Goal: Information Seeking & Learning: Learn about a topic

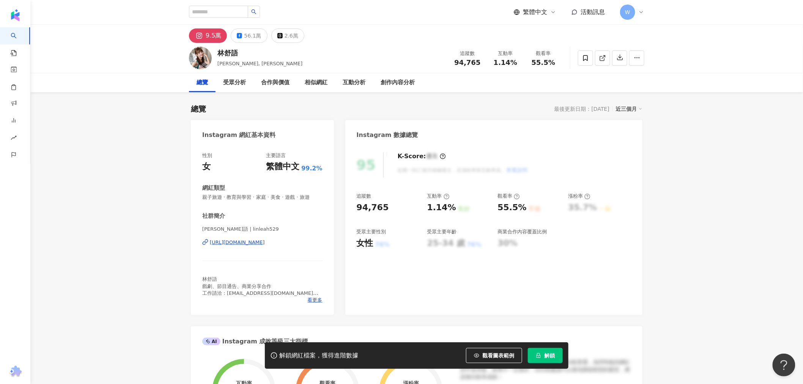
click at [231, 246] on div "https://www.instagram.com/linleah529/" at bounding box center [237, 242] width 55 height 7
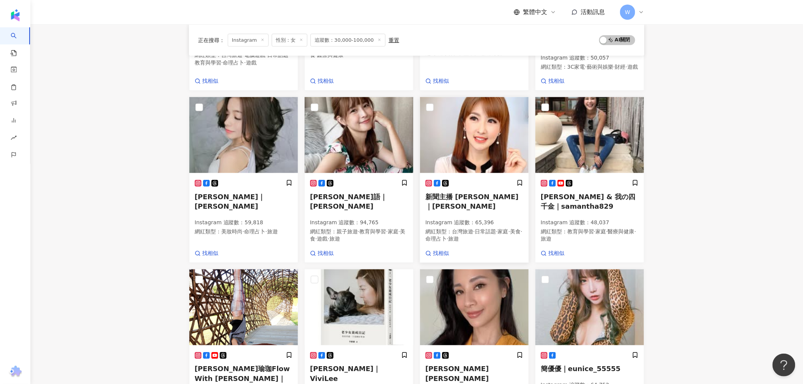
scroll to position [260, 0]
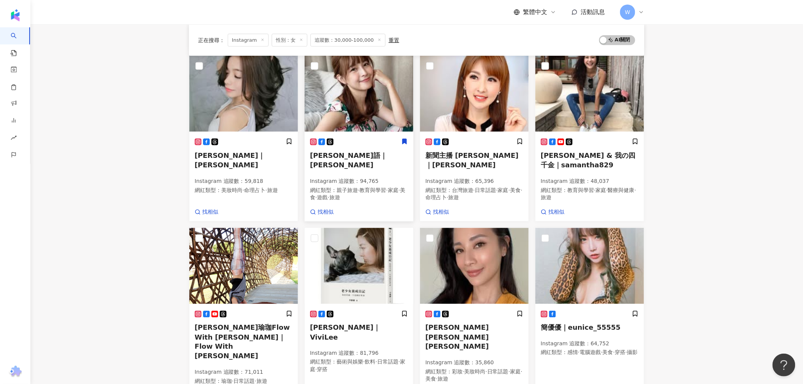
click at [368, 99] on img at bounding box center [359, 94] width 109 height 76
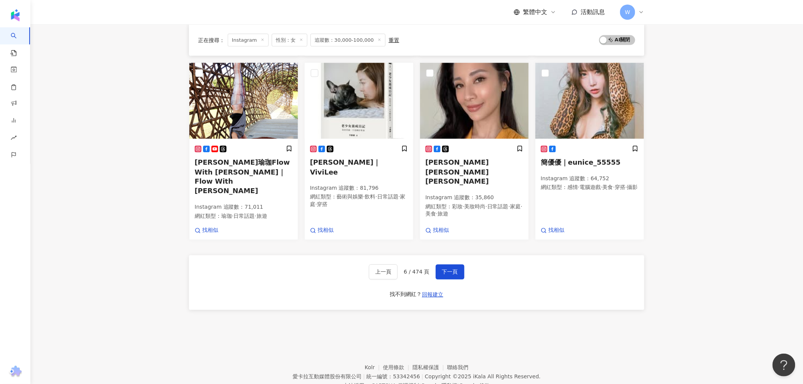
scroll to position [429, 0]
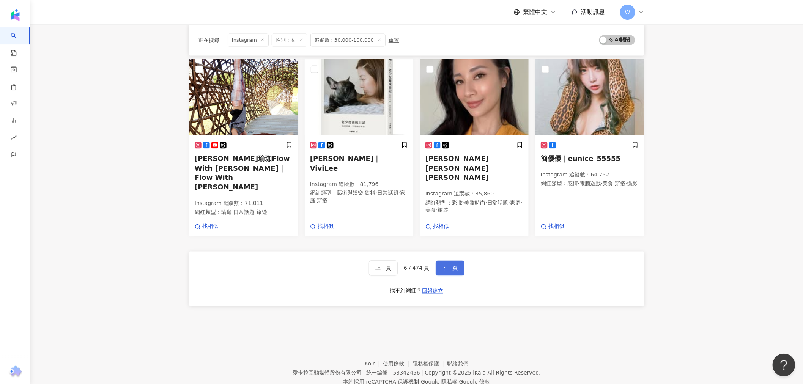
click at [452, 265] on span "下一頁" at bounding box center [450, 268] width 16 height 6
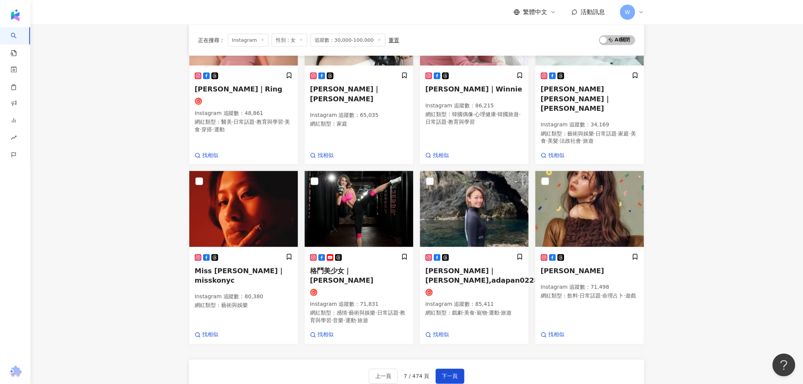
scroll to position [437, 0]
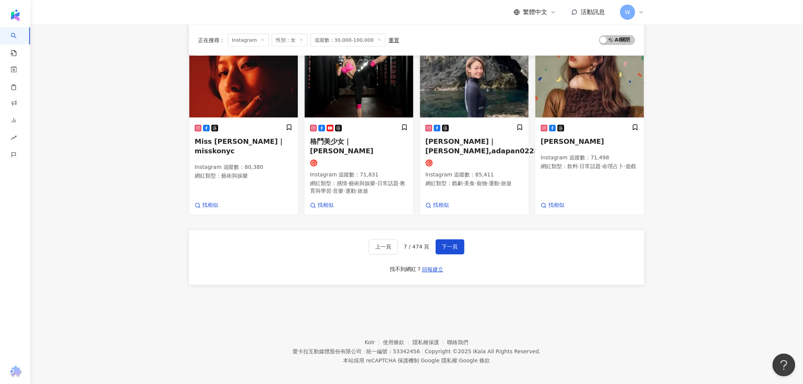
click at [446, 233] on div "上一頁 7 / 474 頁 下一頁 找不到網紅？ 回報建立" at bounding box center [416, 257] width 455 height 55
click at [442, 244] on span "下一頁" at bounding box center [450, 247] width 16 height 6
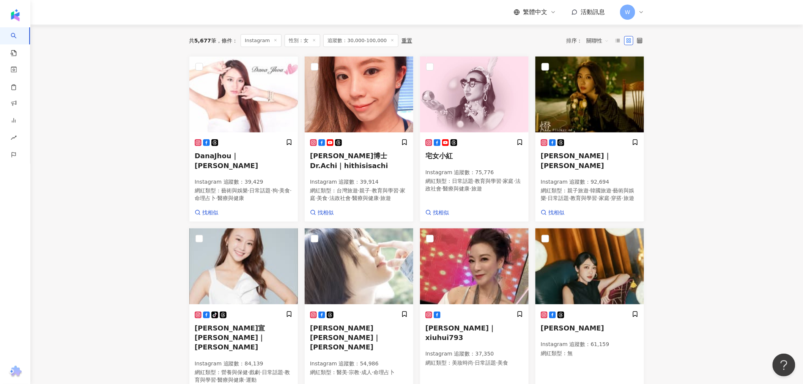
scroll to position [0, 0]
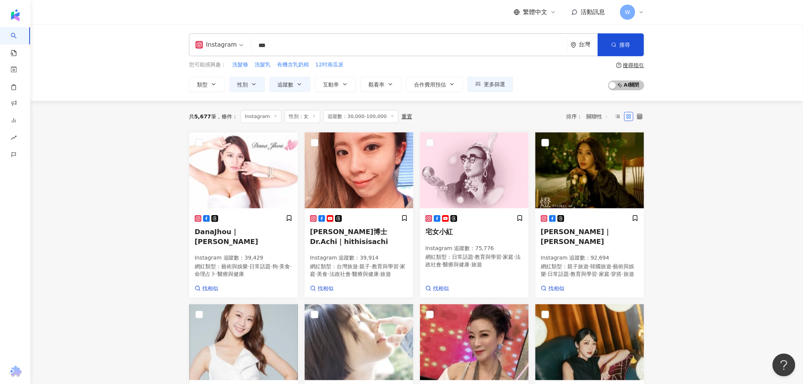
drag, startPoint x: 282, startPoint y: 46, endPoint x: 212, endPoint y: 45, distance: 69.8
click at [212, 45] on div "Instagram *** 台灣 搜尋 649eddf5-76e0-4347-87a1-0244f81b67a4 38c09047-f483-4916-ad8…" at bounding box center [416, 44] width 455 height 23
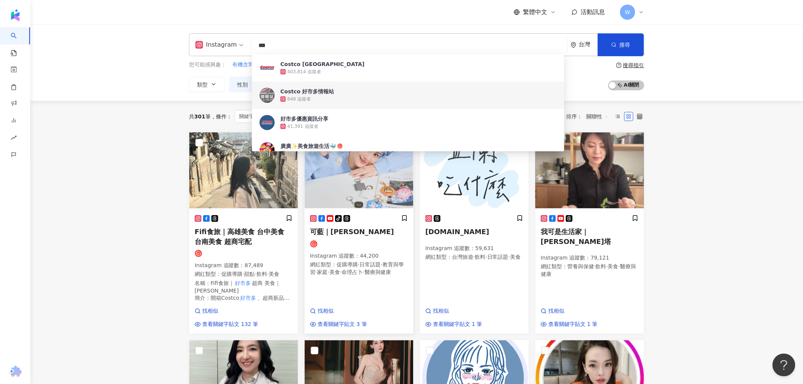
type input "***"
click at [373, 181] on img at bounding box center [359, 170] width 109 height 76
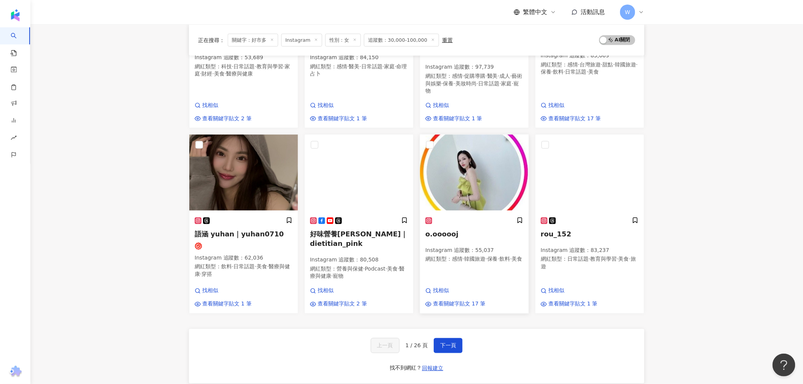
scroll to position [422, 0]
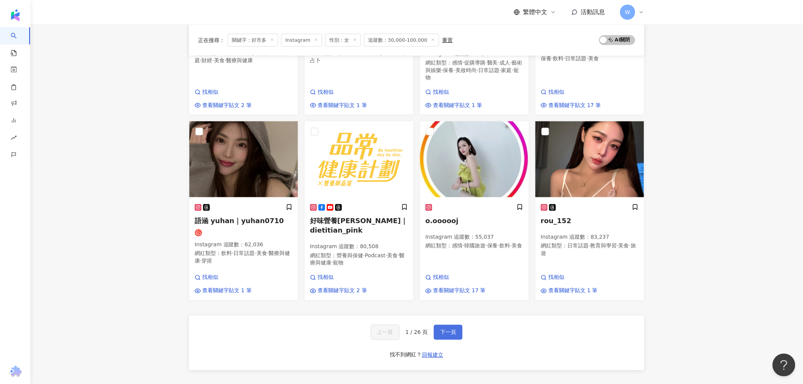
click at [450, 331] on span "下一頁" at bounding box center [448, 332] width 16 height 6
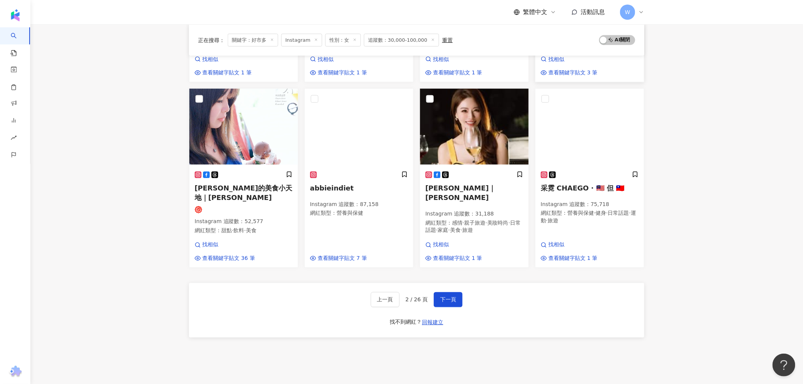
scroll to position [310, 0]
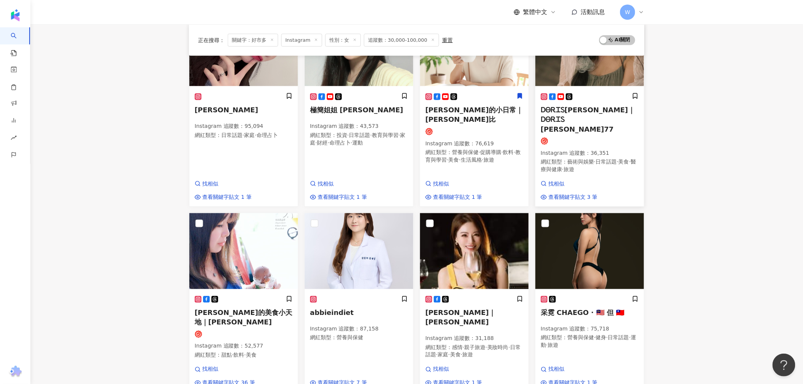
click at [574, 111] on span "ᎠᎾᎡᏆᏚ沈海晴｜ᎠᎾᎡᏆᏚ 沈海晴 77" at bounding box center [588, 119] width 94 height 27
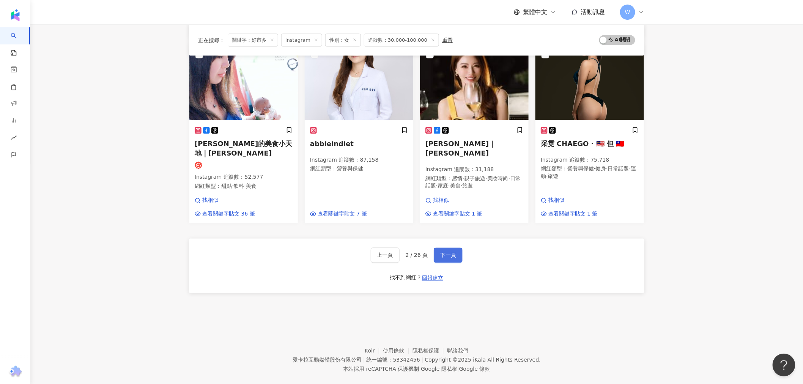
click at [443, 248] on button "下一頁" at bounding box center [448, 255] width 29 height 15
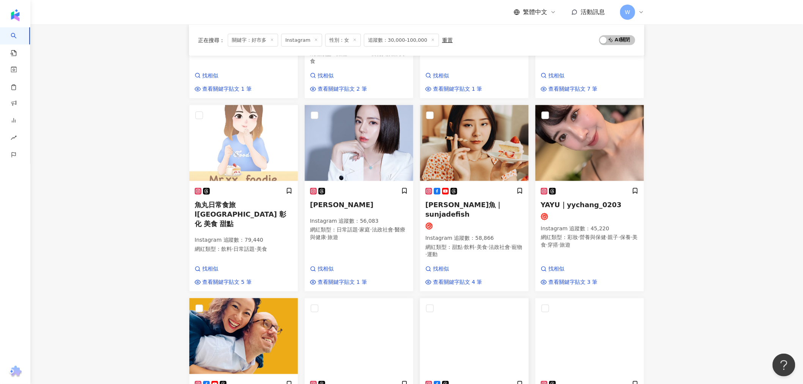
scroll to position [219, 0]
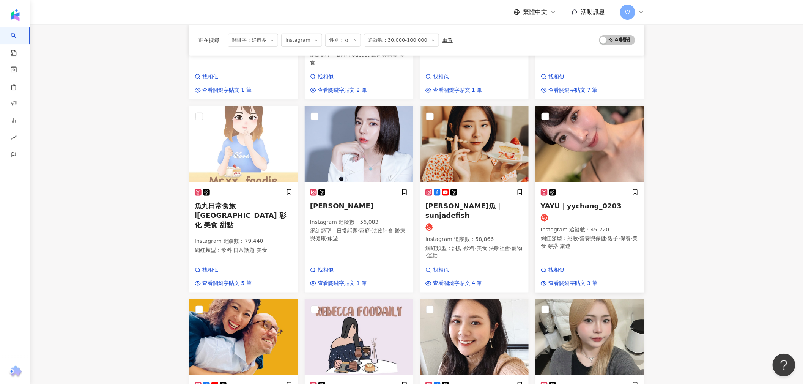
click at [588, 202] on span "YAYU｜yychang_0203" at bounding box center [581, 206] width 81 height 8
click at [495, 149] on img at bounding box center [474, 144] width 109 height 76
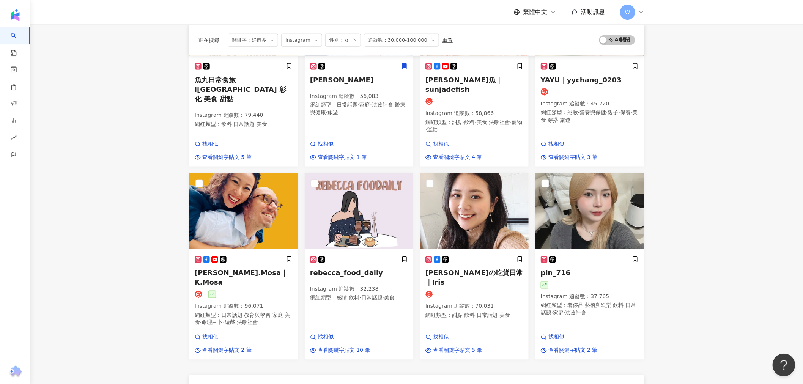
scroll to position [472, 0]
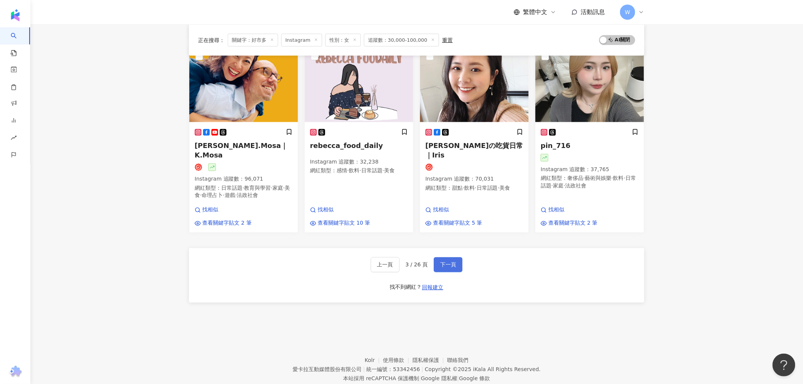
click at [446, 262] on span "下一頁" at bounding box center [448, 265] width 16 height 6
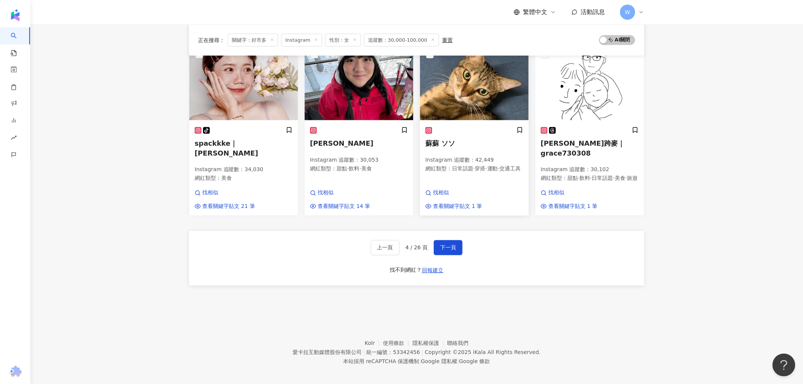
scroll to position [373, 0]
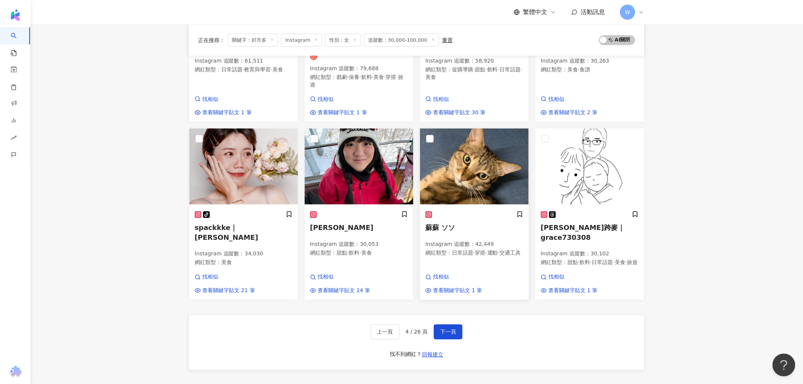
click at [475, 211] on div at bounding box center [474, 215] width 98 height 8
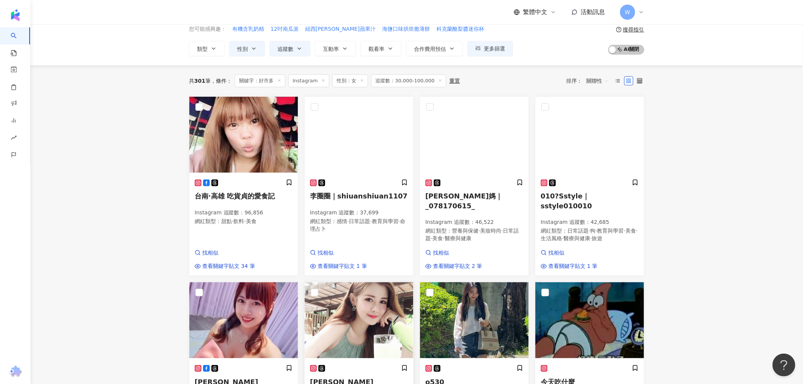
scroll to position [162, 0]
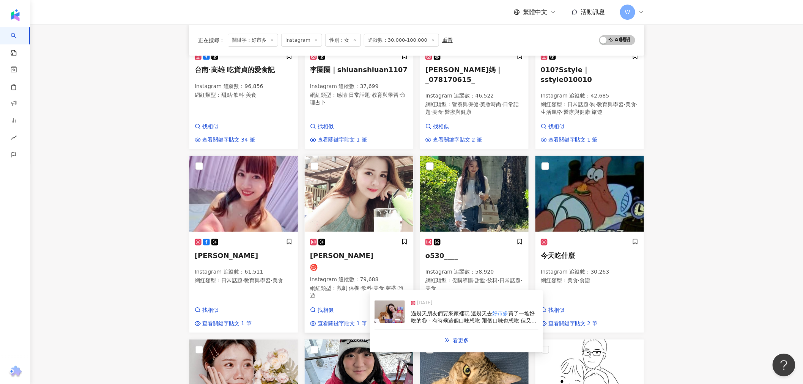
click at [354, 194] on img at bounding box center [359, 194] width 109 height 76
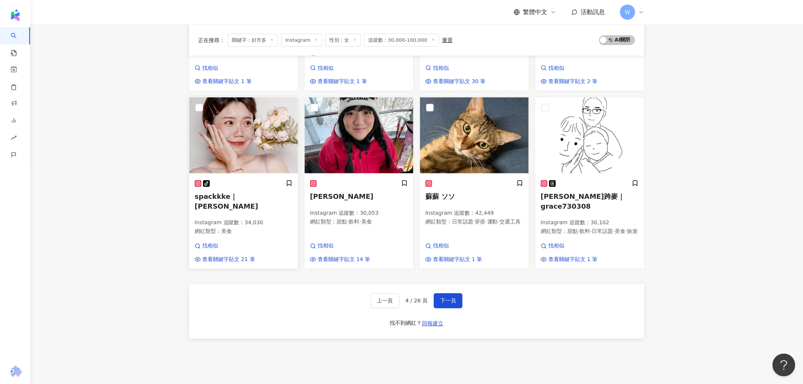
scroll to position [415, 0]
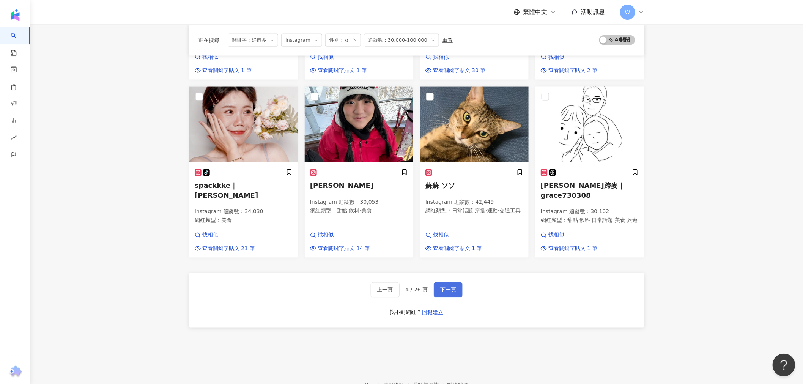
click at [448, 288] on span "下一頁" at bounding box center [448, 290] width 16 height 6
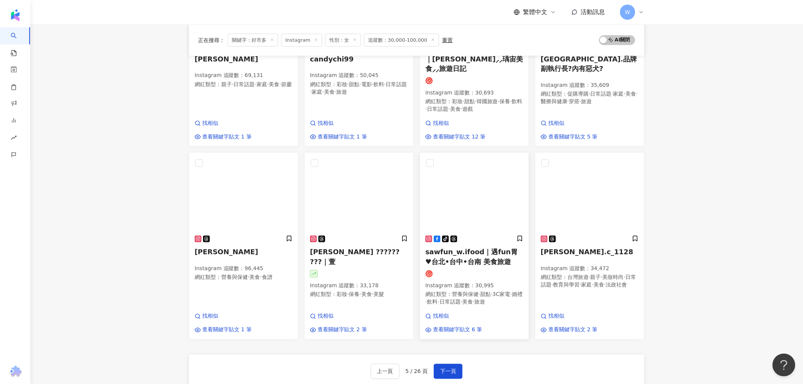
scroll to position [367, 0]
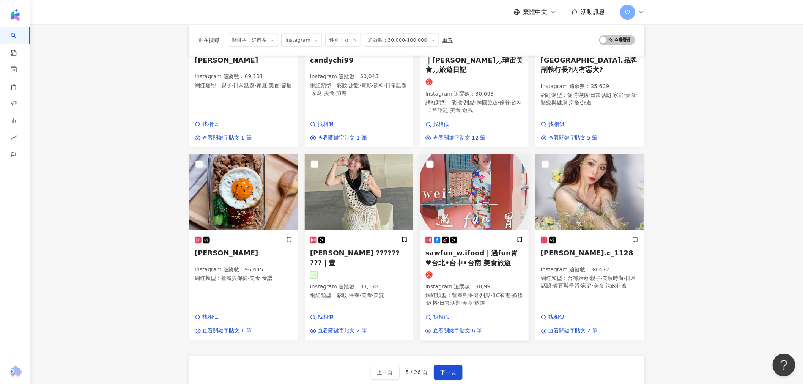
click at [487, 214] on img at bounding box center [474, 192] width 109 height 76
click at [379, 195] on img at bounding box center [359, 192] width 109 height 76
click at [344, 331] on span "查看關鍵字貼文 2 筆" at bounding box center [342, 331] width 49 height 8
click at [446, 370] on span "下一頁" at bounding box center [448, 373] width 16 height 6
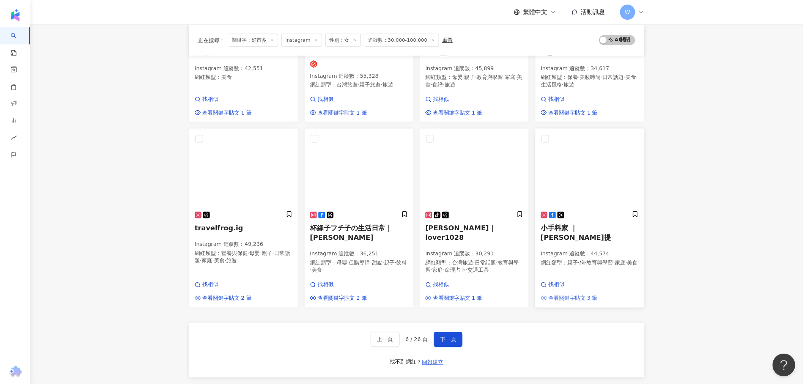
scroll to position [376, 0]
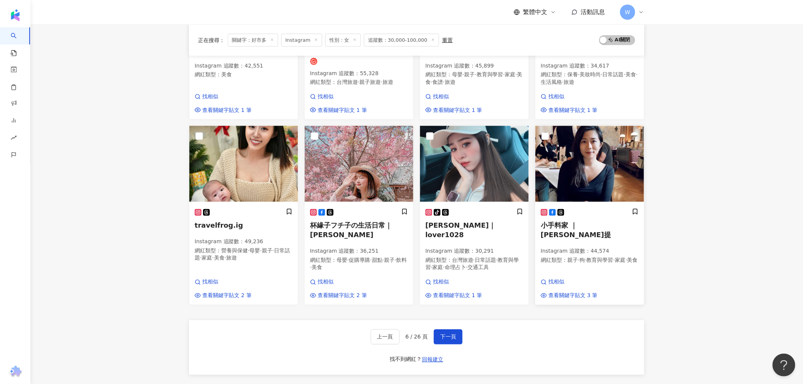
click at [574, 168] on img at bounding box center [589, 164] width 109 height 76
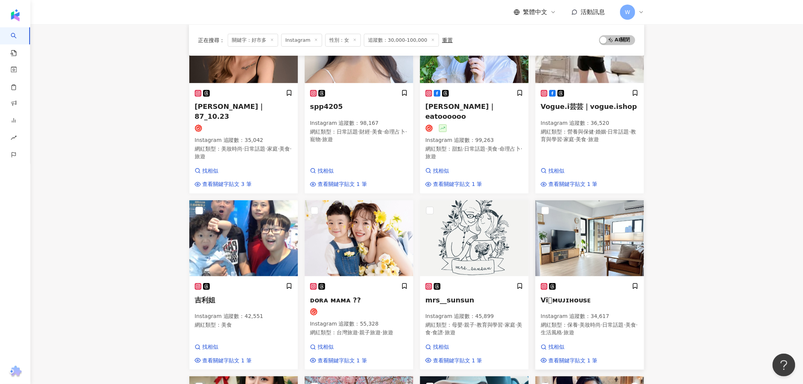
scroll to position [38, 0]
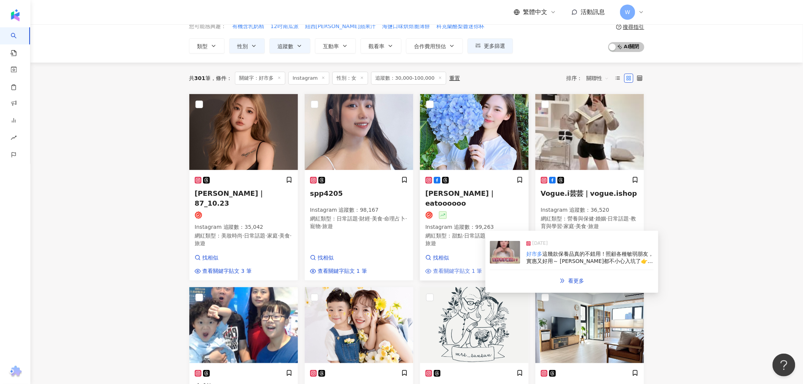
click at [457, 268] on span "查看關鍵字貼文 1 筆" at bounding box center [457, 272] width 49 height 8
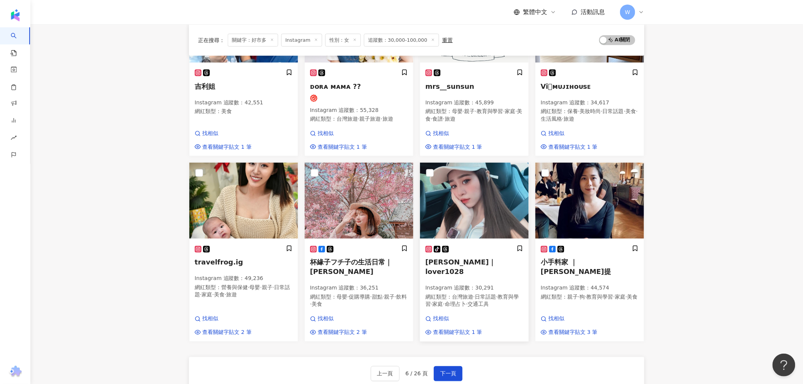
scroll to position [460, 0]
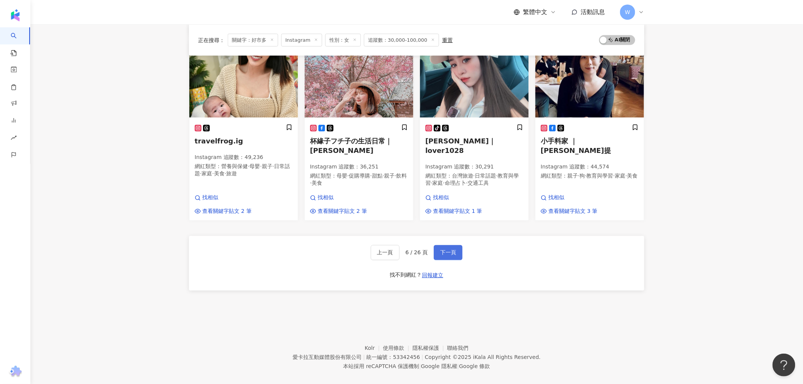
click at [445, 250] on span "下一頁" at bounding box center [448, 253] width 16 height 6
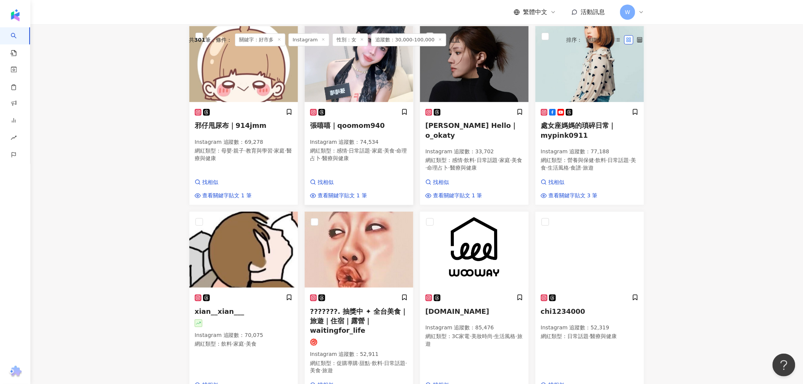
scroll to position [65, 0]
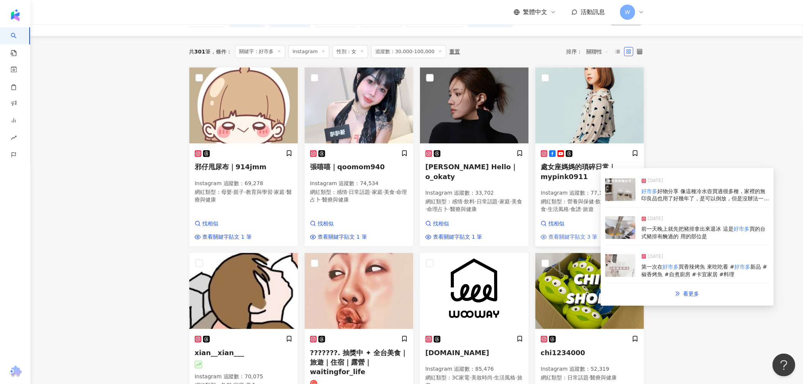
click at [568, 239] on span "查看關鍵字貼文 3 筆" at bounding box center [572, 237] width 49 height 8
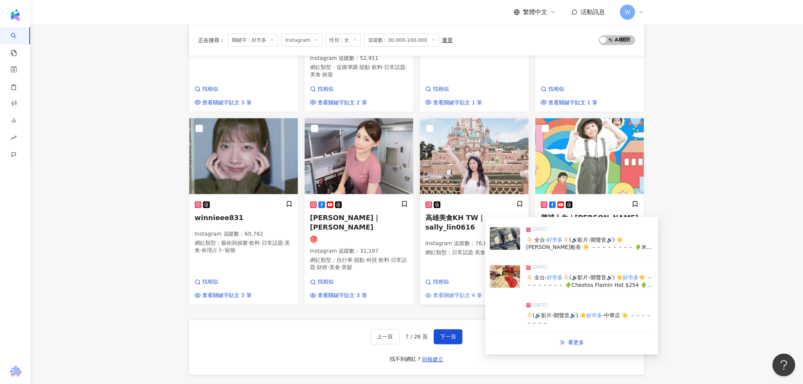
scroll to position [487, 0]
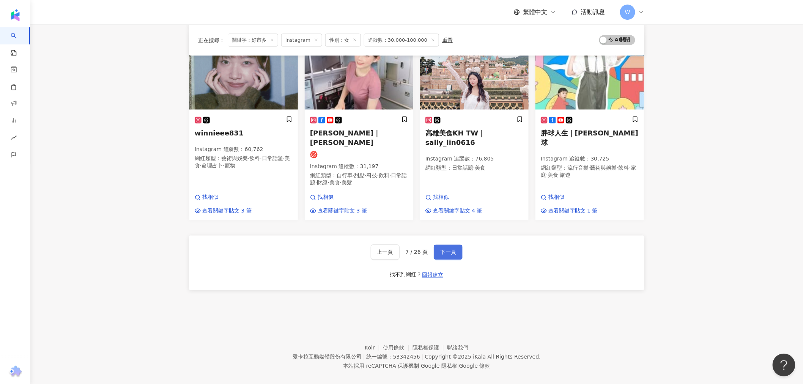
click at [445, 247] on button "下一頁" at bounding box center [448, 252] width 29 height 15
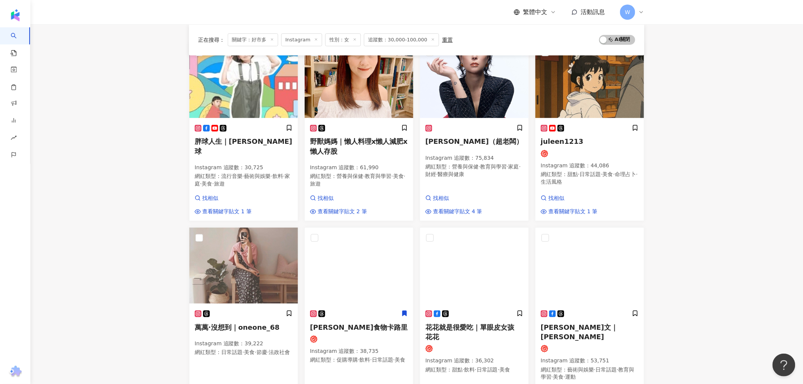
scroll to position [23, 0]
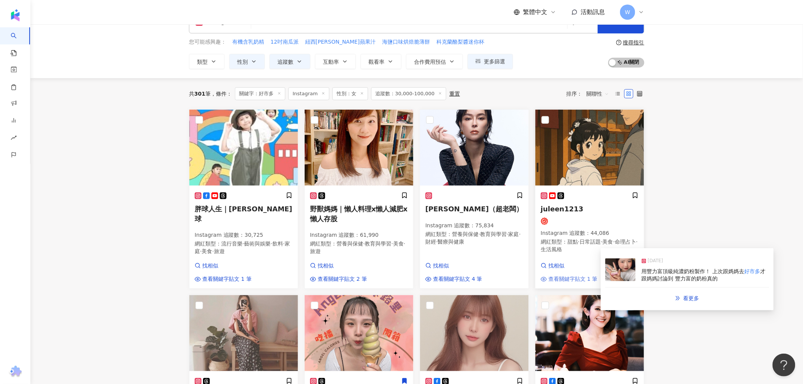
click at [578, 281] on span "查看關鍵字貼文 1 筆" at bounding box center [572, 279] width 49 height 8
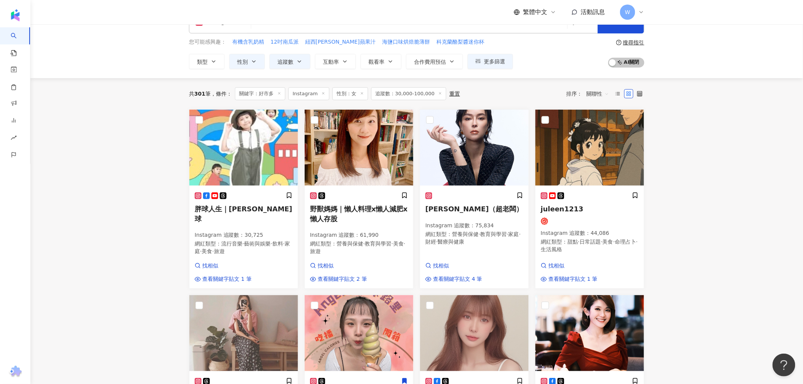
drag, startPoint x: 631, startPoint y: 180, endPoint x: 681, endPoint y: 135, distance: 67.4
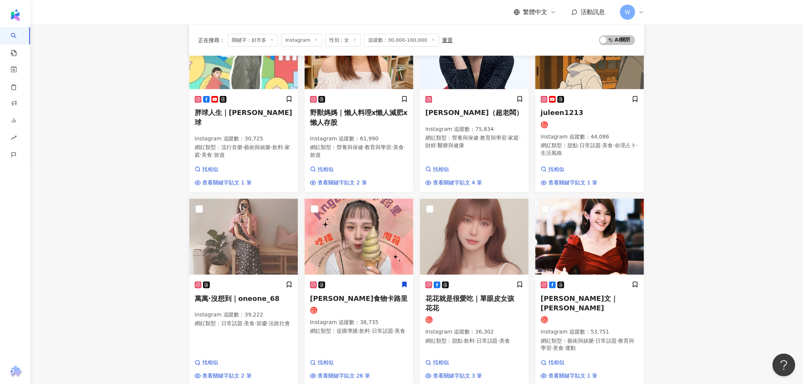
scroll to position [486, 0]
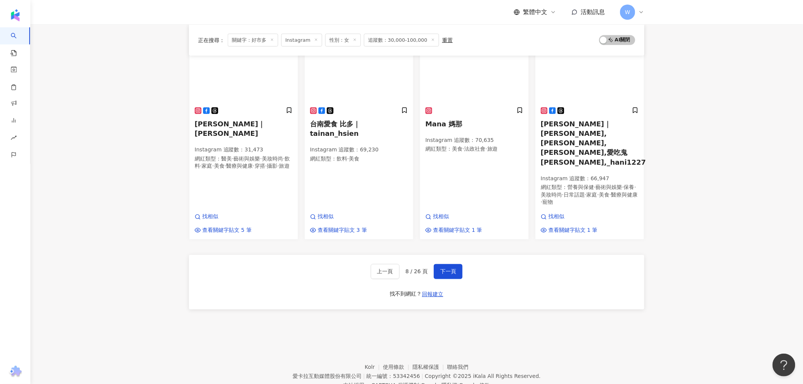
drag, startPoint x: 681, startPoint y: 138, endPoint x: 564, endPoint y: 247, distance: 159.7
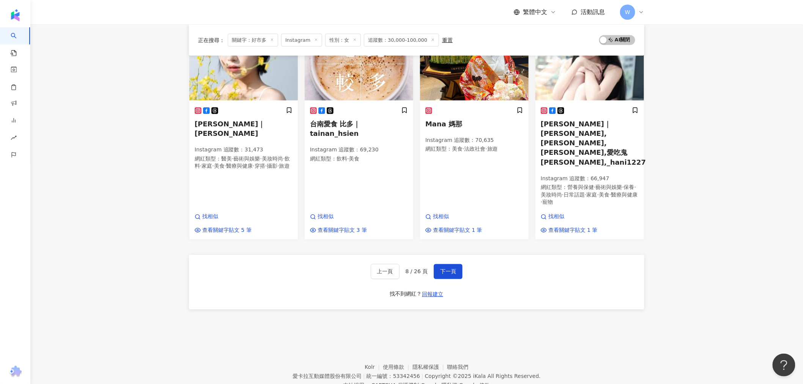
click at [444, 269] on span "下一頁" at bounding box center [448, 272] width 16 height 6
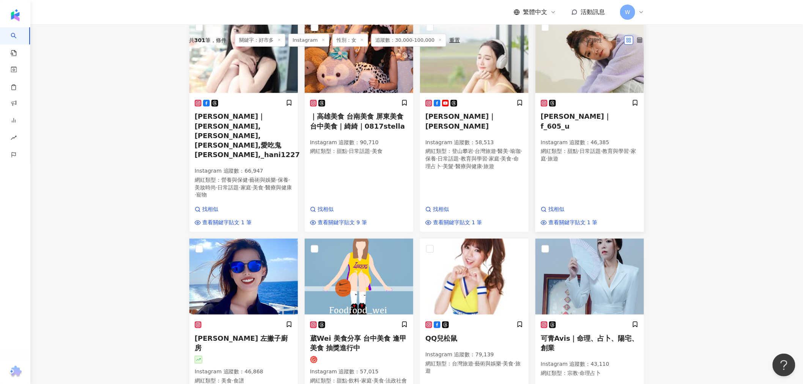
scroll to position [0, 0]
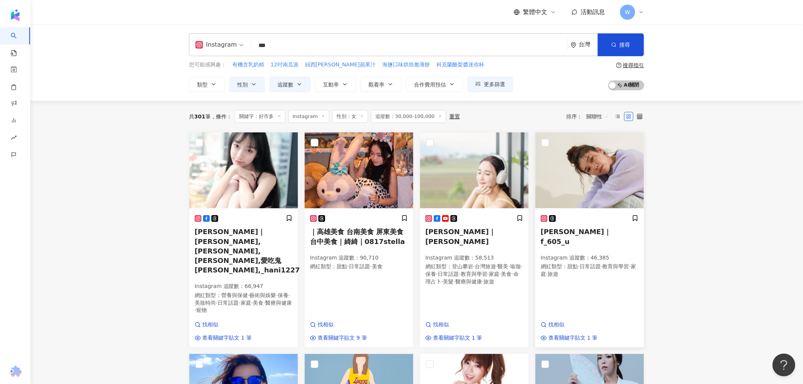
drag, startPoint x: 688, startPoint y: 232, endPoint x: 619, endPoint y: 177, distance: 88.9
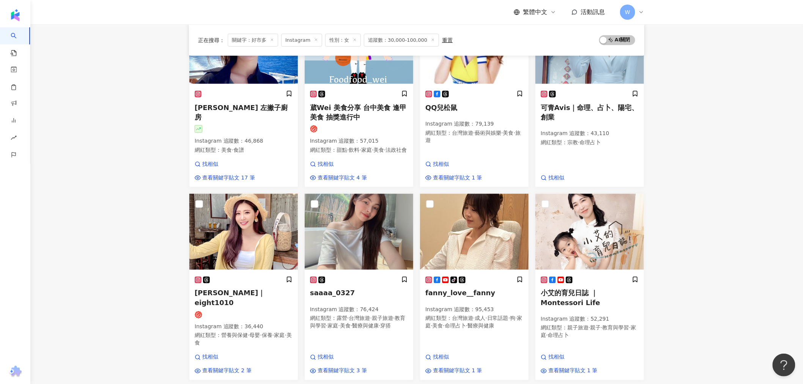
scroll to position [486, 0]
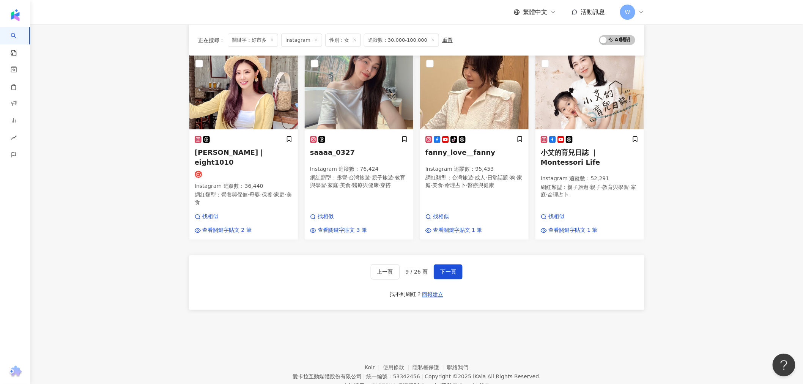
drag, startPoint x: 657, startPoint y: 111, endPoint x: 564, endPoint y: 230, distance: 151.0
click at [455, 264] on button "下一頁" at bounding box center [448, 271] width 29 height 15
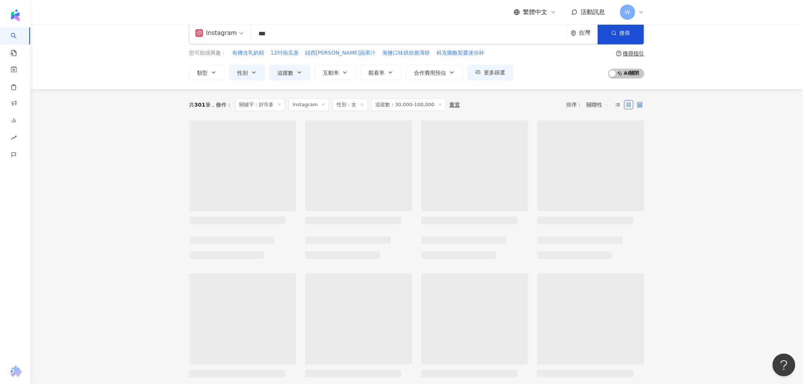
scroll to position [0, 0]
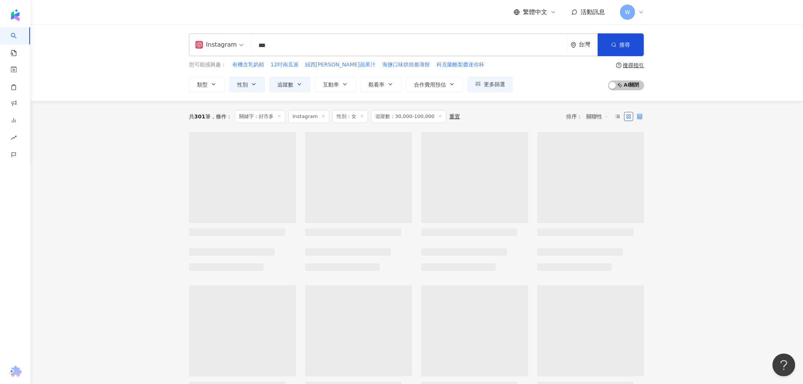
click at [636, 117] on label at bounding box center [639, 116] width 9 height 9
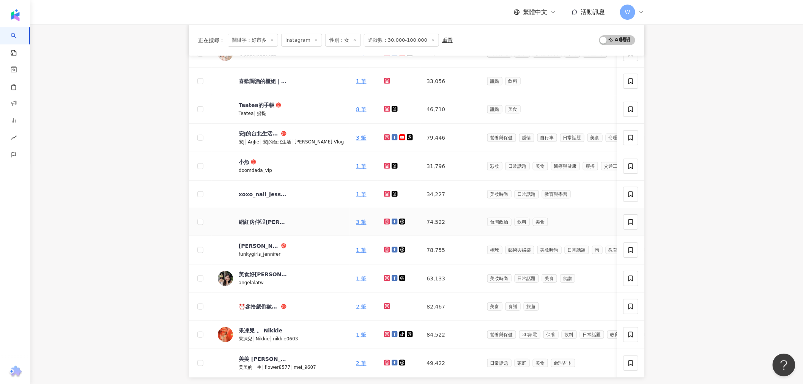
scroll to position [253, 0]
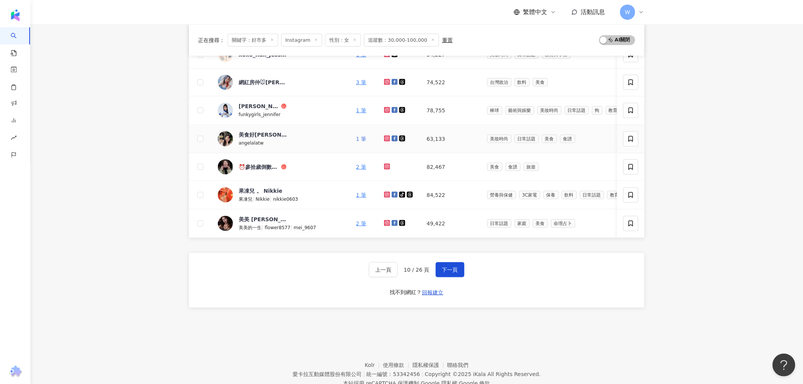
click at [356, 139] on link "1 筆" at bounding box center [361, 139] width 10 height 6
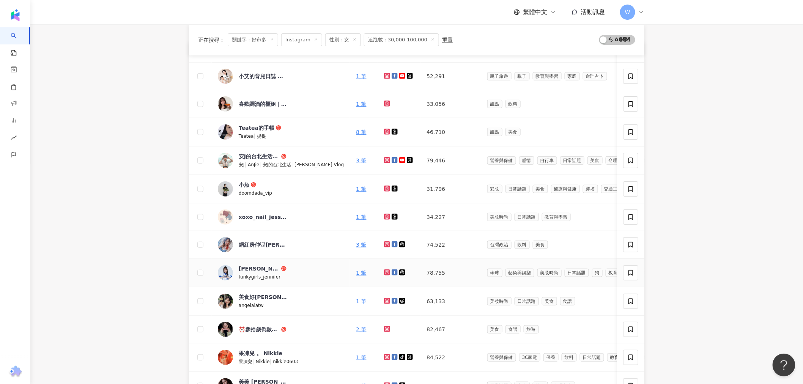
scroll to position [84, 0]
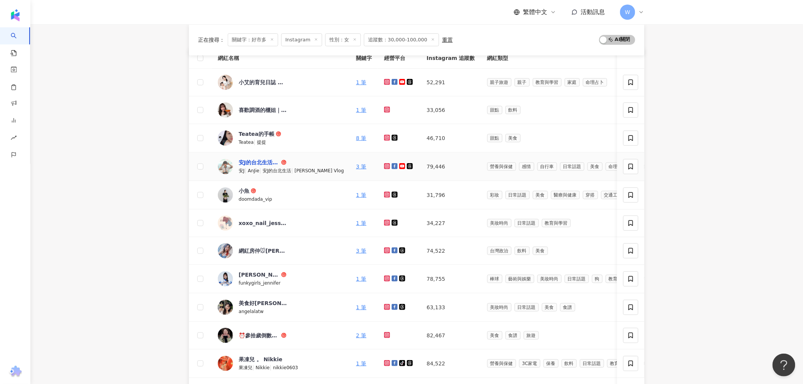
click at [263, 160] on div "安J的台北生活 AnJie's Vlog" at bounding box center [259, 163] width 41 height 8
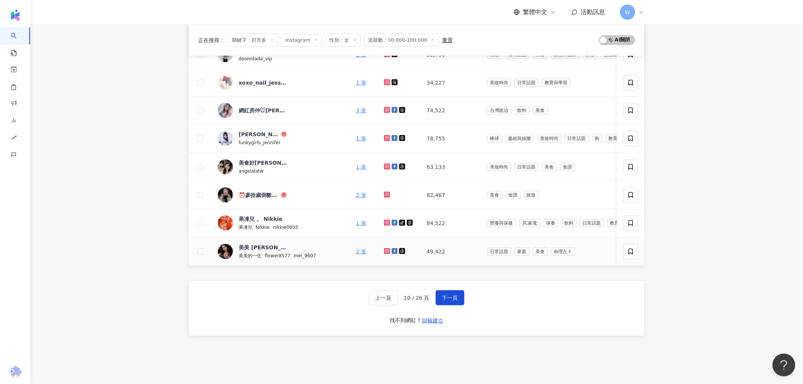
scroll to position [118, 0]
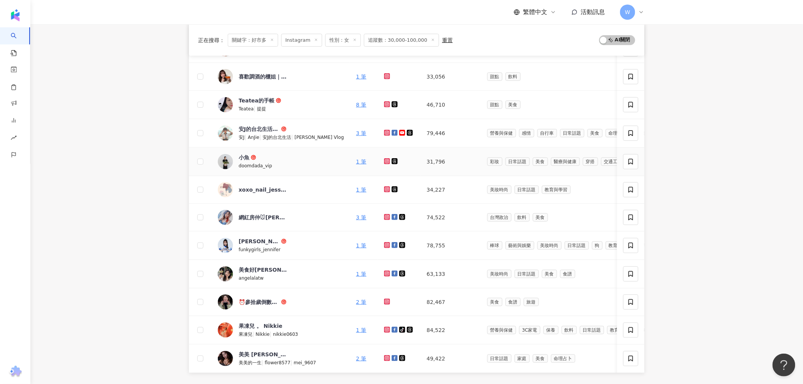
click at [227, 161] on img at bounding box center [225, 161] width 15 height 15
click at [356, 160] on link "1 筆" at bounding box center [361, 162] width 10 height 6
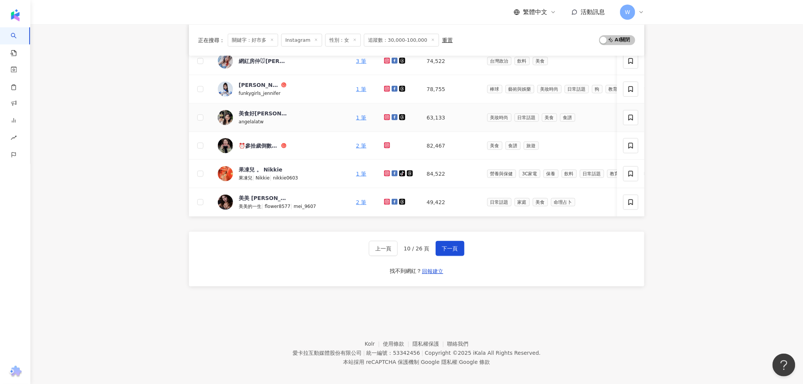
scroll to position [286, 0]
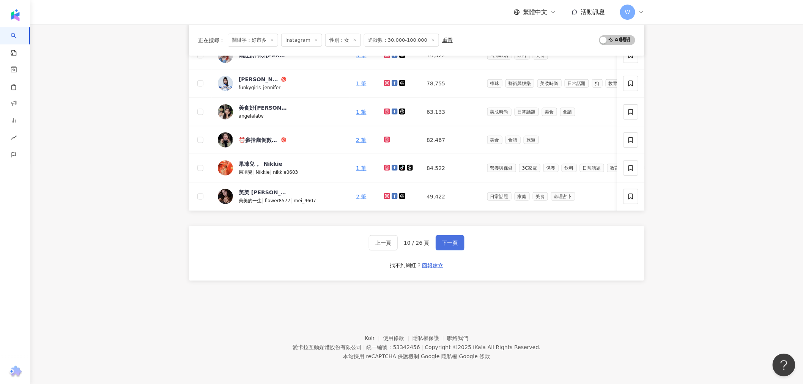
click at [443, 241] on span "下一頁" at bounding box center [450, 243] width 16 height 6
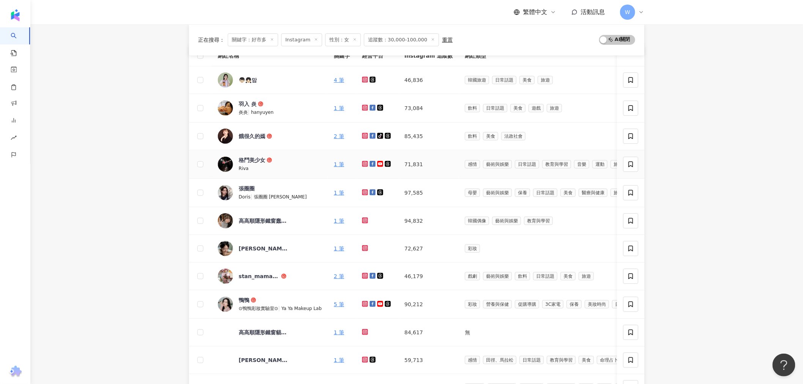
scroll to position [73, 0]
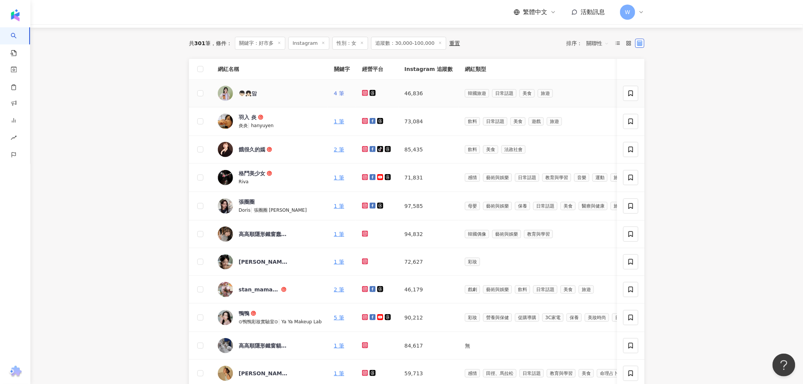
click at [338, 94] on link "4 筆" at bounding box center [339, 93] width 10 height 6
click at [338, 150] on link "2 筆" at bounding box center [339, 149] width 10 height 6
click at [338, 147] on link "2 筆" at bounding box center [339, 149] width 10 height 6
click at [337, 235] on link "1 筆" at bounding box center [339, 234] width 10 height 6
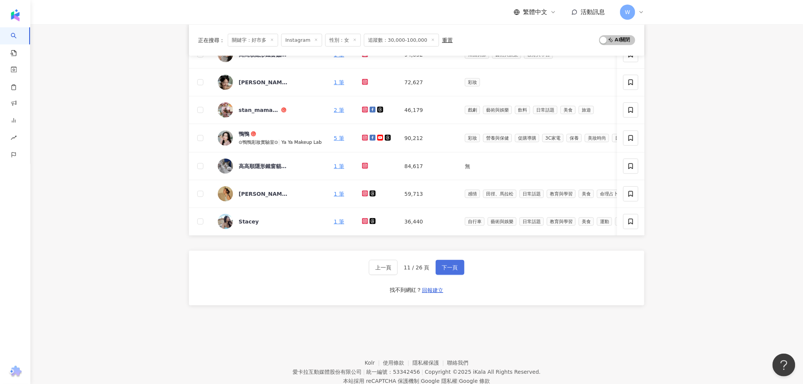
click at [450, 271] on span "下一頁" at bounding box center [450, 267] width 16 height 6
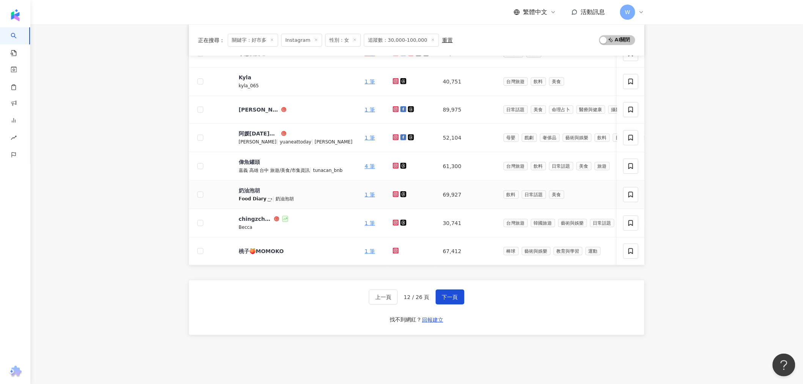
scroll to position [211, 0]
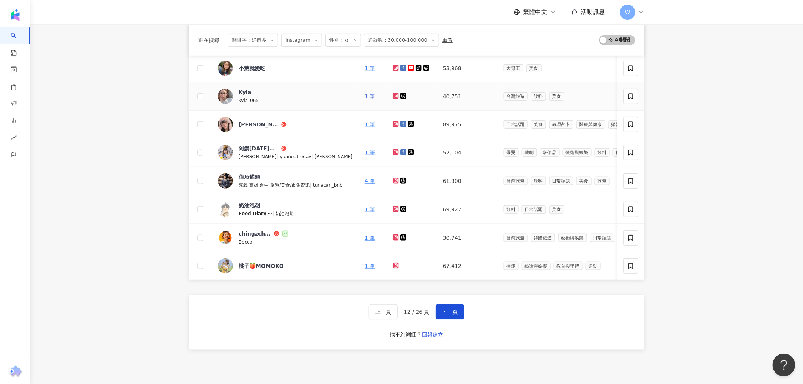
click at [365, 96] on link "1 筆" at bounding box center [370, 96] width 10 height 6
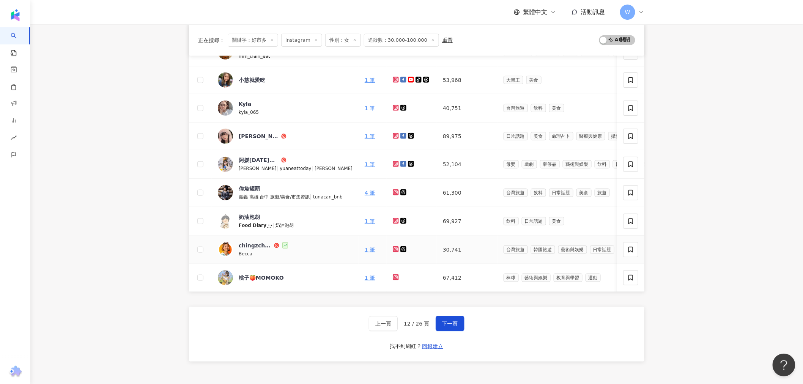
scroll to position [286, 0]
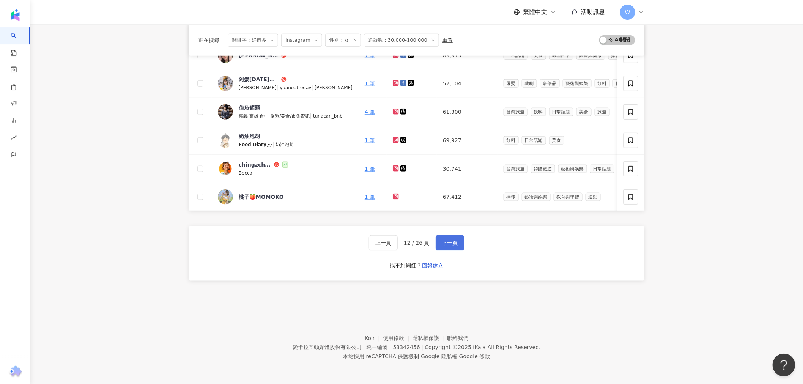
click at [447, 243] on span "下一頁" at bounding box center [450, 243] width 16 height 6
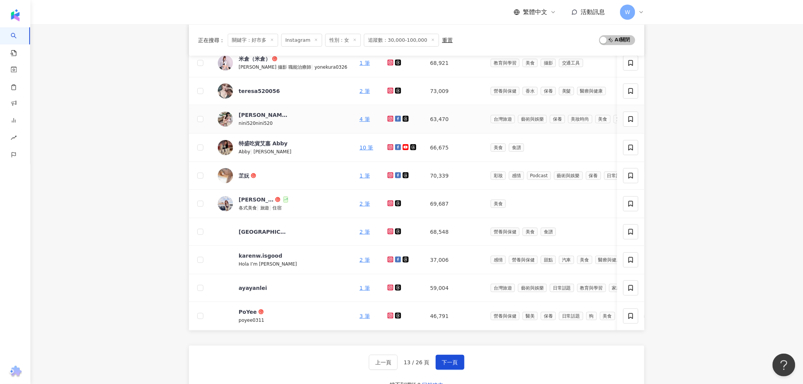
scroll to position [159, 0]
click at [359, 93] on link "2 筆" at bounding box center [364, 92] width 10 height 6
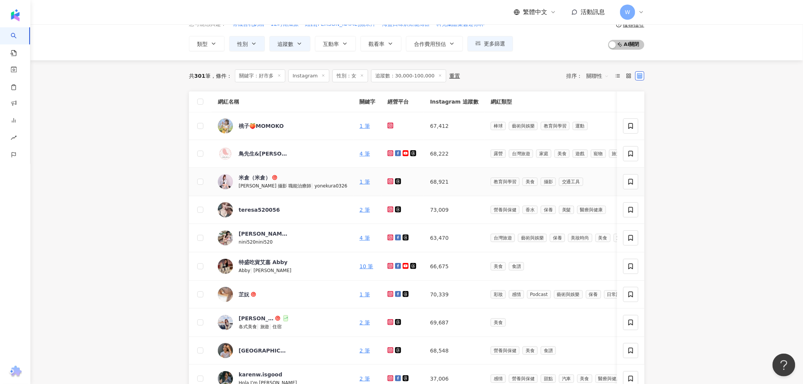
scroll to position [88, 0]
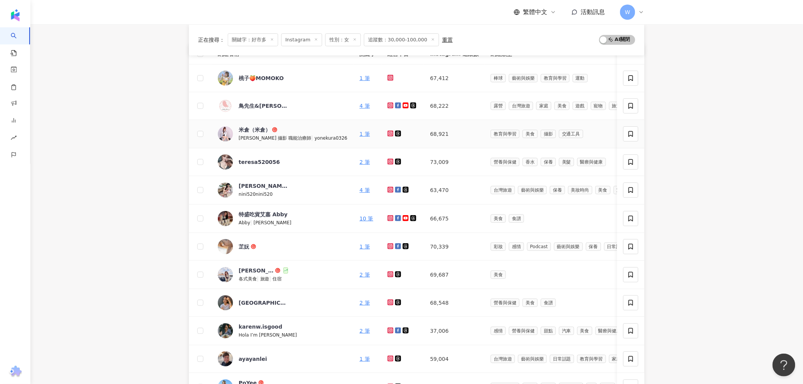
drag, startPoint x: 456, startPoint y: 141, endPoint x: 454, endPoint y: 161, distance: 19.9
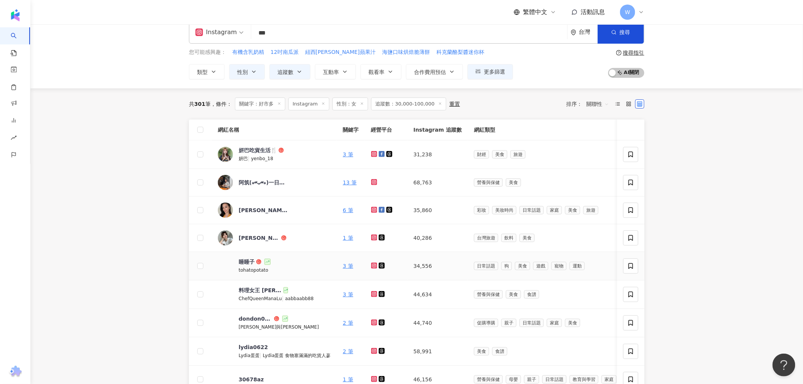
scroll to position [0, 0]
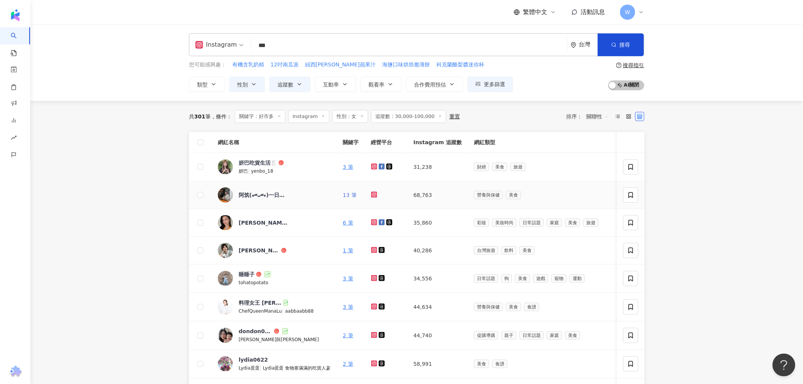
click at [347, 197] on link "13 筆" at bounding box center [350, 195] width 14 height 6
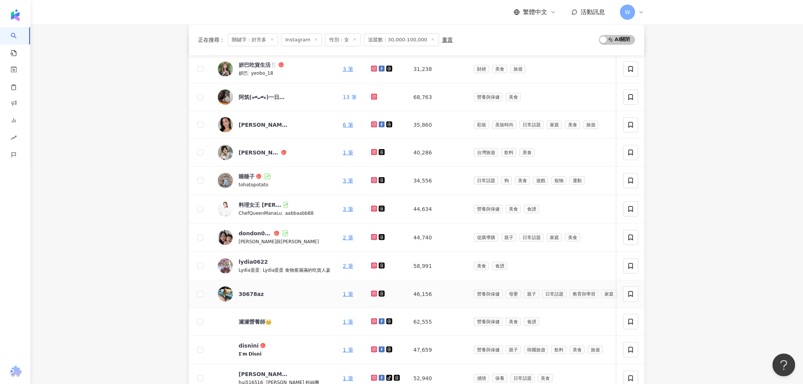
scroll to position [211, 0]
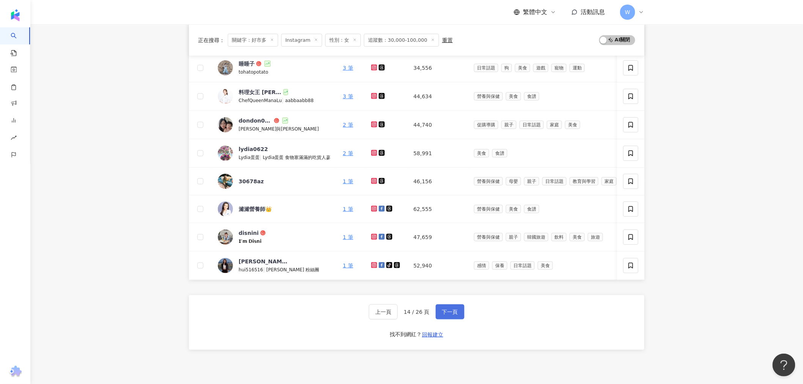
click at [457, 313] on button "下一頁" at bounding box center [450, 311] width 29 height 15
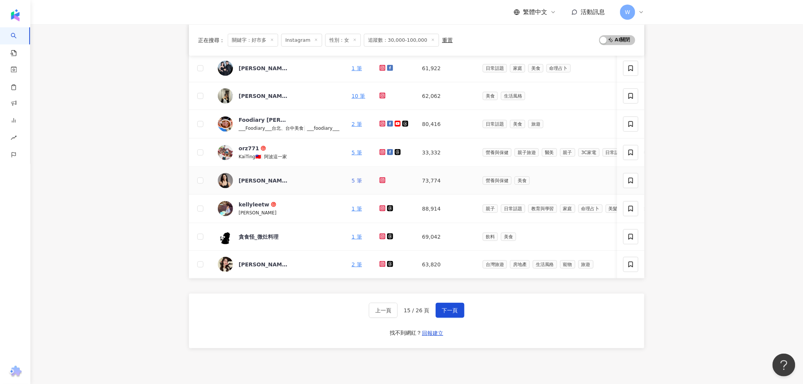
click at [359, 178] on link "5 筆" at bounding box center [356, 181] width 10 height 6
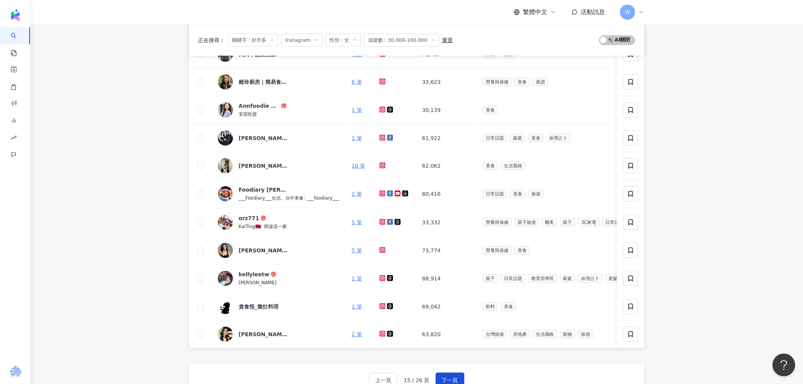
scroll to position [285, 0]
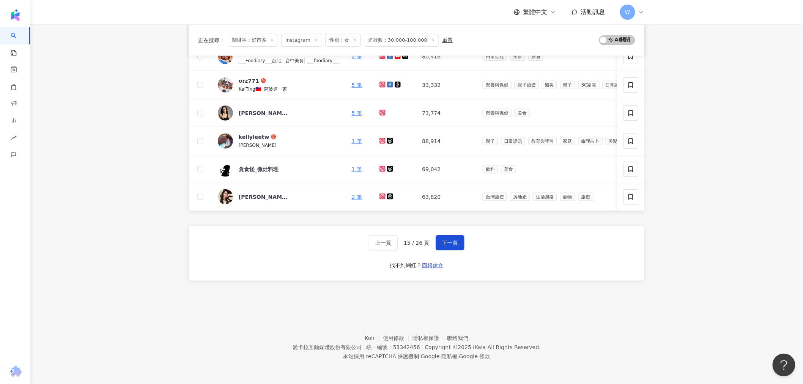
drag, startPoint x: 447, startPoint y: 143, endPoint x: 443, endPoint y: 252, distance: 109.7
click at [449, 240] on span "下一頁" at bounding box center [450, 243] width 16 height 6
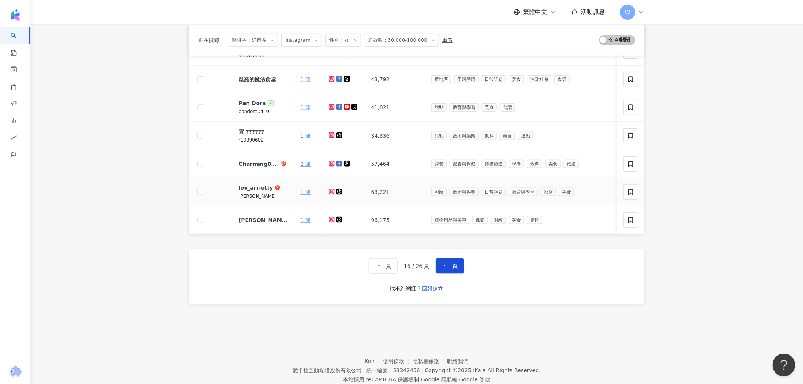
scroll to position [242, 0]
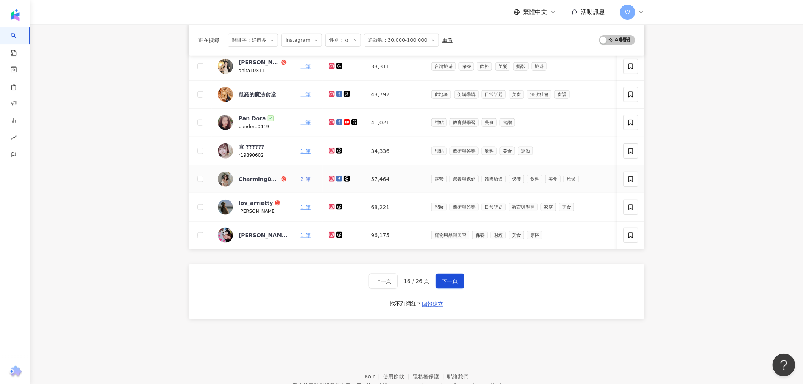
click at [307, 181] on link "2 筆" at bounding box center [306, 179] width 10 height 6
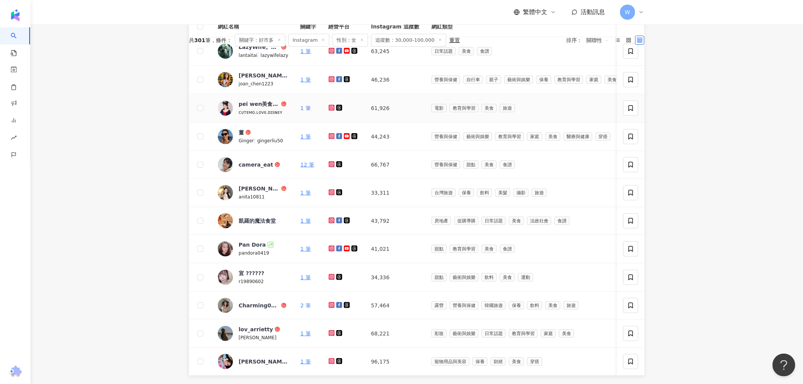
scroll to position [0, 0]
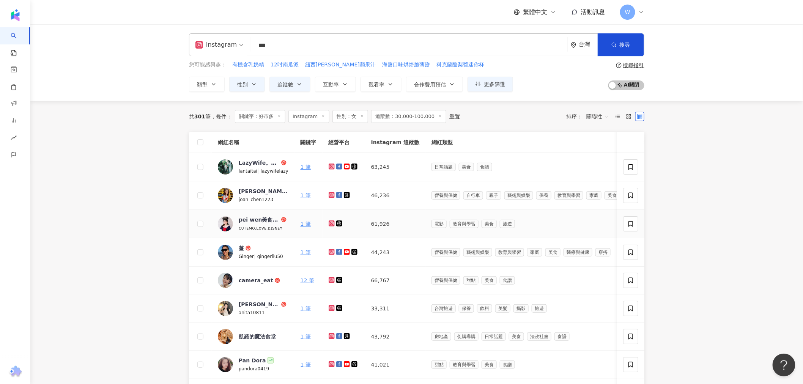
drag, startPoint x: 391, startPoint y: 267, endPoint x: 547, endPoint y: 236, distance: 158.6
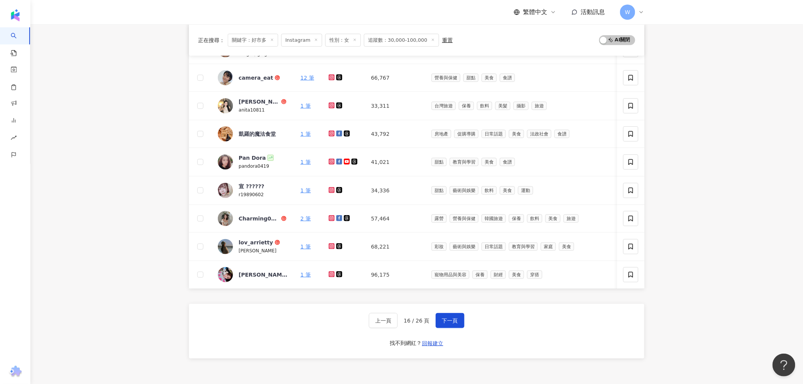
click at [711, 225] on main "Instagram *** 台灣 搜尋 26e423fc-1cca-4ccc-b85a-10a01a48a384 efb12afb-b546-4038-9cd…" at bounding box center [416, 100] width 773 height 556
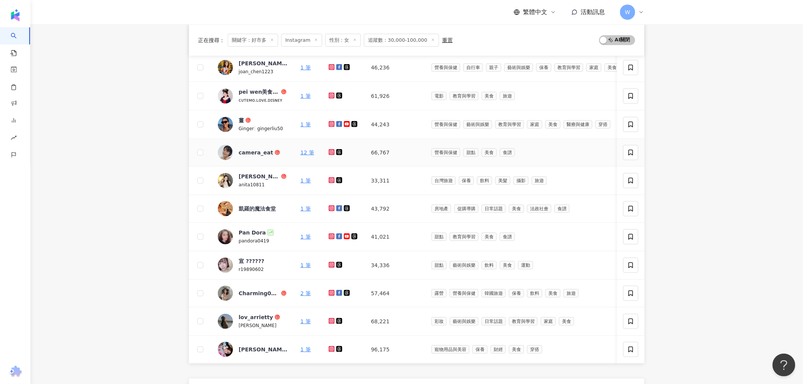
scroll to position [118, 0]
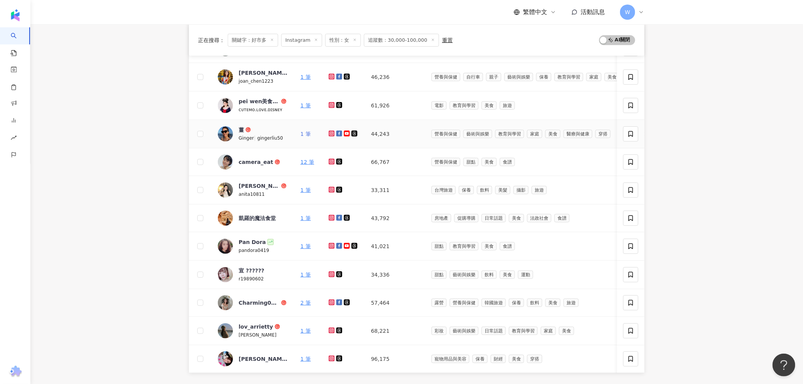
click at [306, 134] on link "1 筆" at bounding box center [306, 134] width 10 height 6
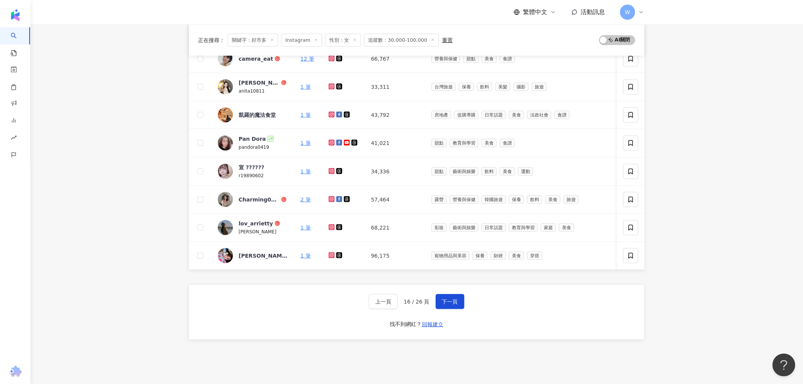
scroll to position [287, 0]
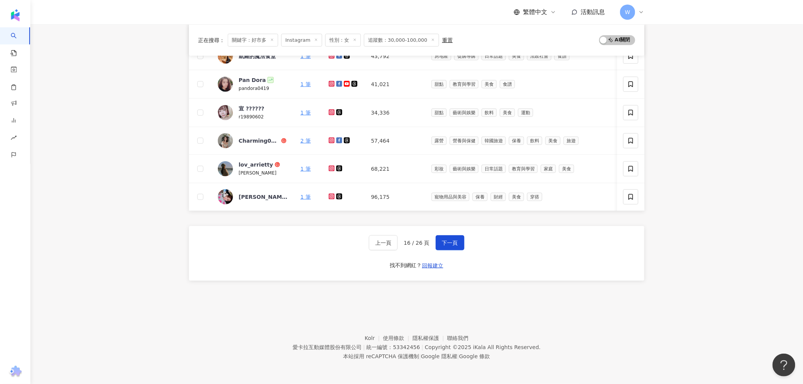
drag, startPoint x: 403, startPoint y: 150, endPoint x: 405, endPoint y: 233, distance: 83.1
click at [453, 246] on span "下一頁" at bounding box center [450, 243] width 16 height 6
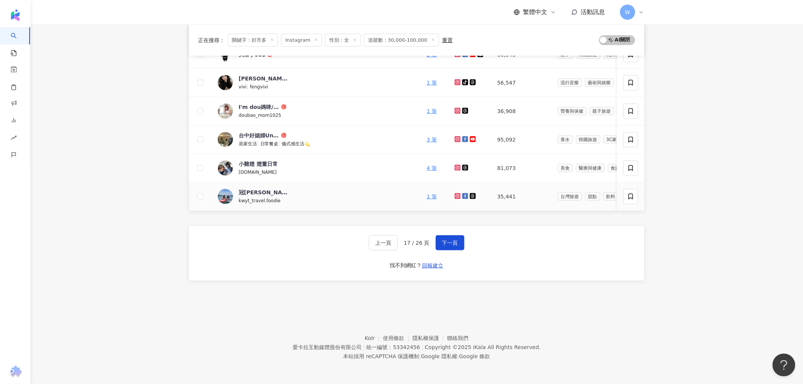
scroll to position [245, 0]
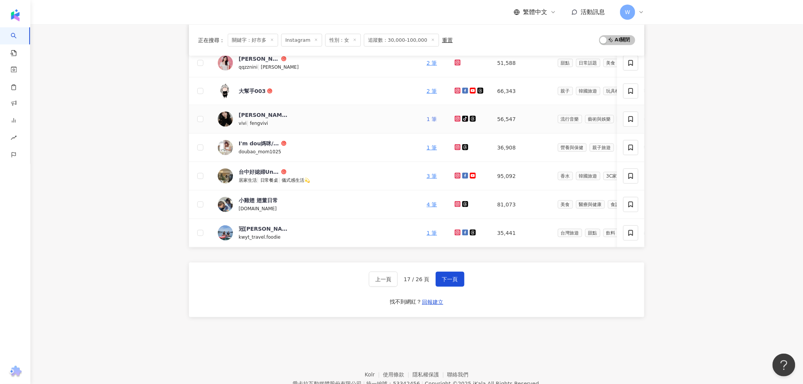
click at [427, 120] on link "1 筆" at bounding box center [432, 119] width 10 height 6
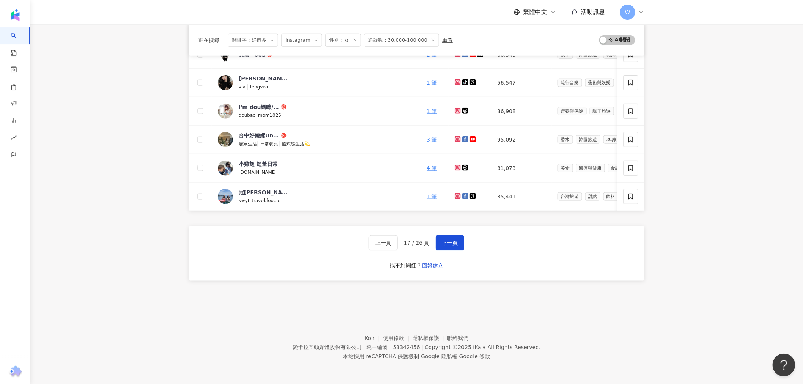
scroll to position [288, 0]
click at [427, 108] on link "1 筆" at bounding box center [432, 111] width 10 height 6
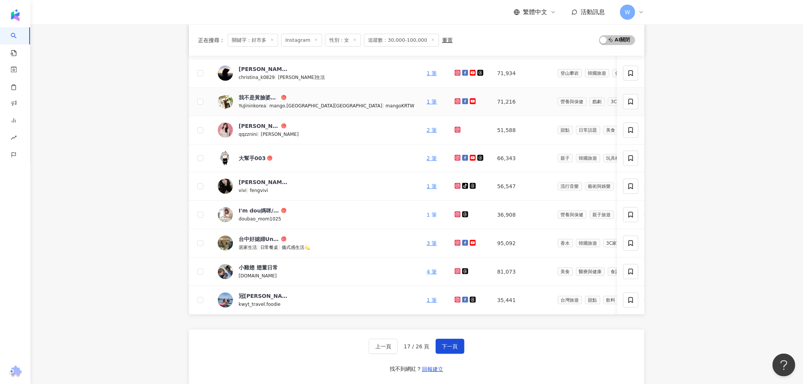
scroll to position [77, 0]
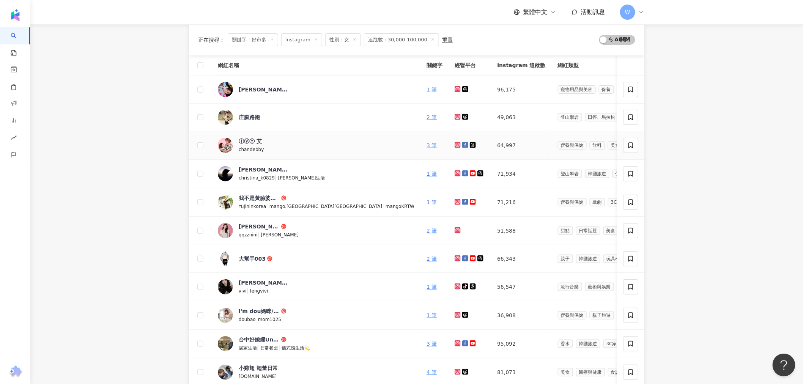
click at [427, 205] on link "1 筆" at bounding box center [432, 202] width 10 height 6
click at [427, 119] on link "2 筆" at bounding box center [432, 117] width 10 height 6
click at [264, 92] on div "Yuanyuan媛媛兒┇美妝┇穿搭┇開箱┇寵物┇生活┇展場平面MD" at bounding box center [263, 90] width 49 height 8
click at [427, 232] on link "2 筆" at bounding box center [432, 231] width 10 height 6
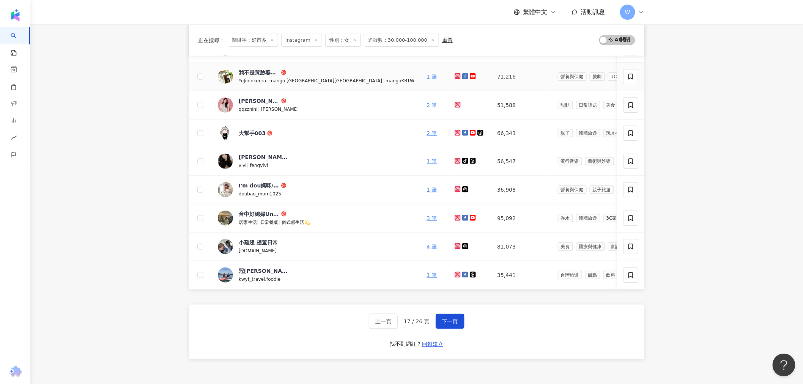
scroll to position [288, 0]
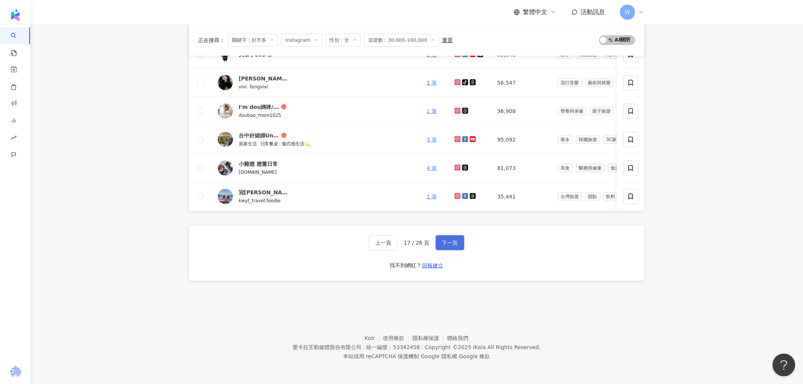
click at [442, 245] on span "下一頁" at bounding box center [450, 243] width 16 height 6
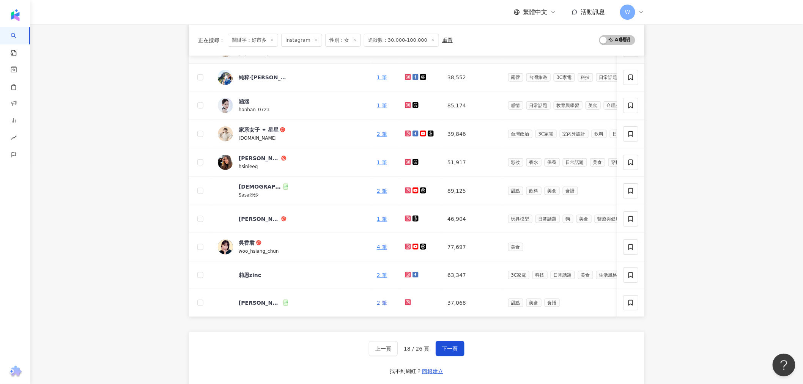
scroll to position [287, 0]
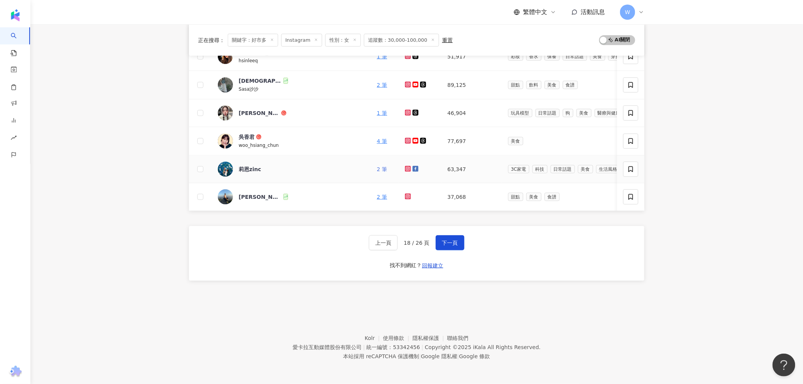
click at [377, 166] on link "2 筆" at bounding box center [382, 169] width 10 height 6
click at [444, 247] on button "下一頁" at bounding box center [450, 242] width 29 height 15
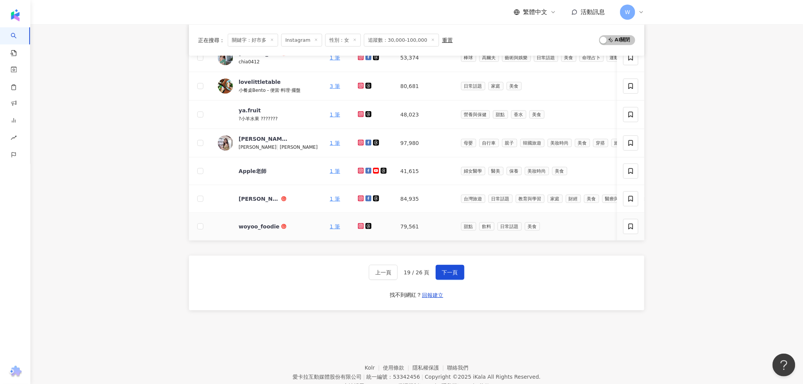
scroll to position [201, 0]
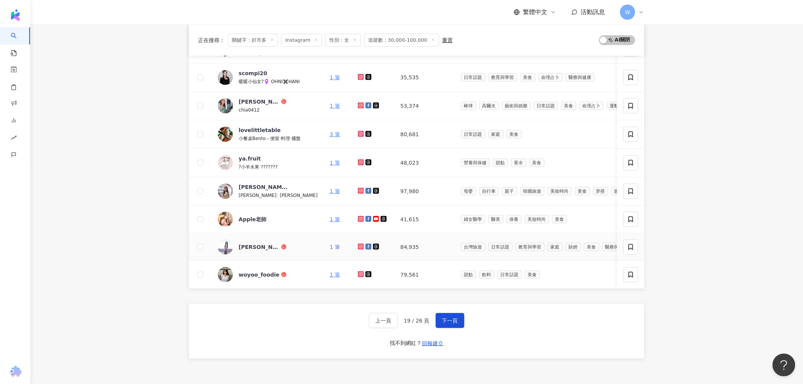
click at [330, 250] on link "1 筆" at bounding box center [335, 247] width 10 height 6
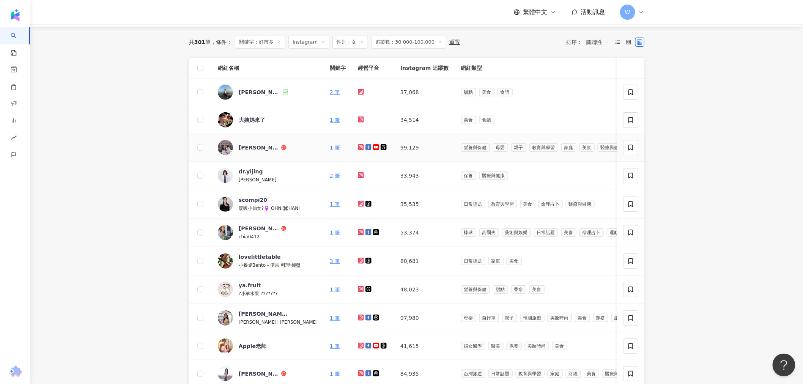
scroll to position [32, 0]
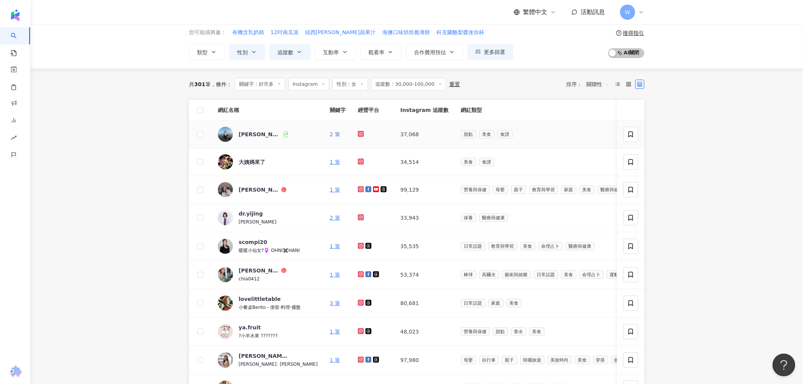
click at [330, 134] on link "2 筆" at bounding box center [335, 134] width 10 height 6
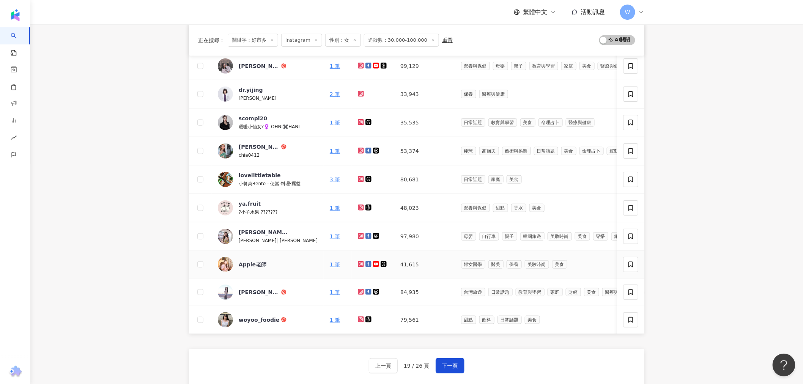
scroll to position [243, 0]
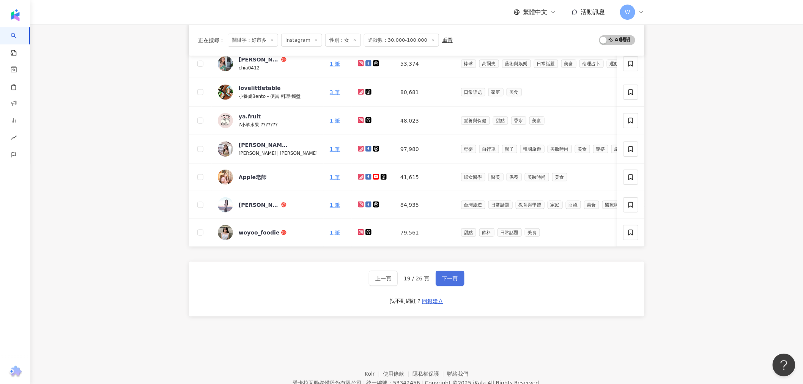
click at [449, 286] on button "下一頁" at bounding box center [450, 278] width 29 height 15
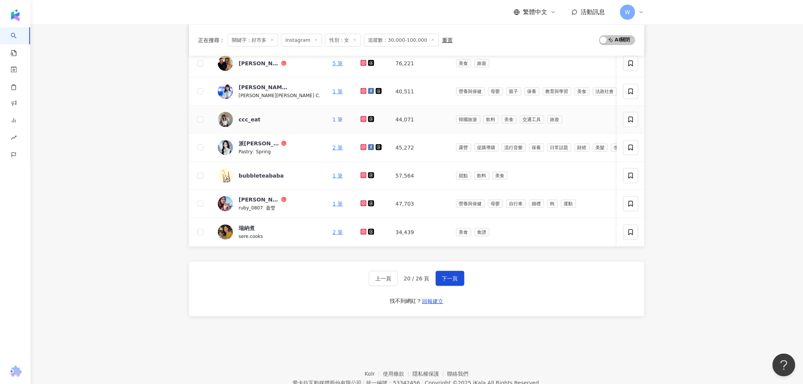
click at [332, 119] on link "1 筆" at bounding box center [337, 119] width 10 height 6
click at [332, 205] on link "1 筆" at bounding box center [337, 204] width 10 height 6
click at [440, 285] on button "下一頁" at bounding box center [450, 278] width 29 height 15
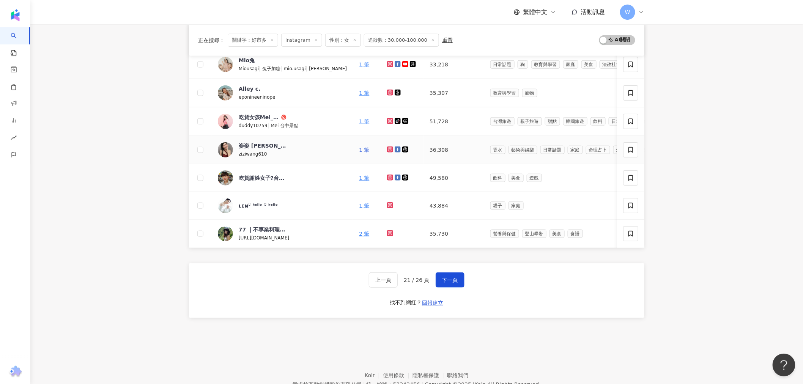
click at [359, 148] on link "1 筆" at bounding box center [364, 150] width 10 height 6
click at [453, 283] on span "下一頁" at bounding box center [450, 280] width 16 height 6
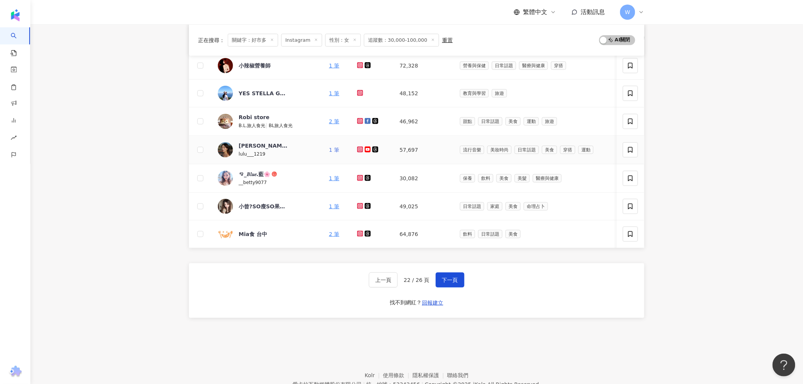
click at [329, 150] on link "1 筆" at bounding box center [334, 150] width 10 height 6
click at [444, 283] on span "下一頁" at bounding box center [450, 280] width 16 height 6
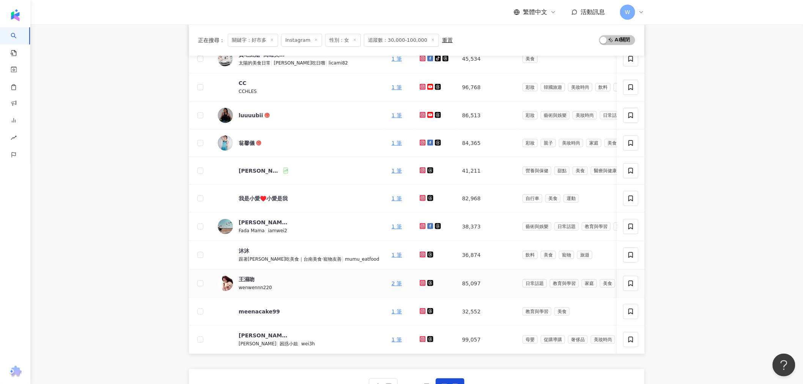
scroll to position [285, 0]
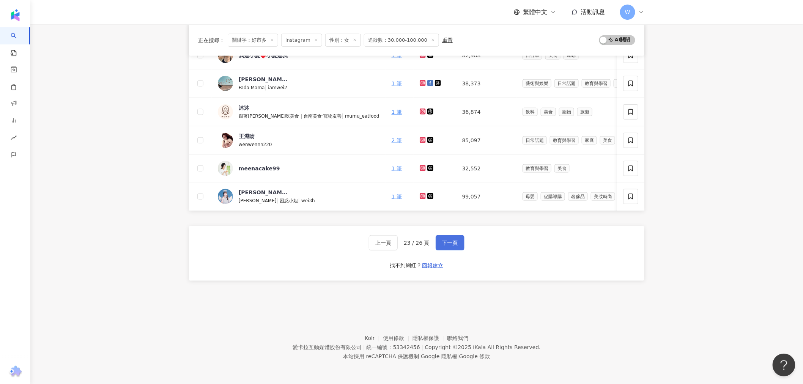
click at [452, 248] on button "下一頁" at bounding box center [450, 242] width 29 height 15
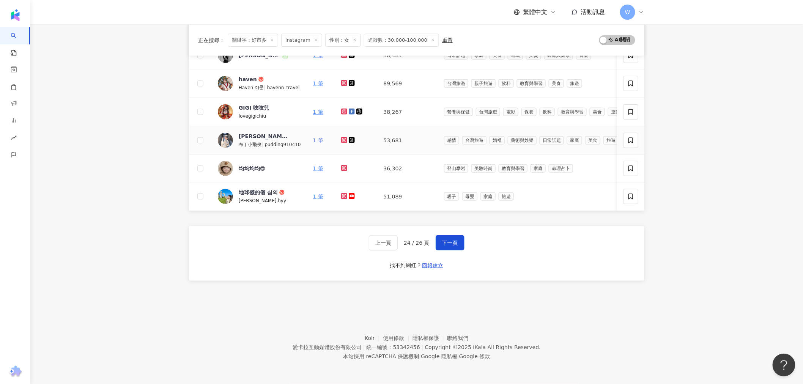
click at [314, 137] on link "1 筆" at bounding box center [318, 140] width 10 height 6
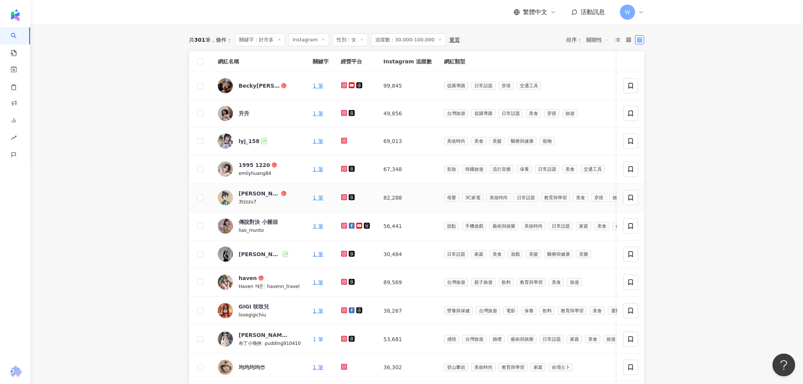
scroll to position [74, 0]
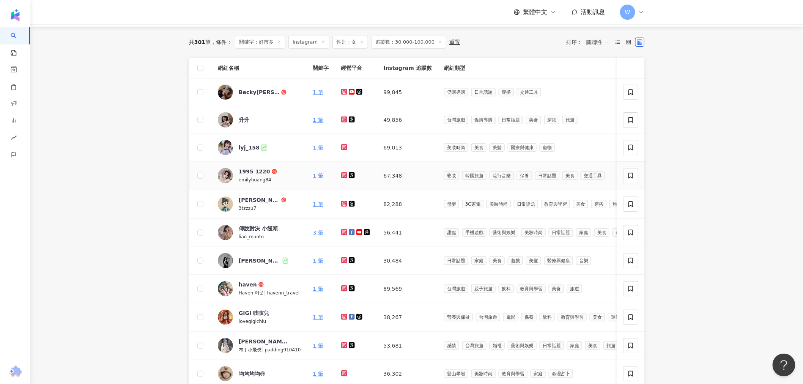
click at [318, 177] on link "1 筆" at bounding box center [318, 176] width 10 height 6
click at [313, 203] on link "1 筆" at bounding box center [318, 204] width 10 height 6
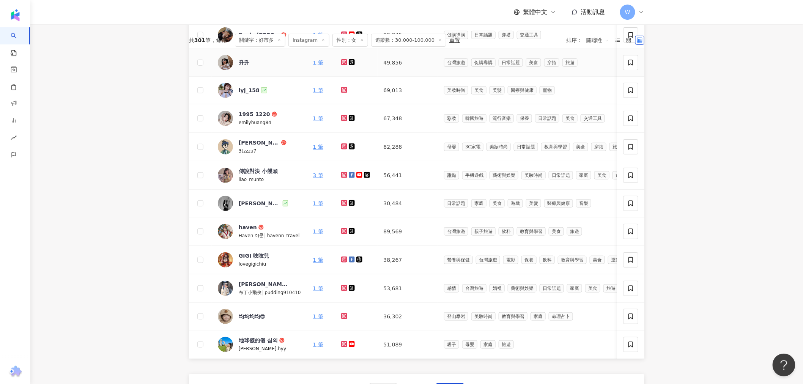
scroll to position [286, 0]
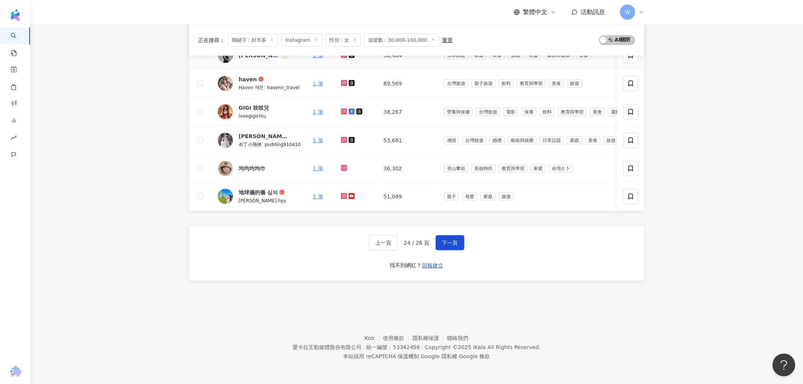
drag, startPoint x: 395, startPoint y: 94, endPoint x: 378, endPoint y: 171, distance: 79.0
click at [453, 240] on span "下一頁" at bounding box center [450, 243] width 16 height 6
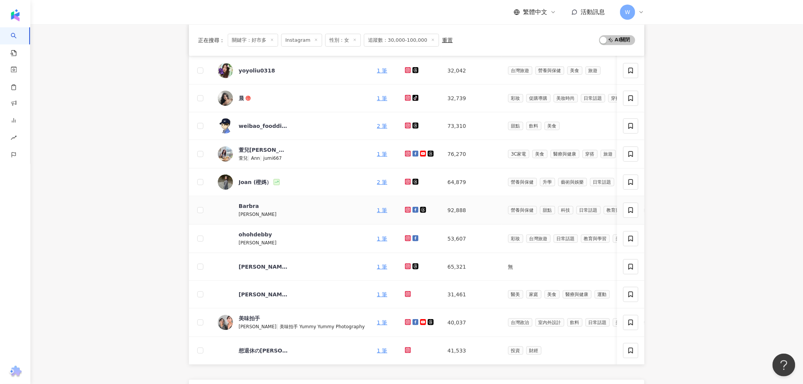
scroll to position [74, 0]
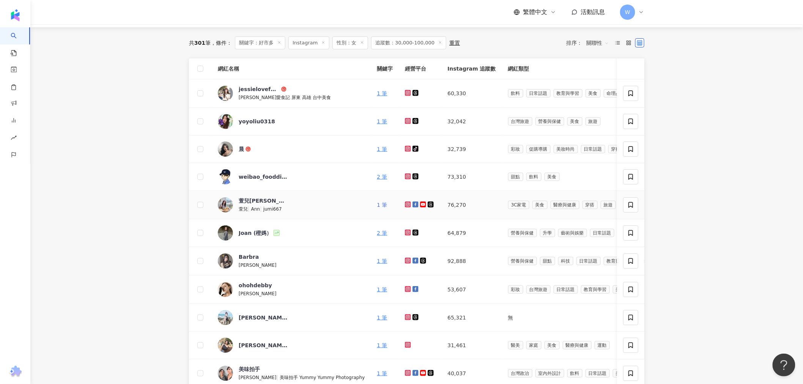
click at [377, 205] on link "1 筆" at bounding box center [382, 205] width 10 height 6
click at [377, 150] on link "1 筆" at bounding box center [382, 149] width 10 height 6
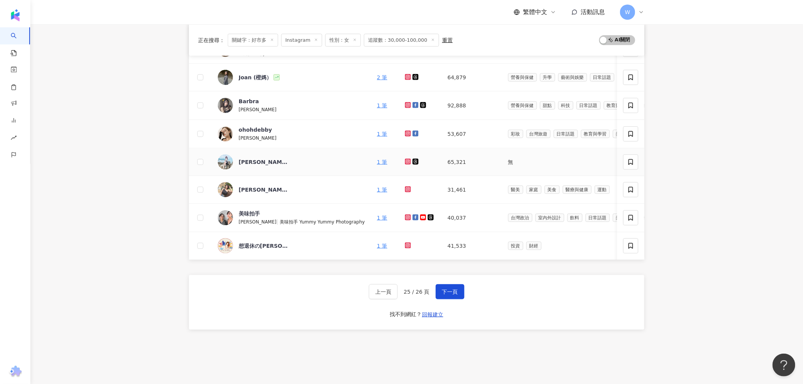
scroll to position [285, 0]
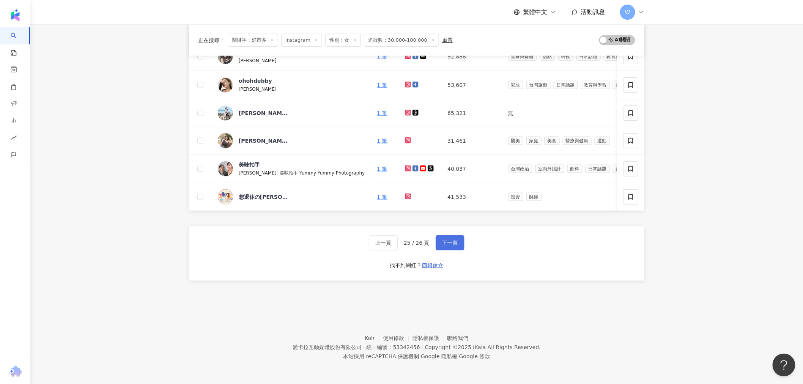
click at [448, 237] on button "下一頁" at bounding box center [450, 242] width 29 height 15
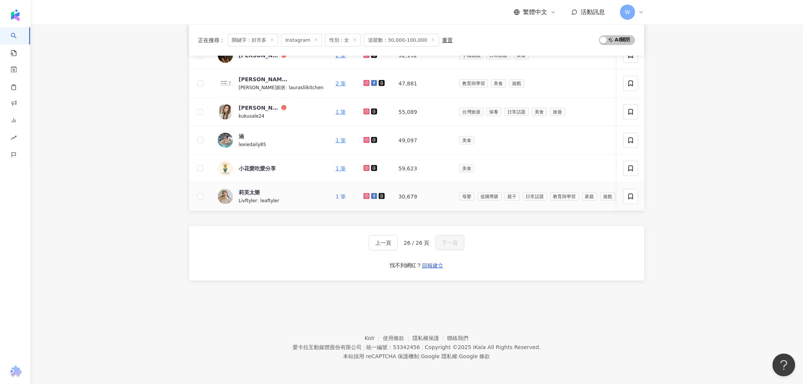
click at [335, 194] on link "1 筆" at bounding box center [340, 197] width 10 height 6
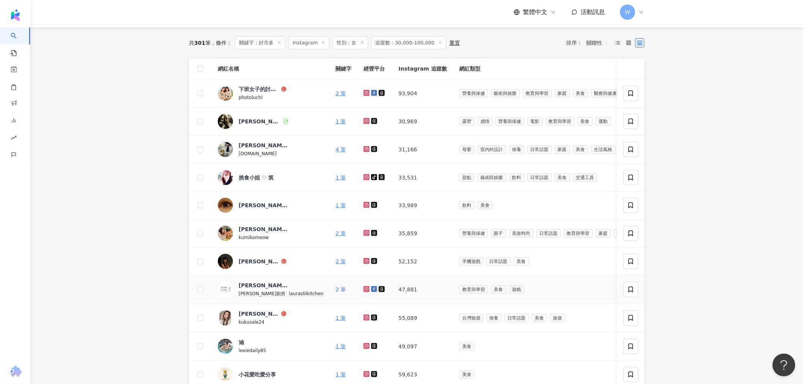
scroll to position [116, 0]
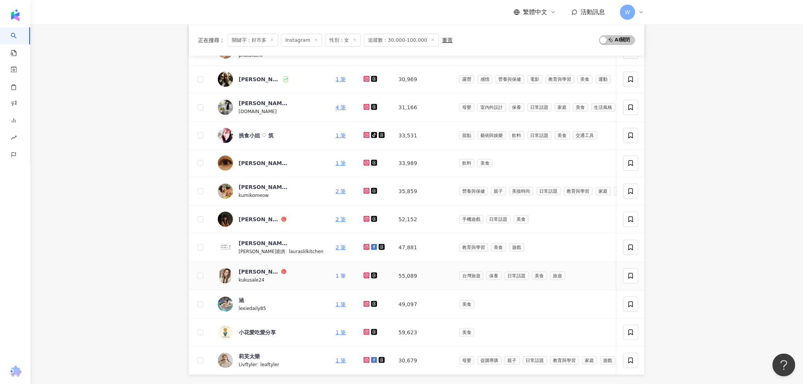
click at [335, 275] on link "1 筆" at bounding box center [340, 276] width 10 height 6
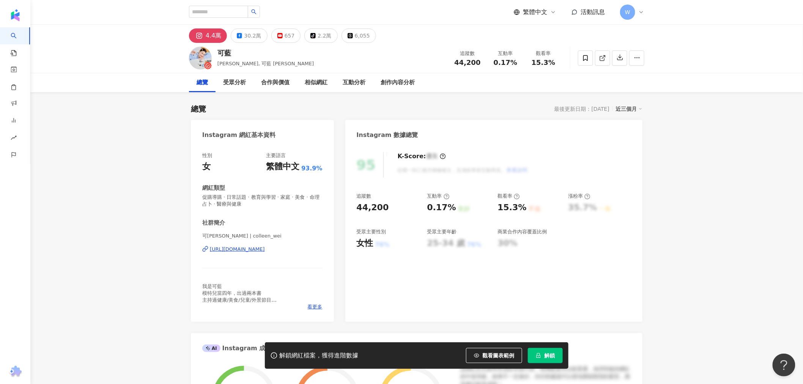
click at [259, 252] on div "https://www.instagram.com/colleen_wei/" at bounding box center [237, 249] width 55 height 7
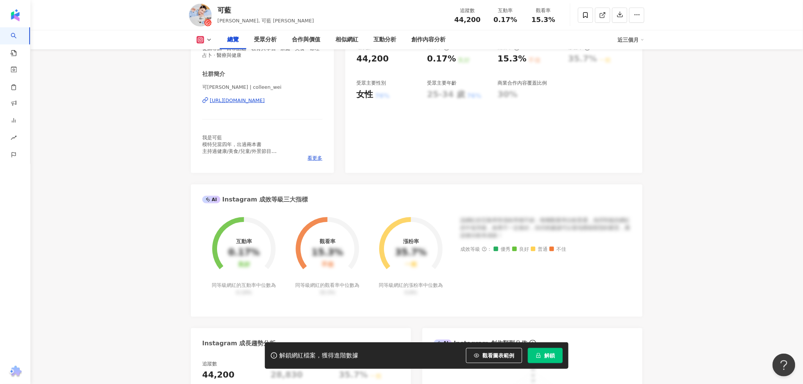
scroll to position [84, 0]
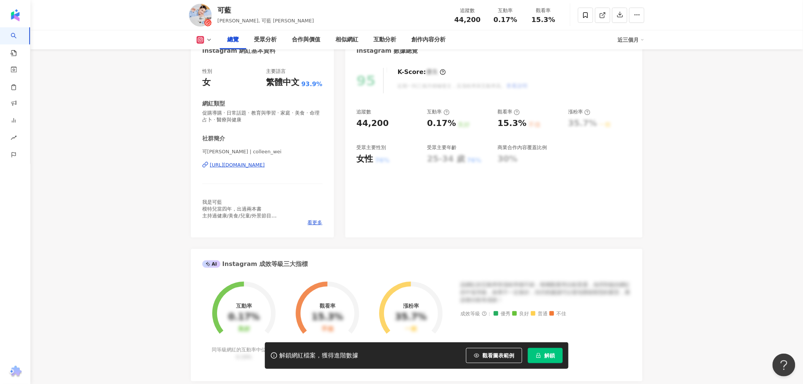
click at [265, 168] on div "https://www.instagram.com/colleen_wei/" at bounding box center [237, 165] width 55 height 7
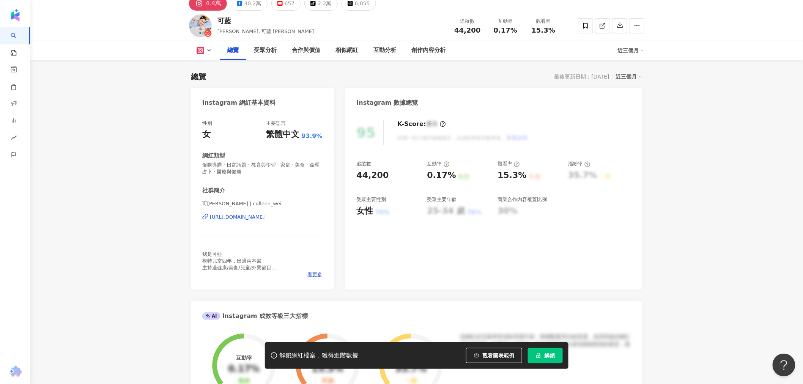
scroll to position [0, 0]
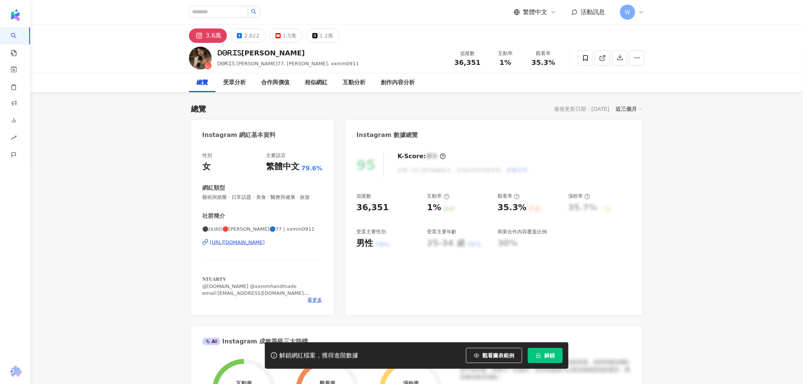
click at [265, 243] on div "https://www.instagram.com/xxmm0911/" at bounding box center [237, 242] width 55 height 7
click at [262, 246] on div "https://www.instagram.com/xxmm0911/" at bounding box center [237, 242] width 55 height 7
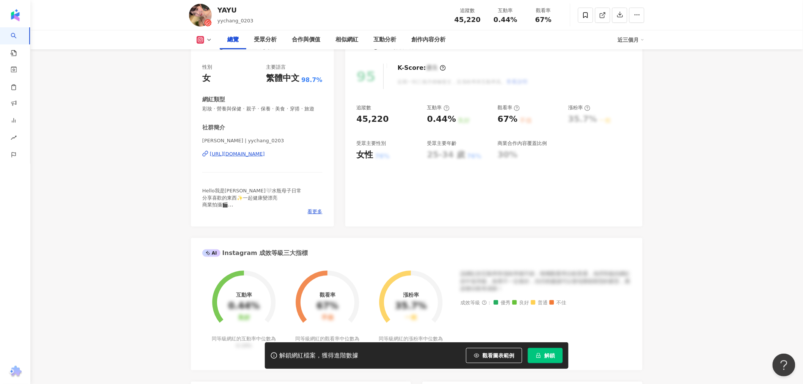
scroll to position [168, 0]
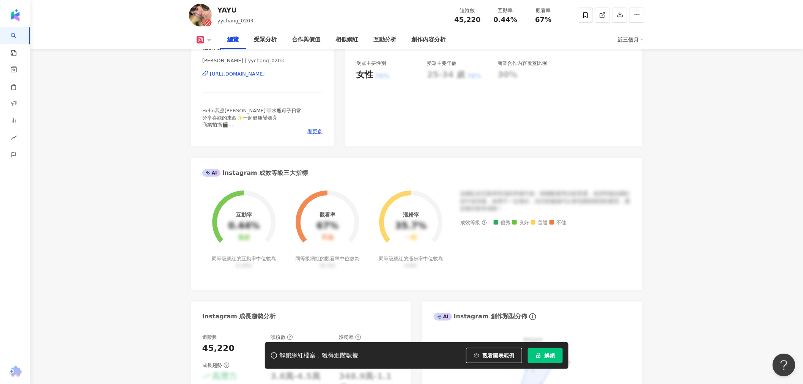
click at [265, 77] on div "https://www.instagram.com/yychang_0203/" at bounding box center [237, 74] width 55 height 7
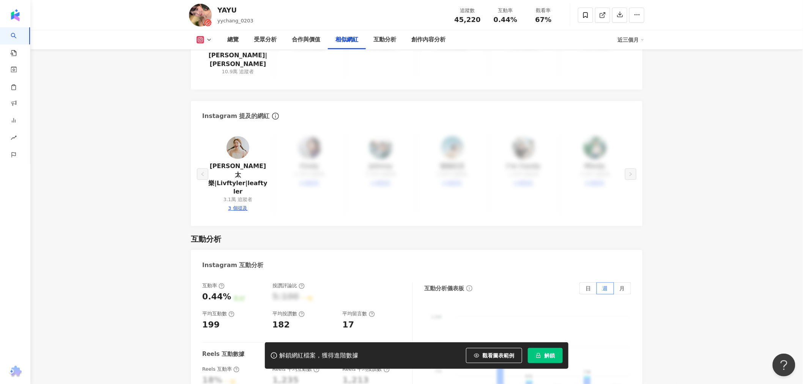
scroll to position [1265, 0]
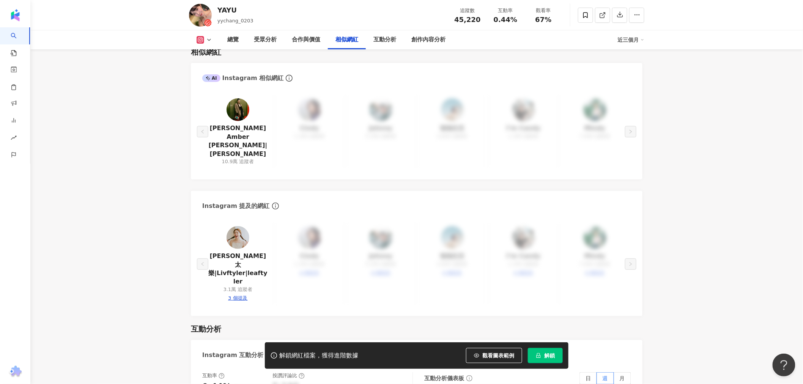
click at [248, 226] on img at bounding box center [238, 237] width 23 height 23
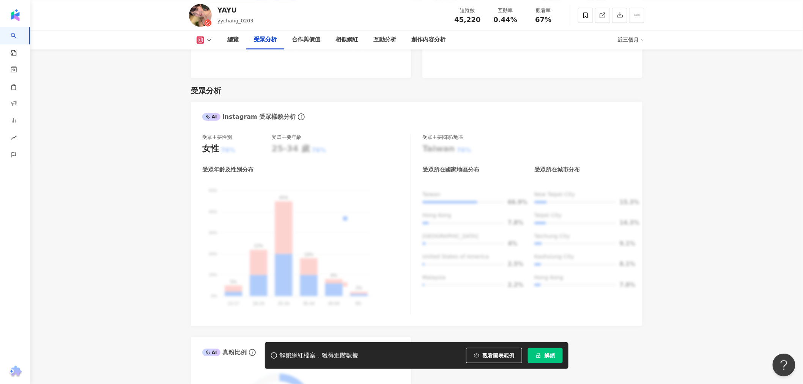
scroll to position [844, 0]
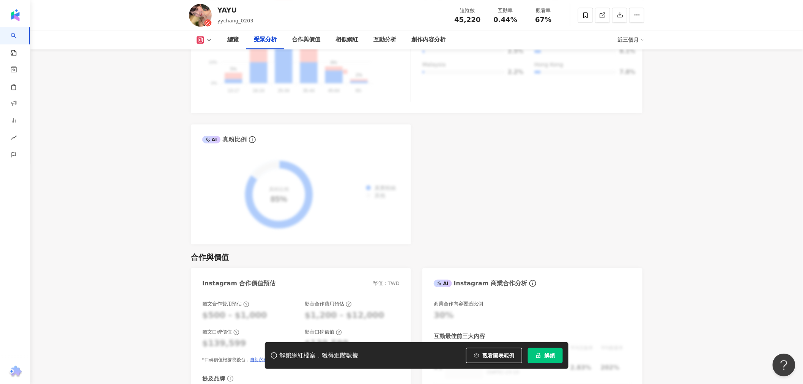
drag, startPoint x: 707, startPoint y: 179, endPoint x: 630, endPoint y: 216, distance: 84.9
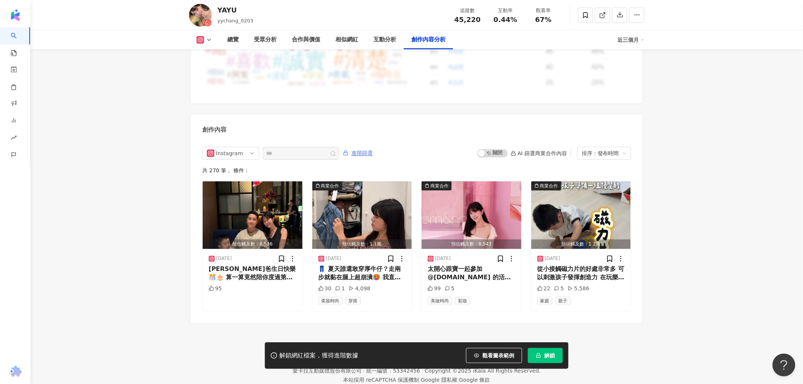
click at [373, 147] on span "進階篩選" at bounding box center [361, 153] width 21 height 12
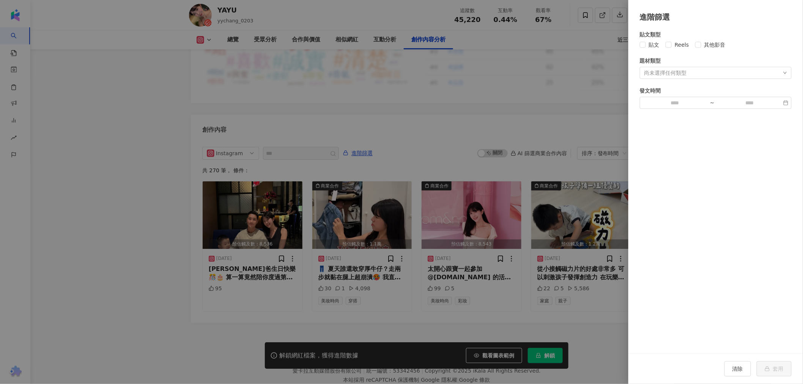
click at [589, 320] on div at bounding box center [401, 192] width 803 height 384
click at [537, 344] on div at bounding box center [401, 192] width 803 height 384
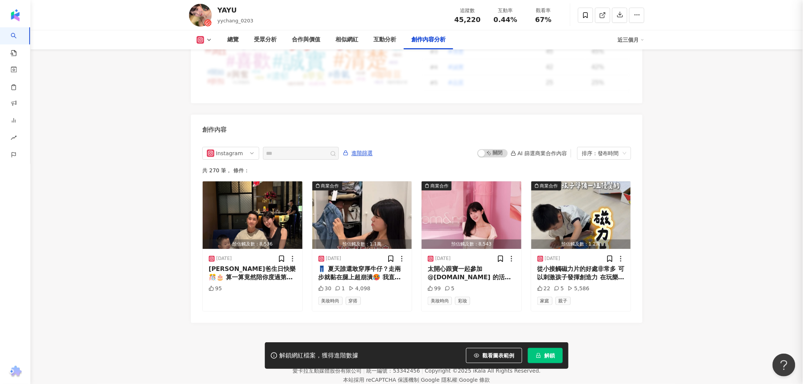
click at [548, 353] on div at bounding box center [401, 192] width 803 height 384
click at [548, 357] on span "解鎖" at bounding box center [549, 356] width 11 height 6
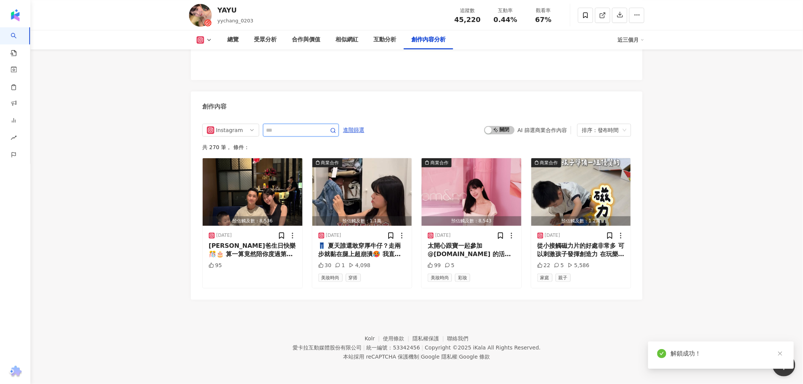
scroll to position [2101, 0]
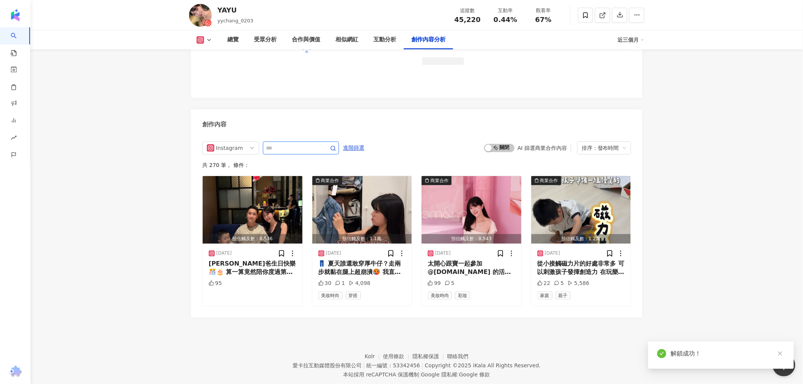
click at [290, 143] on input "text" at bounding box center [292, 147] width 53 height 9
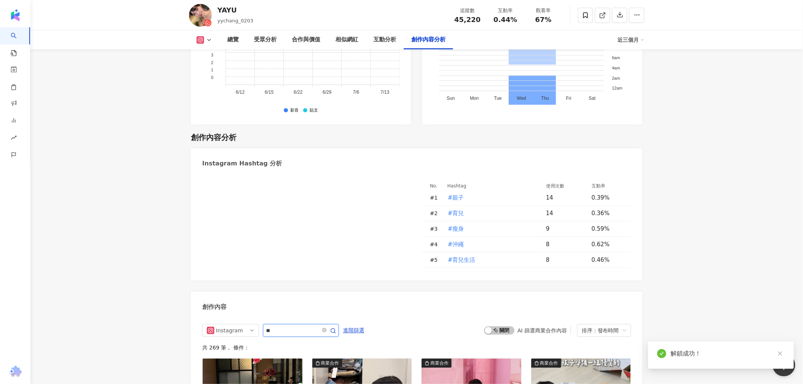
scroll to position [2278, 0]
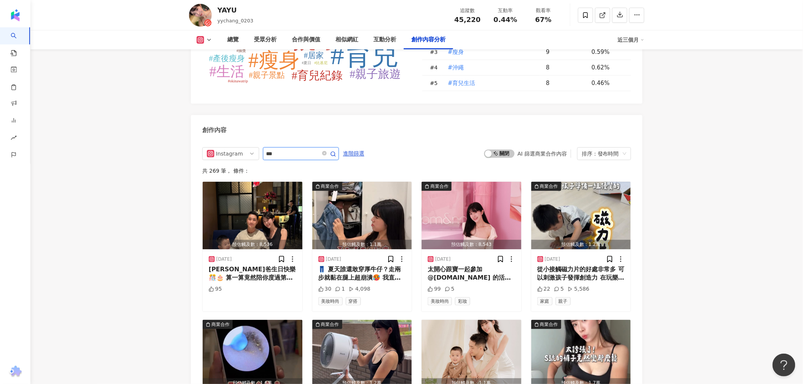
type input "***"
click at [336, 149] on span at bounding box center [328, 153] width 15 height 9
click at [336, 151] on icon "button" at bounding box center [333, 154] width 6 height 6
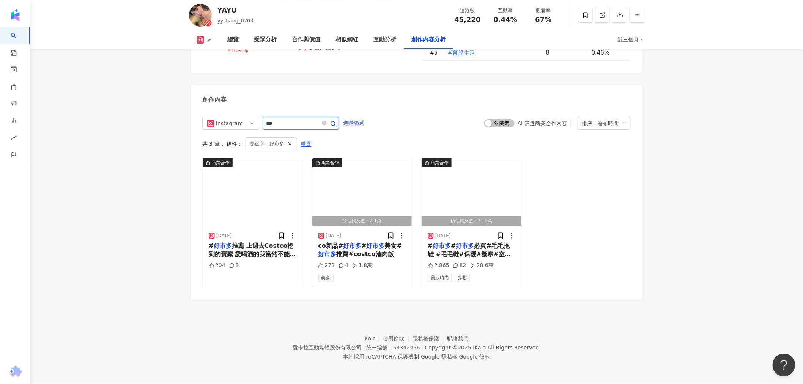
scroll to position [2297, 0]
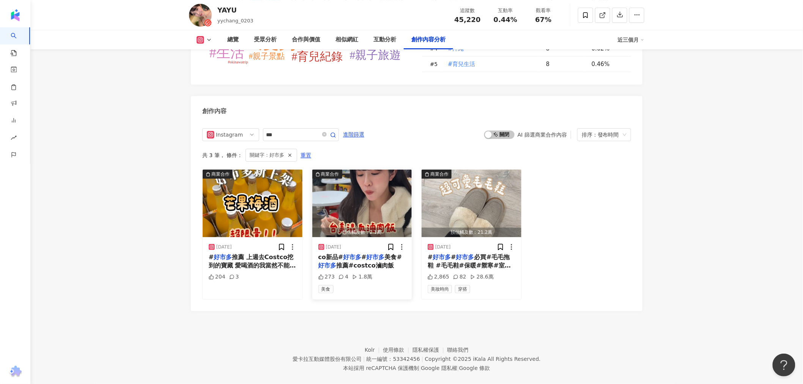
click at [339, 191] on img "button" at bounding box center [362, 204] width 100 height 68
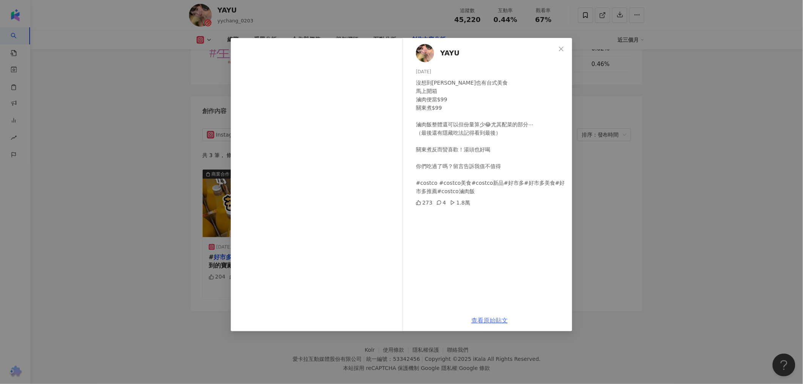
click at [483, 322] on link "查看原始貼文" at bounding box center [489, 320] width 36 height 7
click at [614, 112] on div "YAYU 2025/4/1 沒想到Costco也有台式美食 馬上開箱 滷肉便當$99 關東煮$99 滷肉飯整體還可以但份量算少😂尤其配菜的部分⋯ （最後還有隱…" at bounding box center [401, 192] width 803 height 384
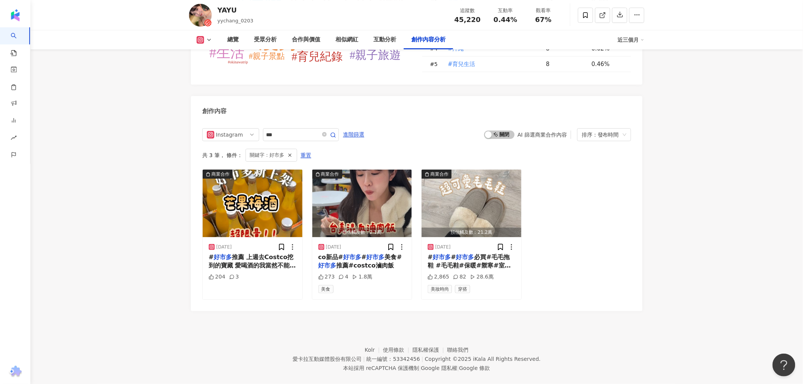
scroll to position [2278, 0]
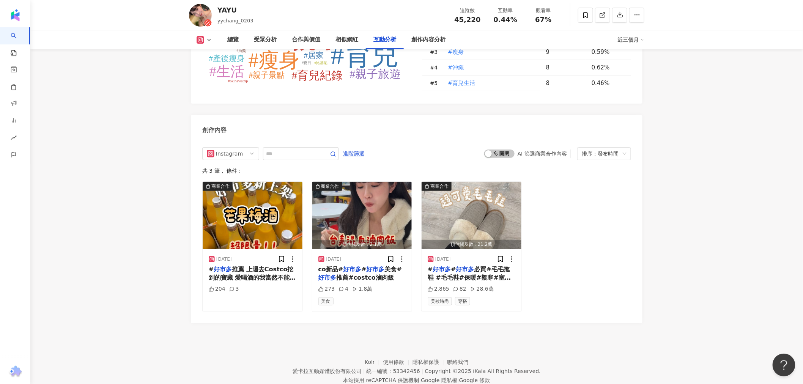
scroll to position [2110, 0]
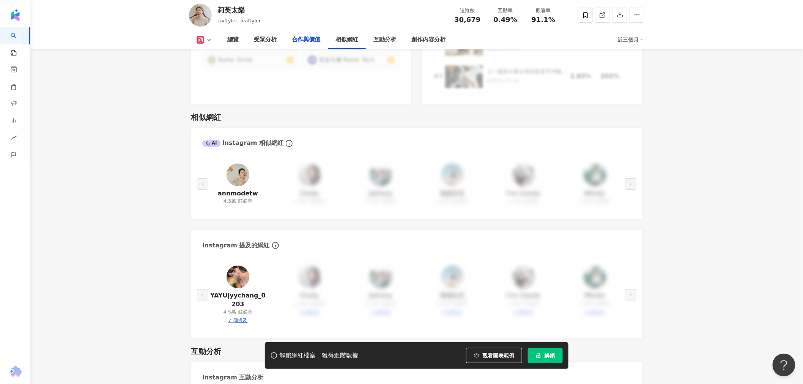
drag, startPoint x: 601, startPoint y: 146, endPoint x: 497, endPoint y: 92, distance: 117.1
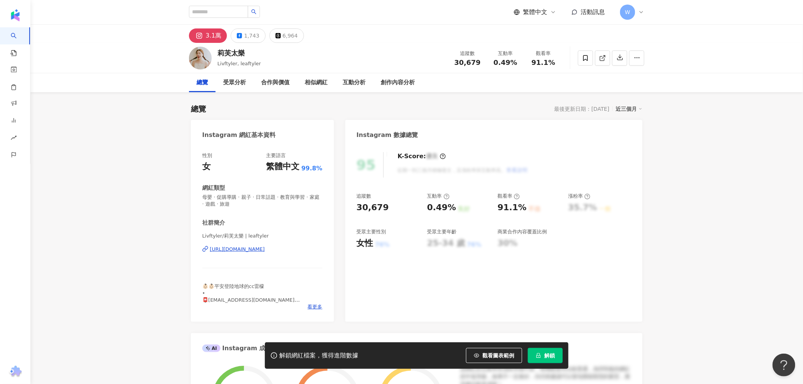
click at [259, 250] on div "[URL][DOMAIN_NAME]" at bounding box center [237, 249] width 55 height 7
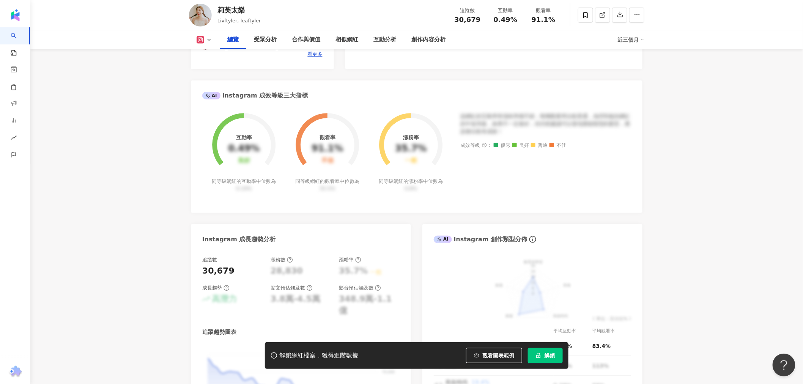
scroll to position [548, 0]
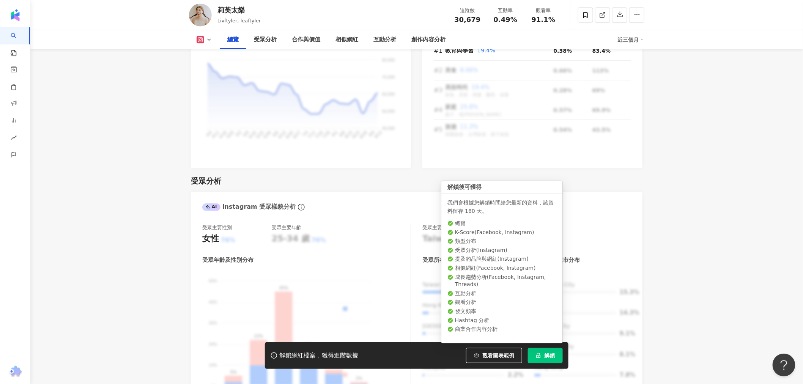
click at [548, 353] on span "解鎖" at bounding box center [549, 356] width 11 height 6
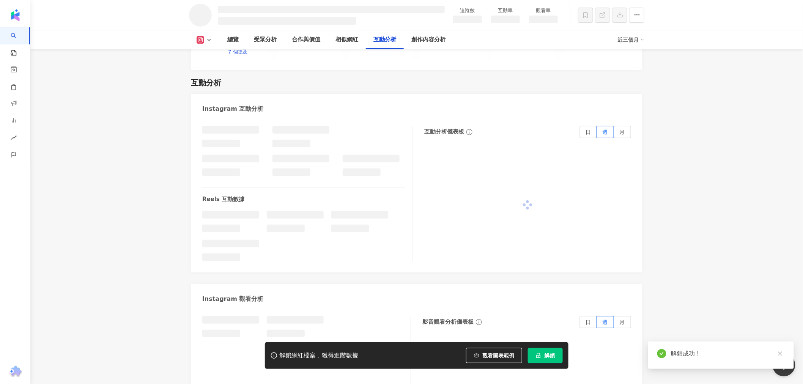
scroll to position [1266, 0]
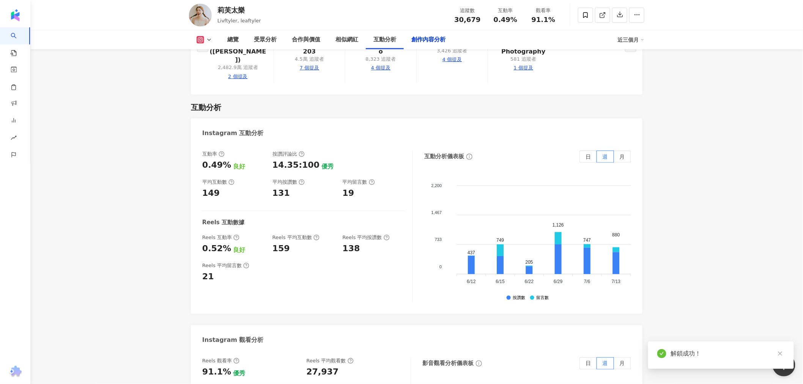
scroll to position [2179, 0]
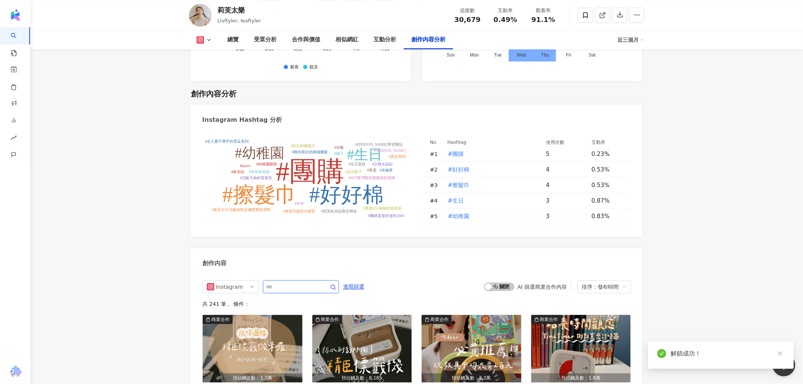
click at [293, 282] on input "text" at bounding box center [292, 286] width 53 height 9
type input "*"
type input "***"
click at [336, 284] on icon "button" at bounding box center [333, 287] width 6 height 6
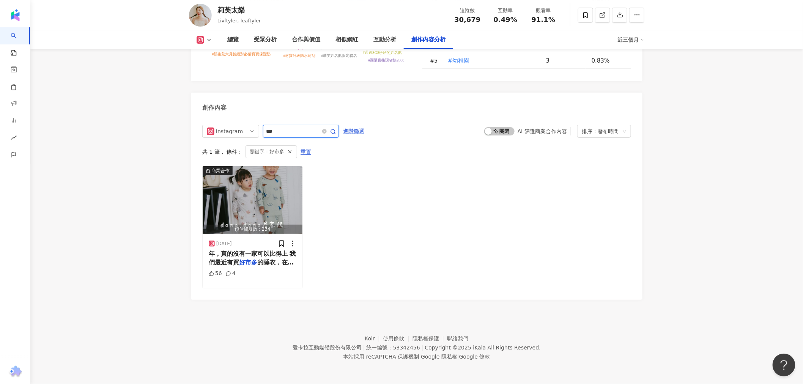
scroll to position [2309, 0]
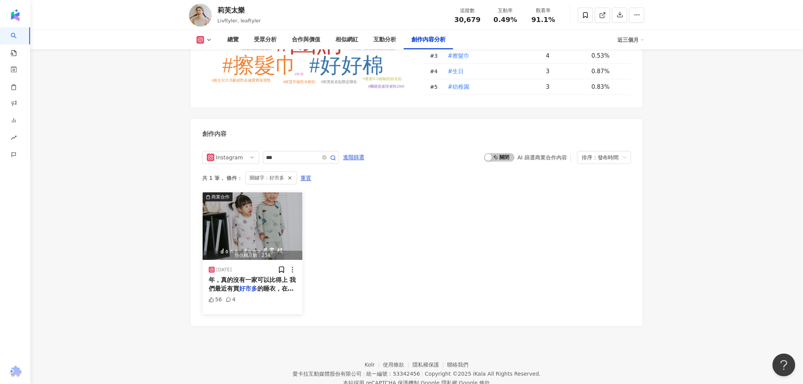
click at [274, 196] on img "button" at bounding box center [253, 226] width 100 height 68
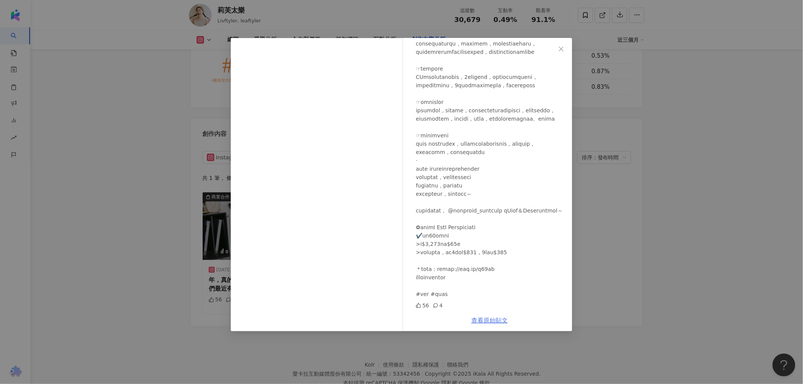
scroll to position [514, 0]
click at [480, 319] on link "查看原始貼文" at bounding box center [489, 320] width 36 height 7
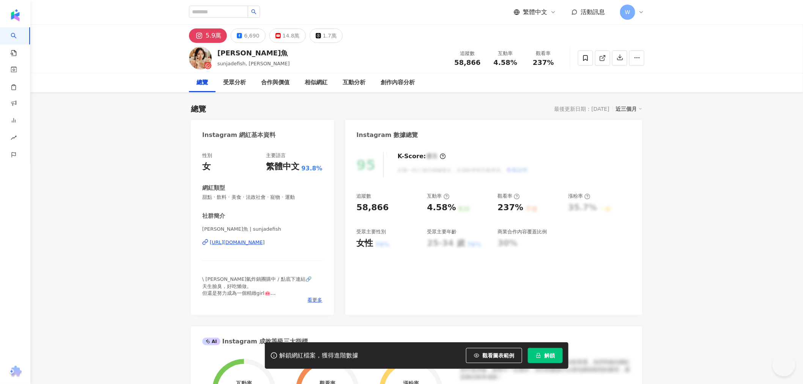
drag, startPoint x: 516, startPoint y: 183, endPoint x: 272, endPoint y: 243, distance: 251.1
click at [265, 243] on div "https://www.instagram.com/sunjadefish/" at bounding box center [237, 242] width 55 height 7
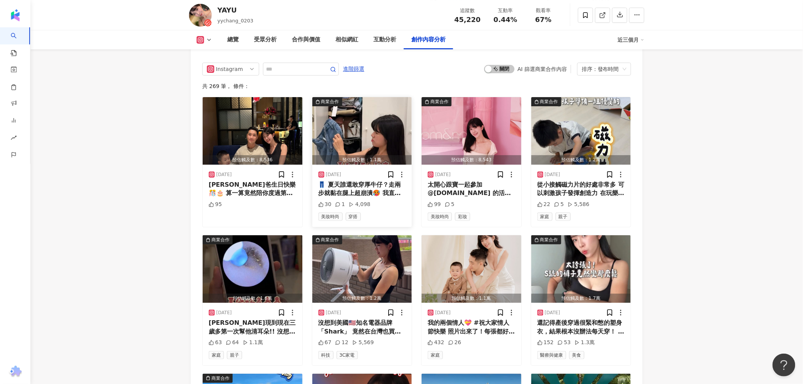
scroll to position [2363, 0]
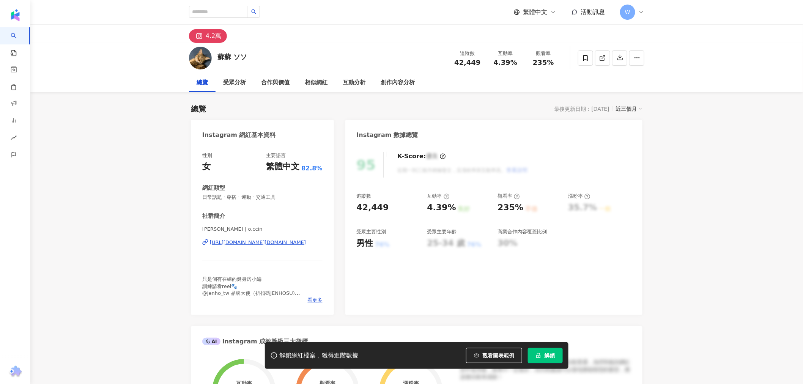
click at [243, 246] on div "[URL][DOMAIN_NAME][DOMAIN_NAME]" at bounding box center [258, 242] width 96 height 7
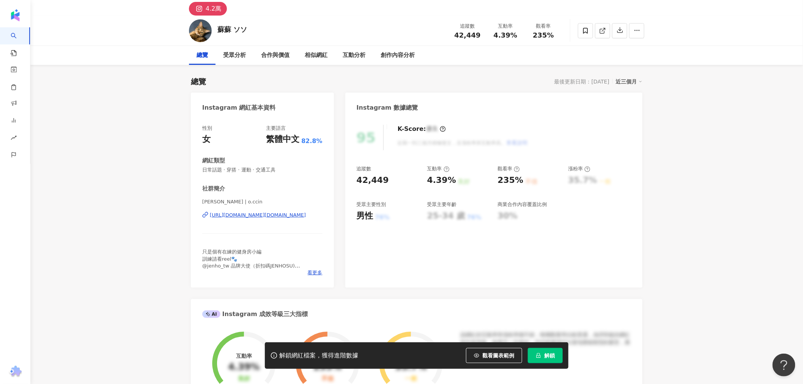
scroll to position [42, 0]
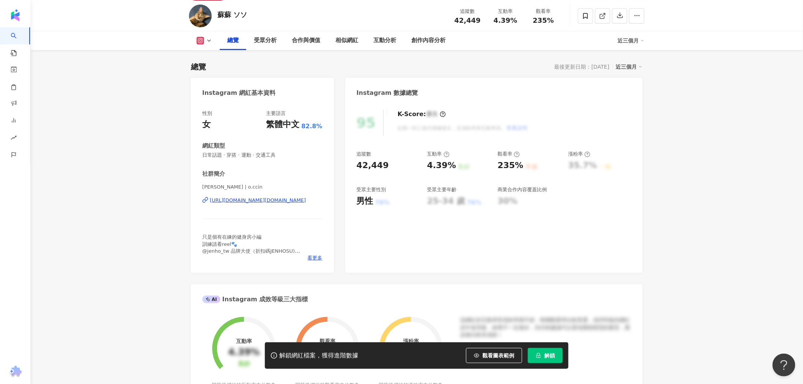
click at [246, 205] on div "蘇蘇 すす | o.ccin https://www.instagram.com/o.ccin/" at bounding box center [262, 206] width 120 height 44
click at [247, 203] on div "https://www.instagram.com/o.ccin/" at bounding box center [258, 200] width 96 height 7
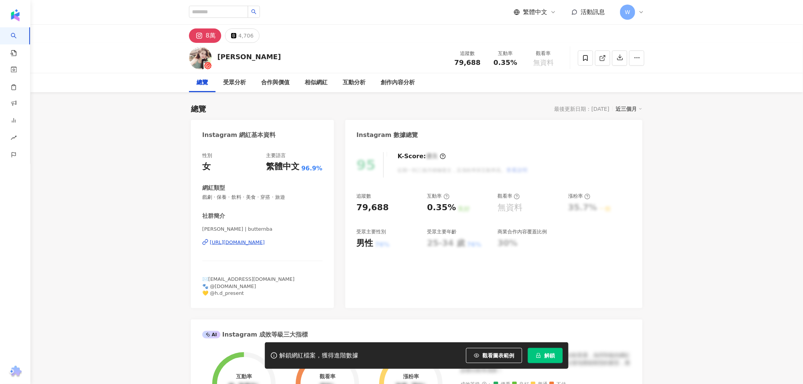
click at [265, 241] on div "[URL][DOMAIN_NAME]" at bounding box center [237, 242] width 55 height 7
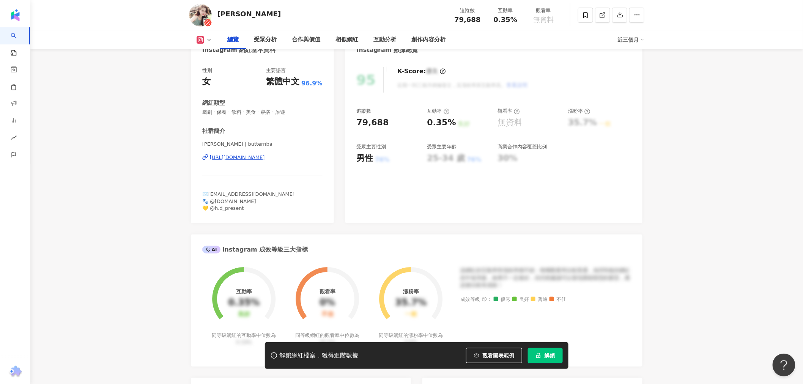
scroll to position [84, 0]
click at [264, 159] on div "[URL][DOMAIN_NAME]" at bounding box center [237, 158] width 55 height 7
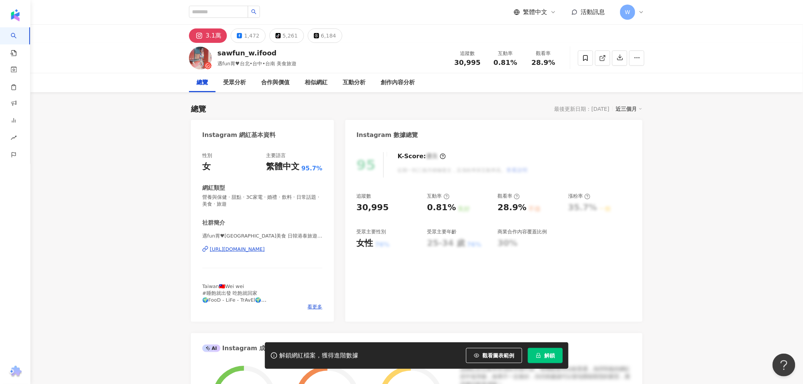
click at [263, 251] on div "[URL][DOMAIN_NAME]" at bounding box center [237, 249] width 55 height 7
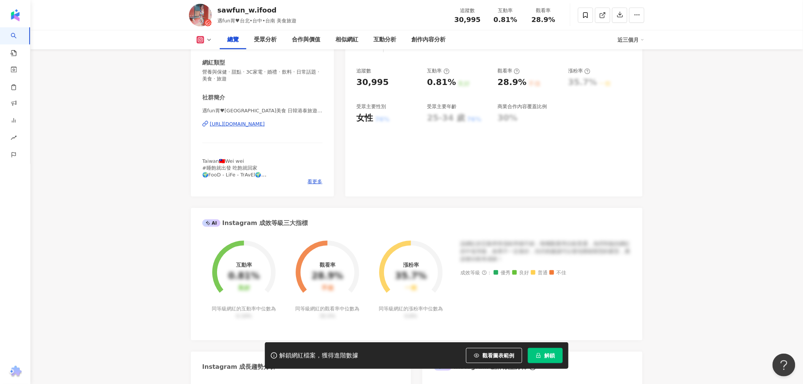
scroll to position [42, 0]
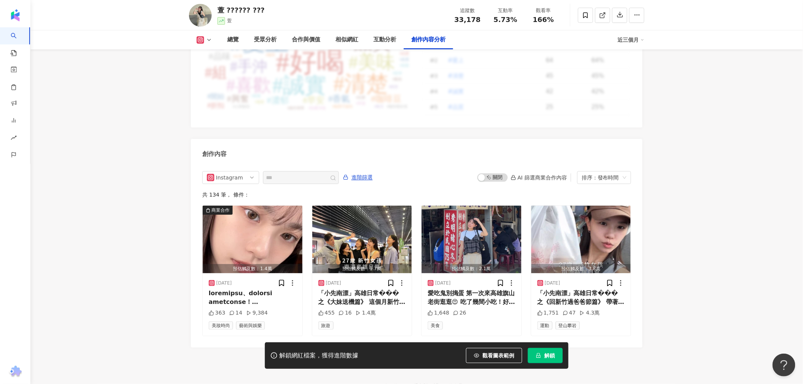
scroll to position [2252, 0]
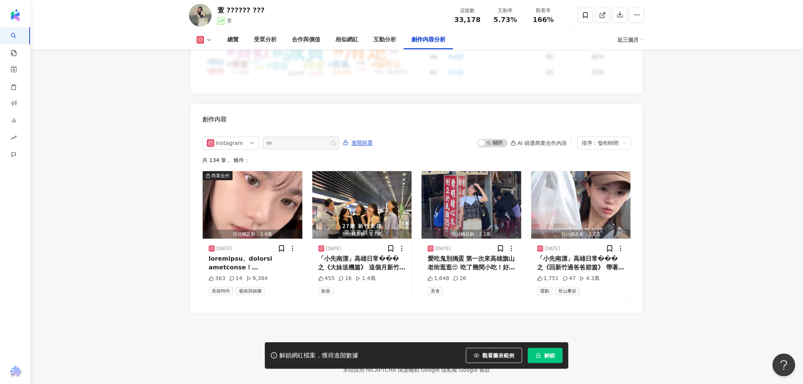
click at [535, 345] on button "解鎖" at bounding box center [545, 355] width 35 height 15
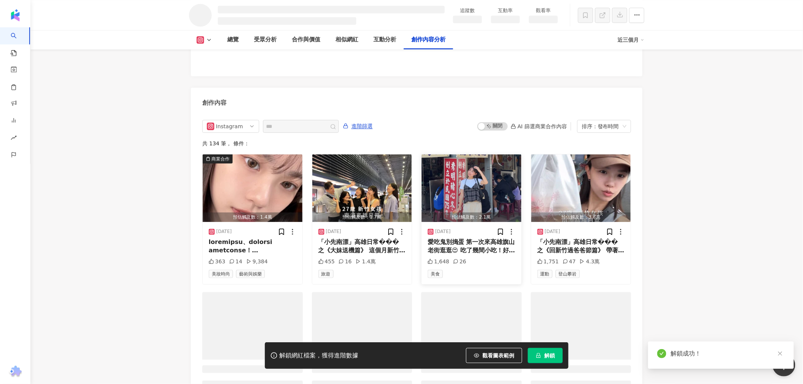
scroll to position [1982, 0]
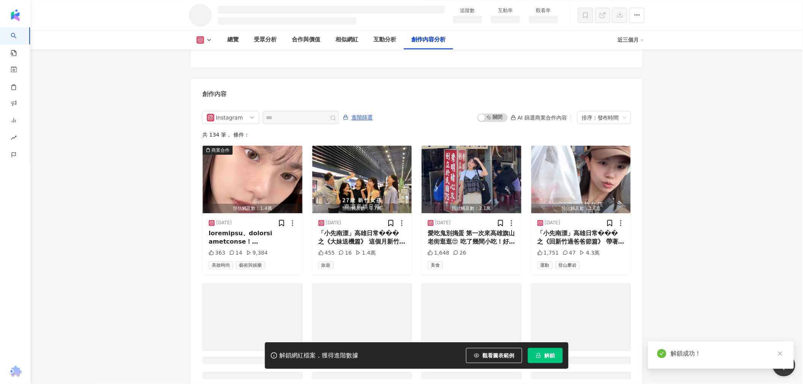
click at [279, 104] on div "創作內容" at bounding box center [417, 91] width 452 height 25
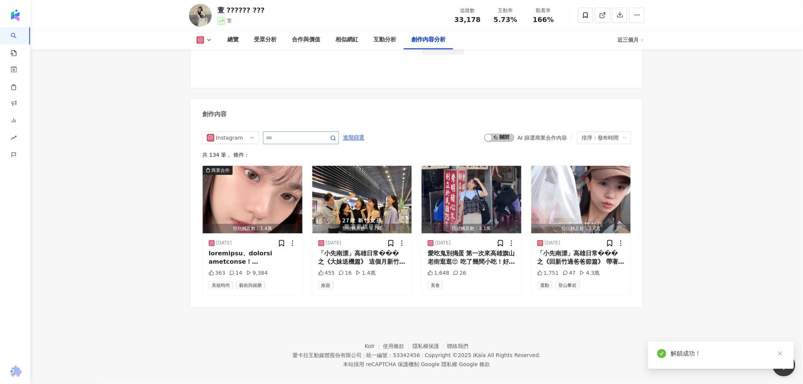
click at [351, 134] on div "Instagram 進階篩選 啟動 關閉 AI 篩選商業合作內容 排序：發布時間 共 134 筆 ， 條件： 商業合作 預估觸及數：1.4萬 2025/8/2…" at bounding box center [417, 216] width 452 height 184
click at [302, 124] on div "創作內容" at bounding box center [417, 111] width 452 height 25
click at [281, 141] on input "text" at bounding box center [292, 137] width 53 height 9
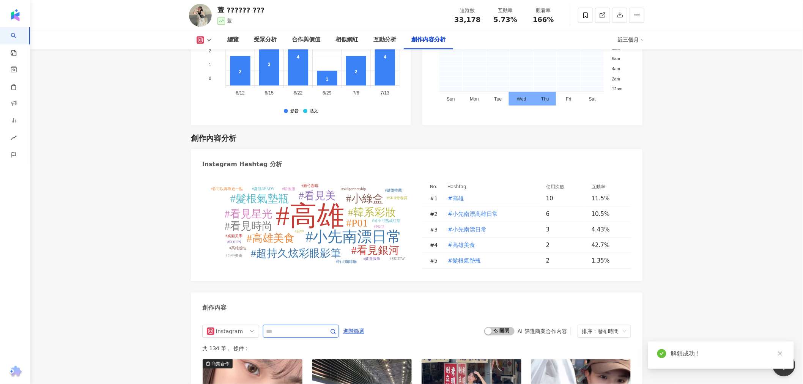
click at [279, 327] on input "text" at bounding box center [292, 331] width 53 height 9
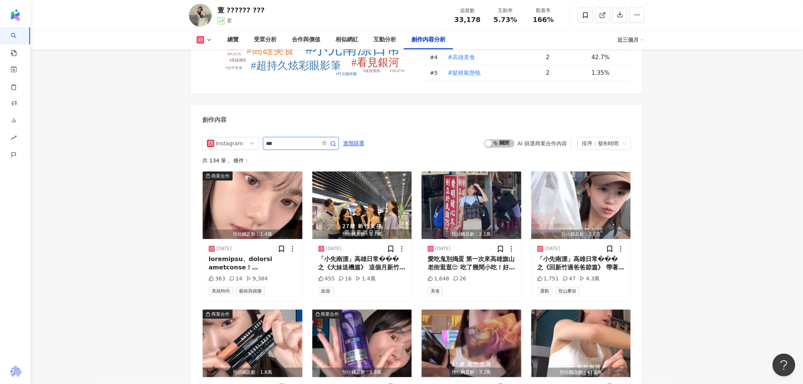
type input "***"
click at [336, 143] on icon "button" at bounding box center [333, 144] width 6 height 6
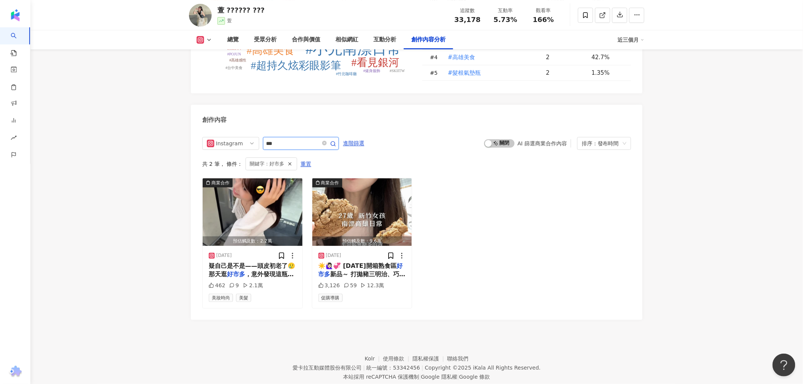
scroll to position [2279, 0]
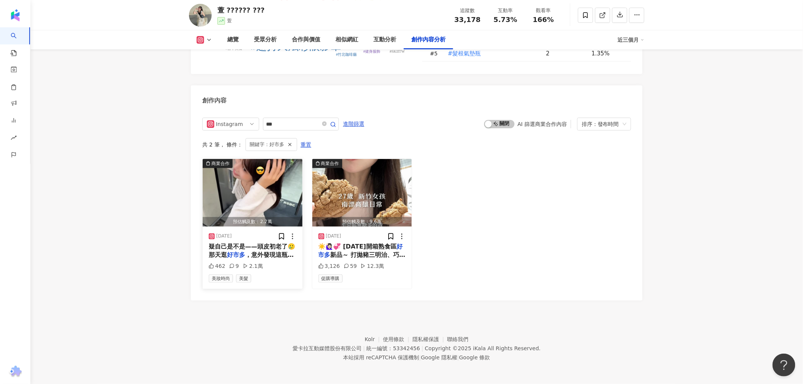
click at [256, 244] on span "疑自己是不是——頭皮初老了🥲 那天逛" at bounding box center [252, 251] width 87 height 16
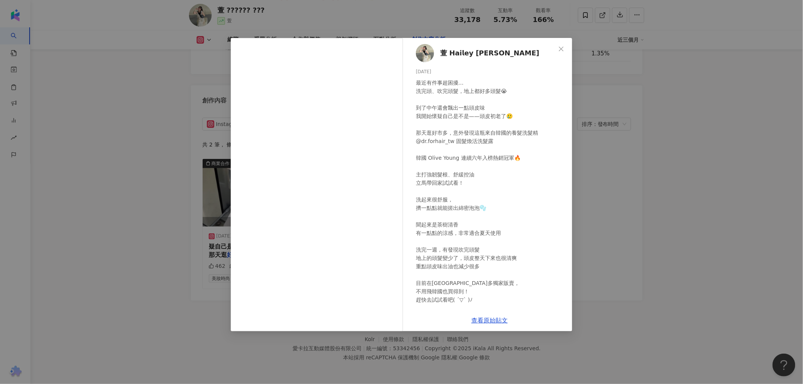
click at [473, 166] on div "最近有件事超困擾… 洗完頭、吹完頭髮，地上都好多頭髮😭 到了中午還會飄出一點頭皮味 我開始懷疑自己是不是——頭皮初老了🥲 那天逛好市多，意外發現這瓶來自韓國的…" at bounding box center [491, 225] width 150 height 292
click at [475, 319] on link "查看原始貼文" at bounding box center [489, 320] width 36 height 7
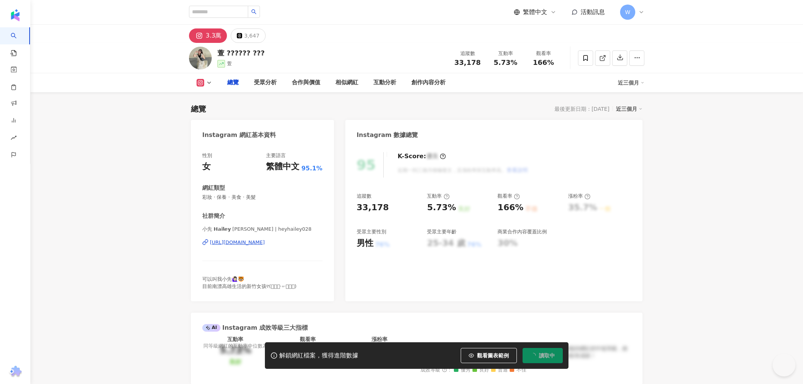
type input "***"
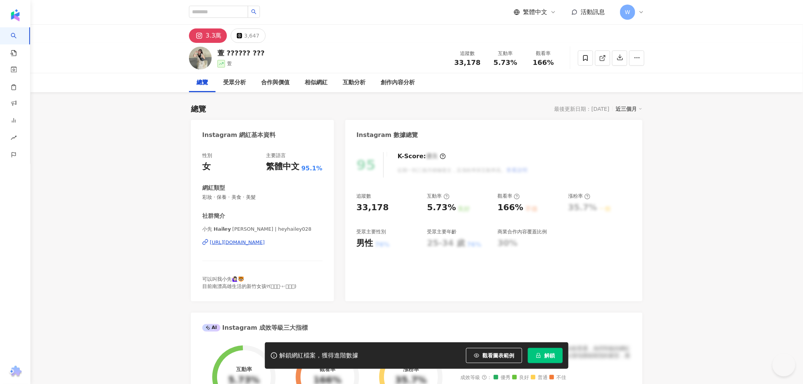
click at [265, 243] on div "[URL][DOMAIN_NAME]" at bounding box center [237, 242] width 55 height 7
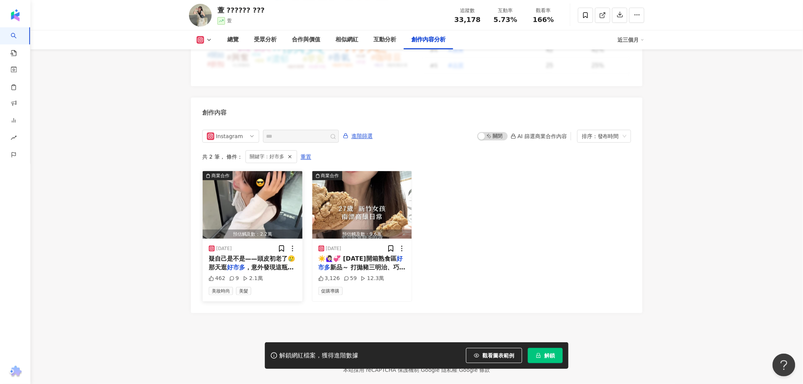
click at [262, 187] on img "button" at bounding box center [253, 205] width 100 height 68
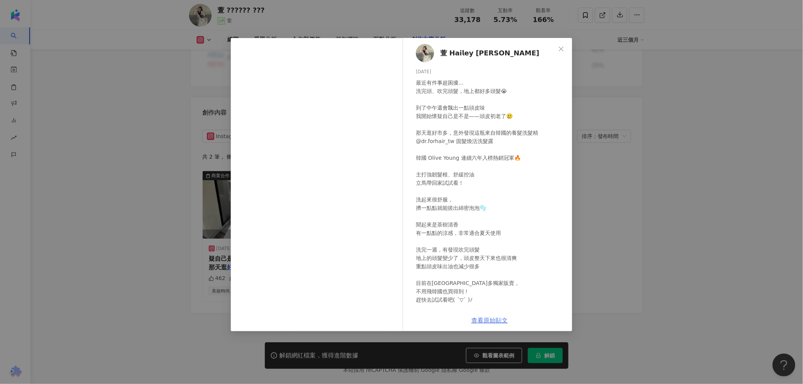
click at [486, 321] on link "查看原始貼文" at bounding box center [489, 320] width 36 height 7
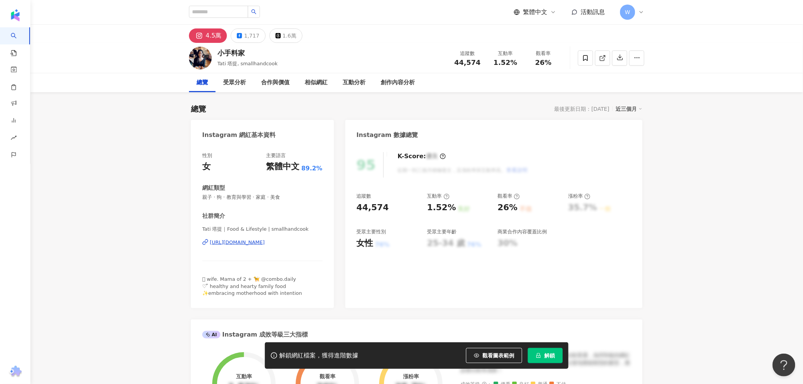
click at [265, 244] on div "https://www.instagram.com/smallhandcook/" at bounding box center [237, 242] width 55 height 7
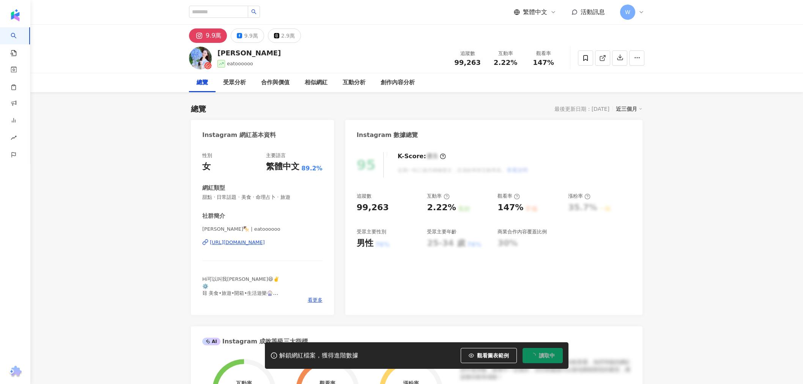
drag, startPoint x: 294, startPoint y: 102, endPoint x: 263, endPoint y: 239, distance: 141.3
click at [263, 239] on div "[URL][DOMAIN_NAME]" at bounding box center [237, 242] width 55 height 7
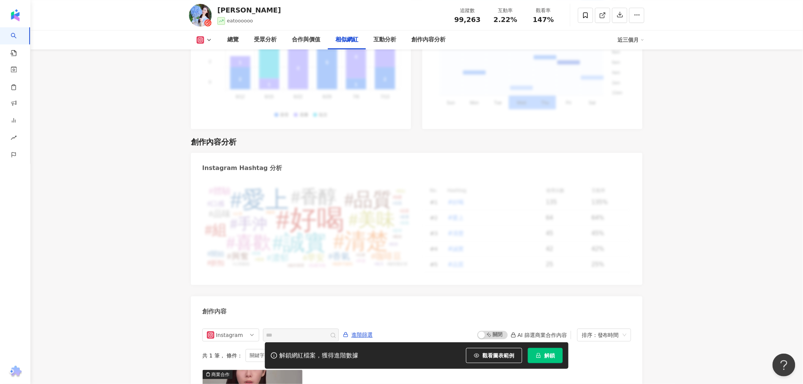
drag, startPoint x: 730, startPoint y: 179, endPoint x: 672, endPoint y: 318, distance: 150.2
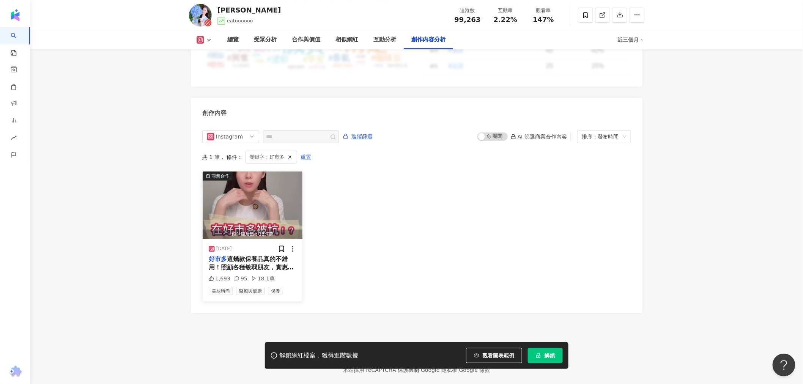
click at [261, 202] on img "button" at bounding box center [253, 206] width 100 height 68
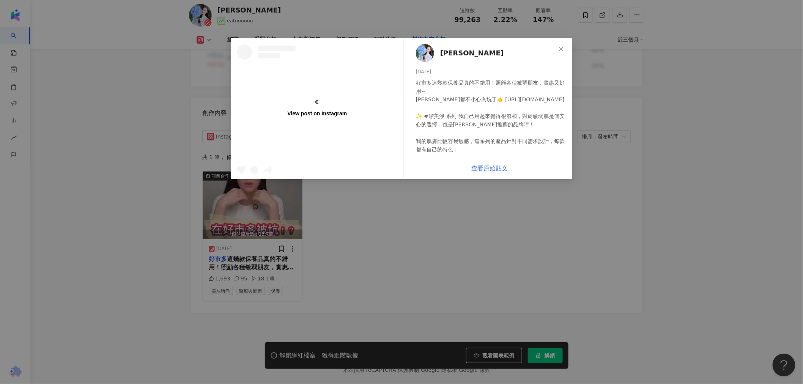
click at [501, 164] on div "小口丸子 2025/3/4 1,693 95 18.1萬 查看原始貼文" at bounding box center [489, 108] width 165 height 141
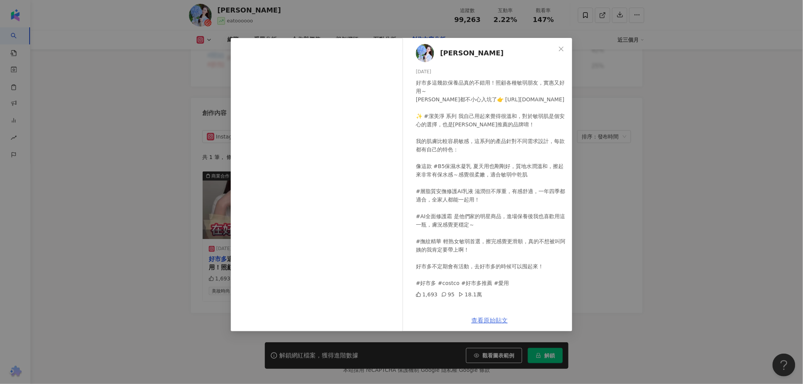
click at [479, 317] on link "查看原始貼文" at bounding box center [489, 320] width 36 height 7
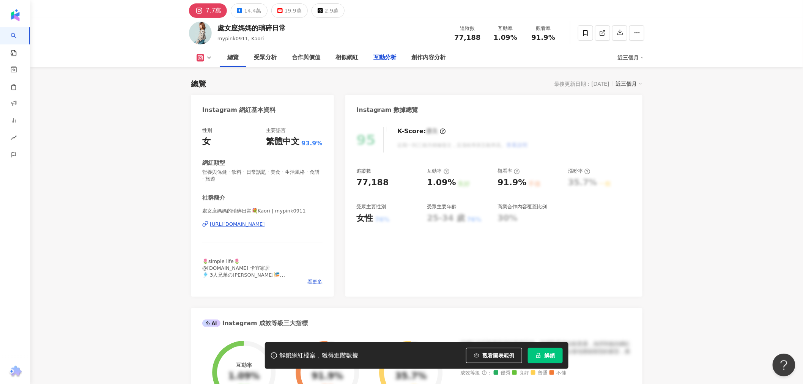
scroll to position [2301, 0]
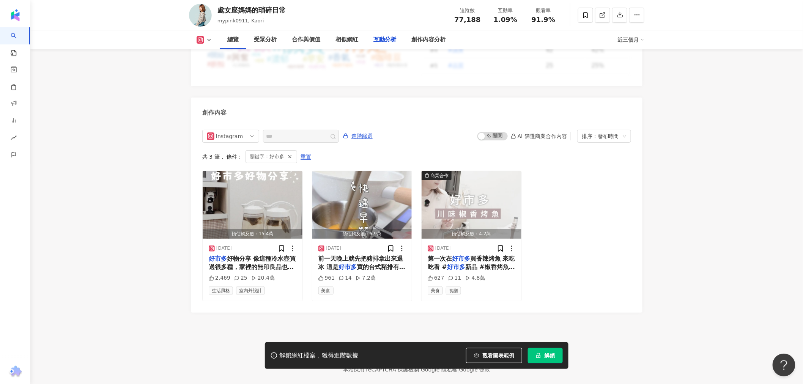
drag, startPoint x: 695, startPoint y: 192, endPoint x: 679, endPoint y: 310, distance: 119.8
click at [270, 186] on img "button" at bounding box center [253, 205] width 100 height 68
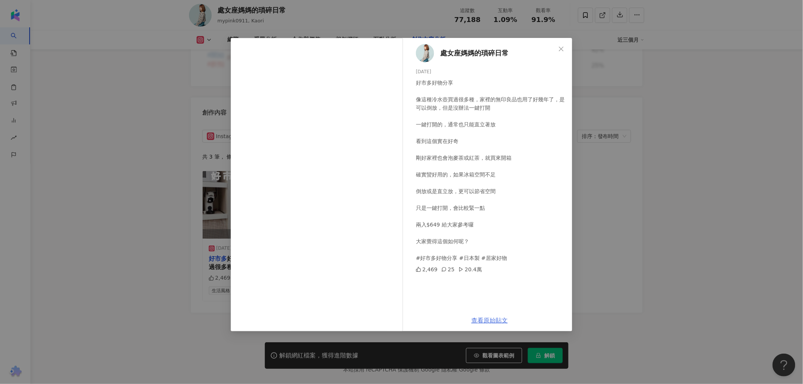
click at [489, 320] on link "查看原始貼文" at bounding box center [489, 320] width 36 height 7
click at [654, 228] on div "處女座媽媽的瑣碎日常 2025/5/30 好市多好物分享 像這種冷水壺買過很多種，家裡的無印良品也用了好幾年了，是可以倒放，但是沒辦法一鍵打開 一鍵打開的，通…" at bounding box center [401, 192] width 803 height 384
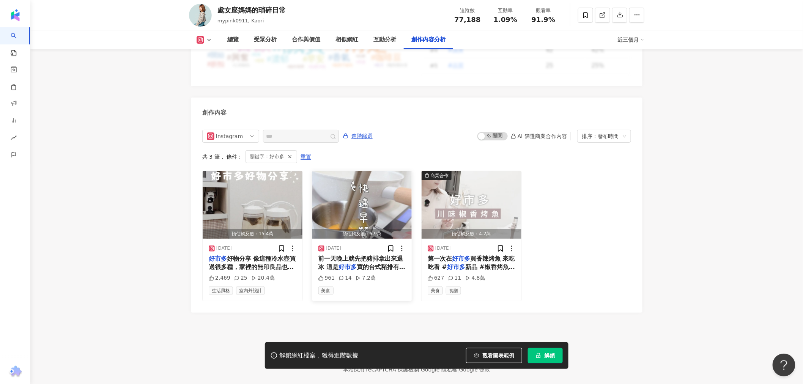
click at [374, 192] on img "button" at bounding box center [362, 205] width 100 height 68
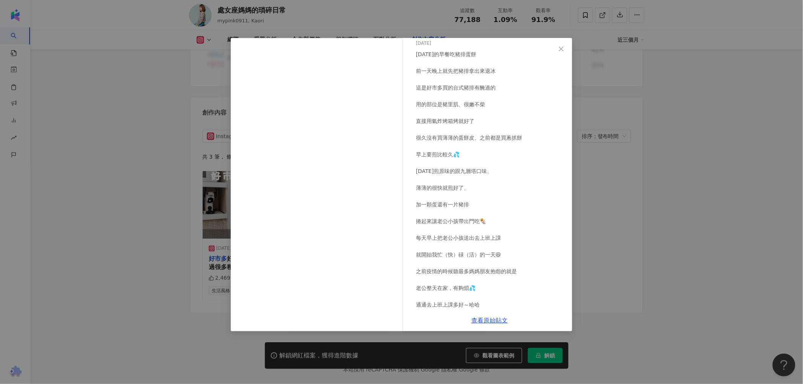
scroll to position [55, 0]
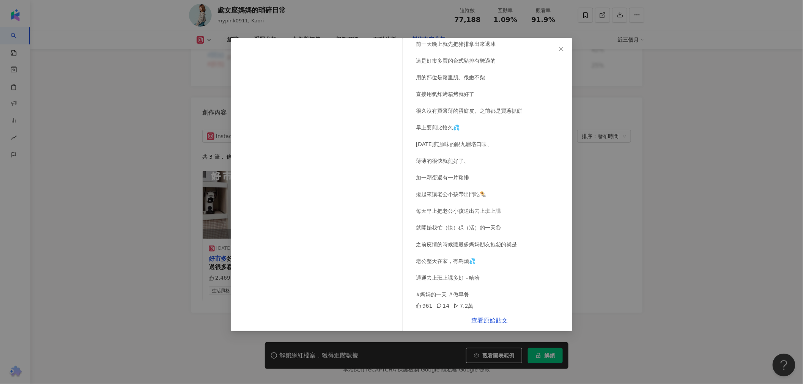
click at [608, 247] on div "處女座媽媽的瑣碎日常 2025/5/22 今天的早餐吃豬排蛋餅 前一天晚上就先把豬排拿出來退冰 這是好市多買的台式豬排有醃過的 用的部位是豬里肌、很嫩不柴 直…" at bounding box center [401, 192] width 803 height 384
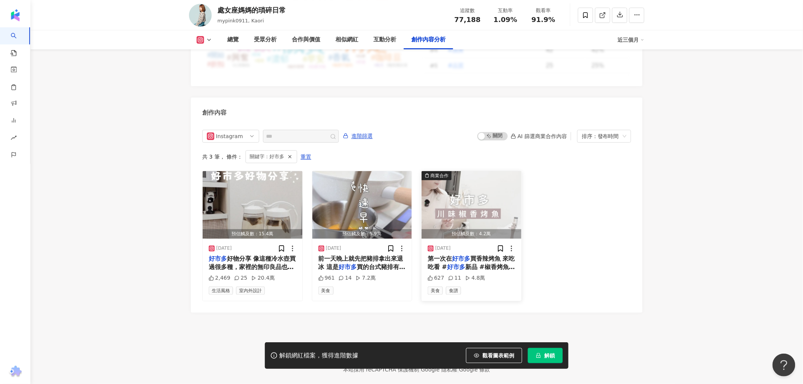
click at [443, 185] on img "button" at bounding box center [472, 205] width 100 height 68
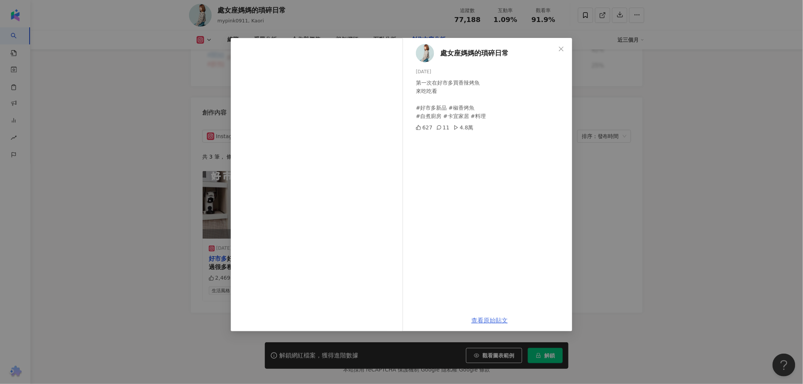
click at [490, 320] on link "查看原始貼文" at bounding box center [489, 320] width 36 height 7
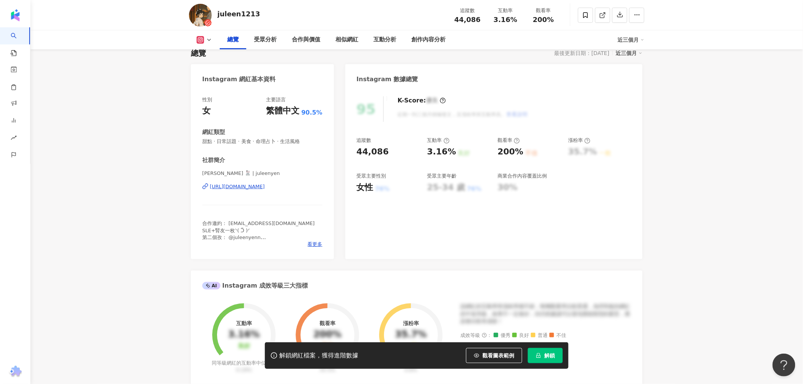
scroll to position [42, 0]
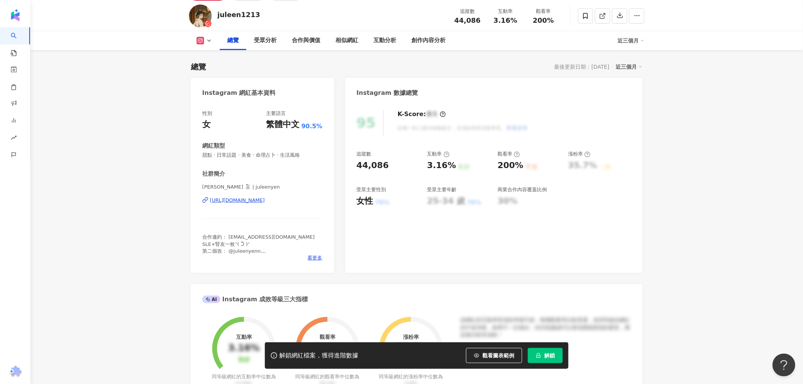
click at [265, 200] on div "https://www.instagram.com/juleenyen/" at bounding box center [237, 200] width 55 height 7
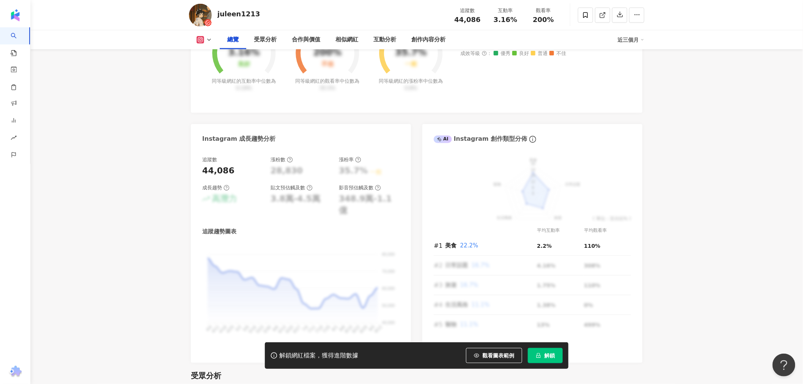
scroll to position [379, 0]
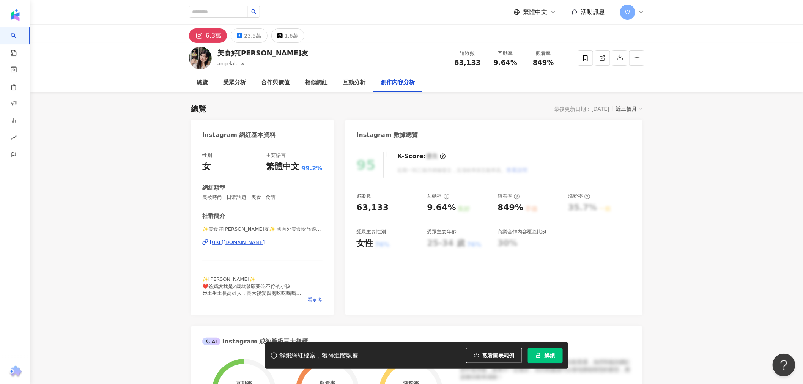
click at [265, 242] on div "[URL][DOMAIN_NAME]" at bounding box center [237, 242] width 55 height 7
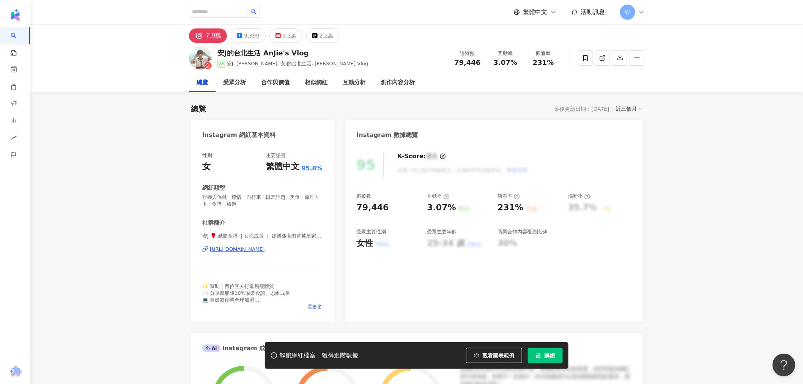
drag, startPoint x: 237, startPoint y: 250, endPoint x: 194, endPoint y: 2, distance: 252.3
click at [237, 250] on div "https://www.instagram.com/anjie_vlog/" at bounding box center [237, 249] width 55 height 7
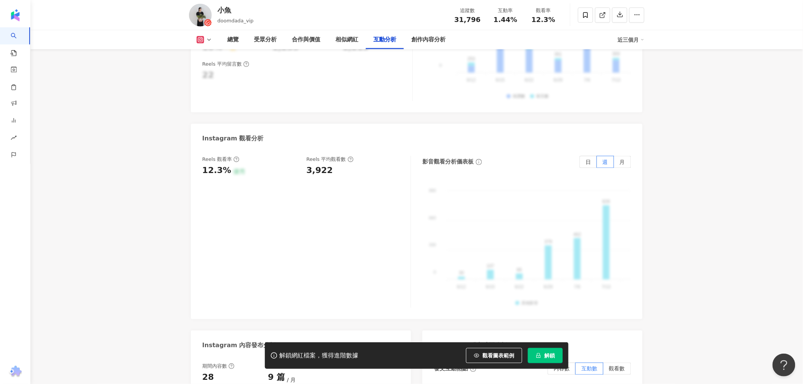
drag, startPoint x: 676, startPoint y: 188, endPoint x: 669, endPoint y: 248, distance: 60.4
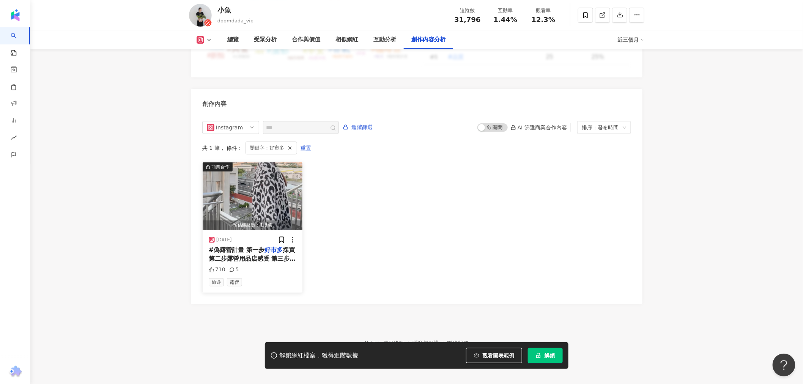
click at [263, 196] on img "button" at bounding box center [253, 196] width 100 height 68
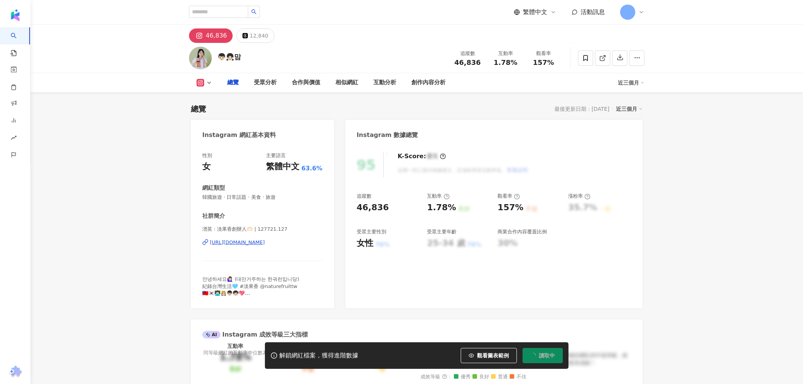
type input "***"
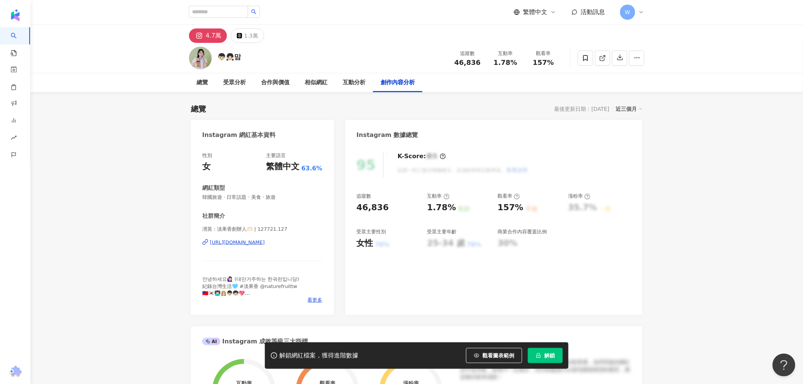
click at [258, 242] on div "https://www.instagram.com/127721.127/" at bounding box center [237, 242] width 55 height 7
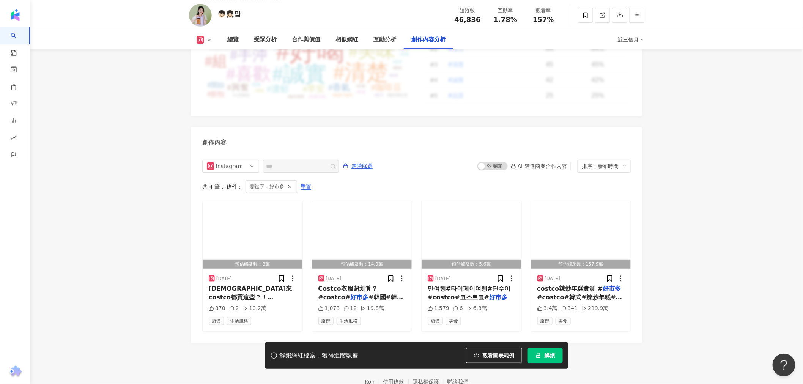
scroll to position [2273, 0]
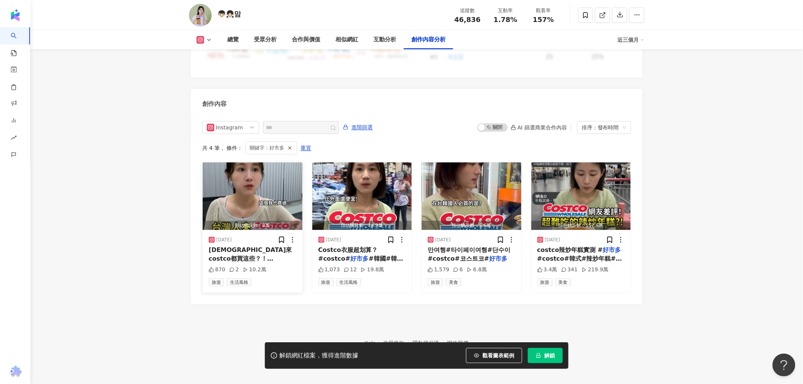
click at [268, 181] on img "button" at bounding box center [253, 196] width 100 height 68
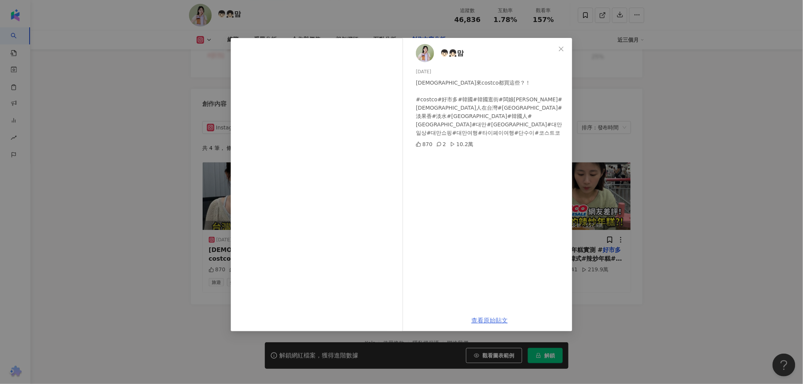
click at [489, 320] on link "查看原始貼文" at bounding box center [489, 320] width 36 height 7
click at [477, 321] on link "查看原始貼文" at bounding box center [489, 320] width 36 height 7
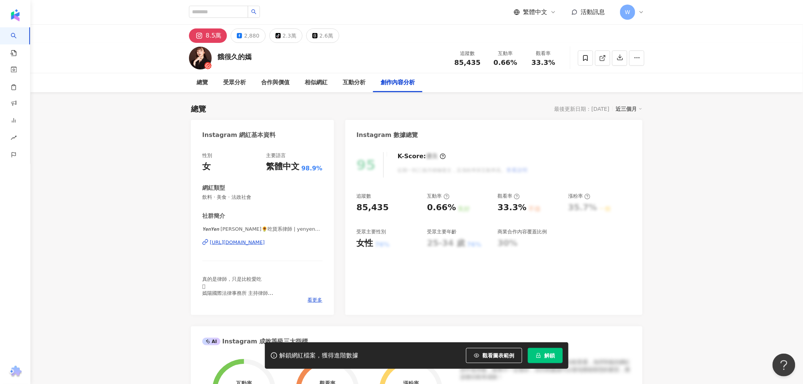
click at [261, 243] on div "[URL][DOMAIN_NAME]" at bounding box center [237, 242] width 55 height 7
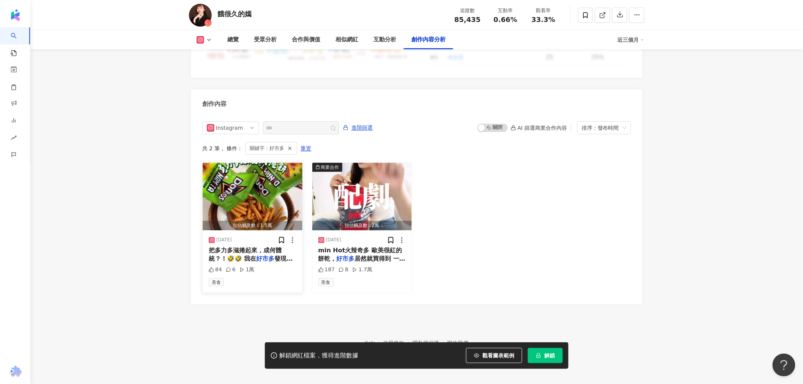
click at [264, 184] on img "button" at bounding box center [253, 197] width 100 height 68
click at [264, 184] on div "View post on Instagram 查看原始貼文" at bounding box center [401, 192] width 803 height 384
click at [272, 195] on img "button" at bounding box center [253, 197] width 100 height 68
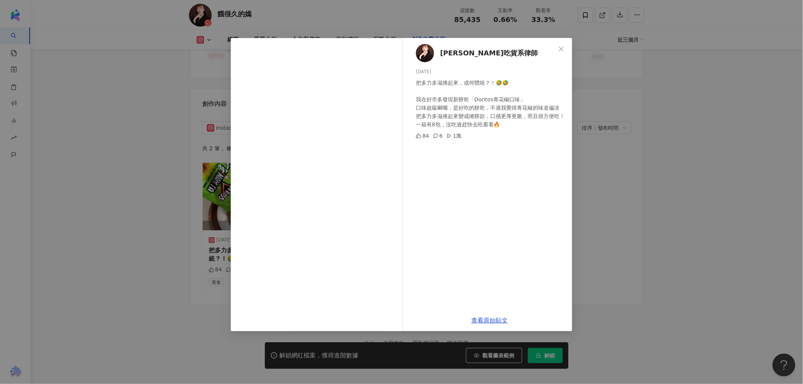
click at [644, 198] on div "蔣嫣嫣吃貨系律師 2025/7/12 把多力多滋捲起來，成何體統？！🤣🤣 我在好市多發現新餅乾「Doritos青花椒口味」 口味超級唰嘴，是好吃的餅乾，不過我…" at bounding box center [401, 192] width 803 height 384
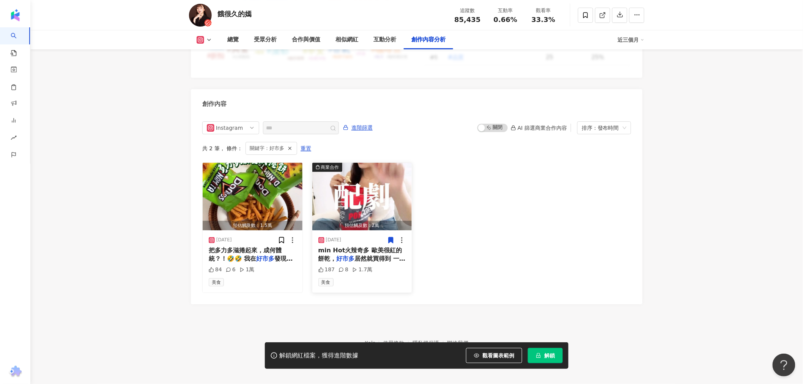
click at [389, 190] on img "button" at bounding box center [362, 197] width 100 height 68
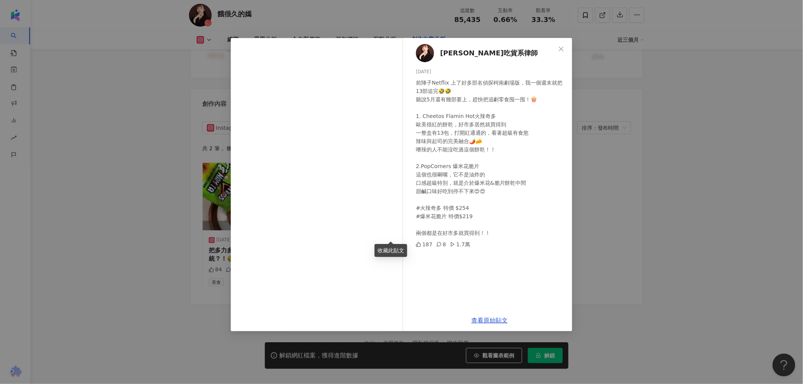
click at [629, 192] on div "蔣嫣嫣吃貨系律師 2025/4/30 前陣子Netflix 上了好多部名偵探柯南劇場版，我一個週末就把13部追完🤣🤣 聽說5月還有幾部要上，趕快把追劇零食囤一…" at bounding box center [401, 192] width 803 height 384
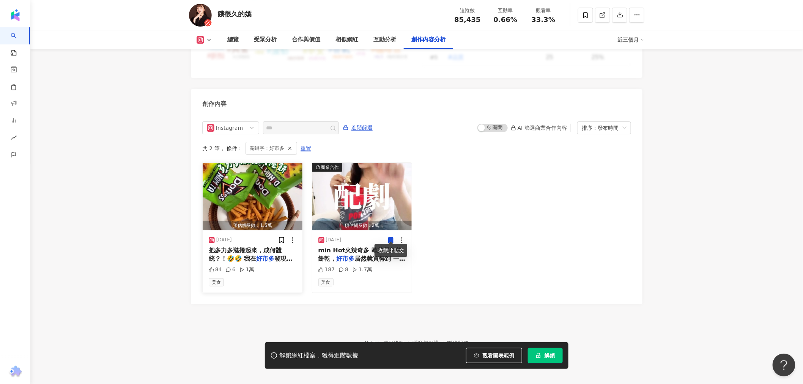
click at [261, 184] on img "button" at bounding box center [253, 197] width 100 height 68
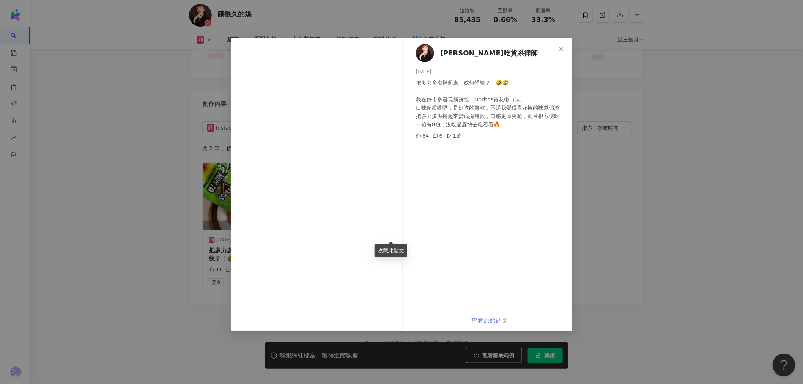
click at [493, 321] on link "查看原始貼文" at bounding box center [489, 320] width 36 height 7
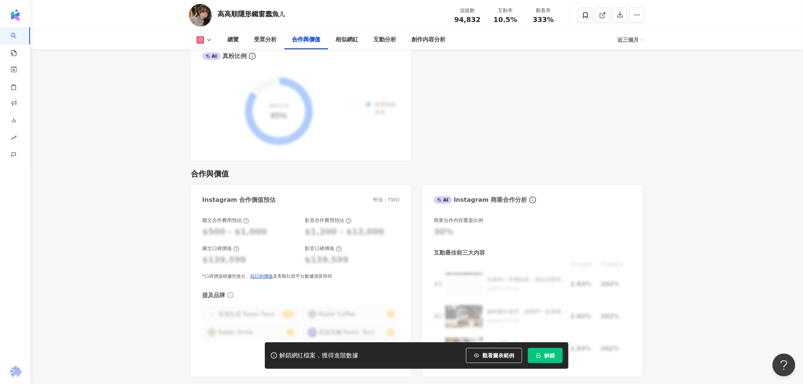
scroll to position [1223, 0]
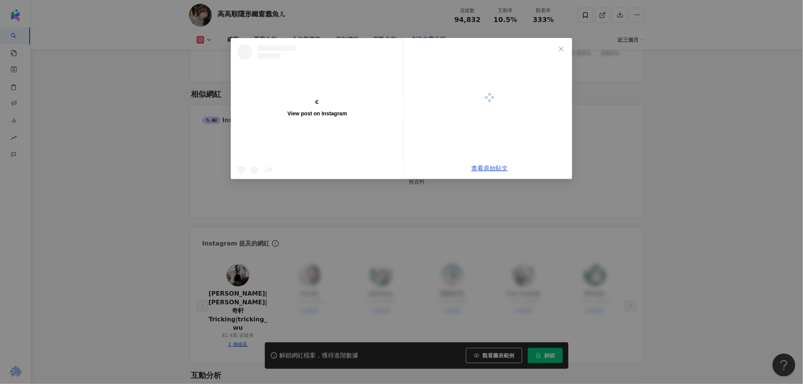
scroll to position [2320, 0]
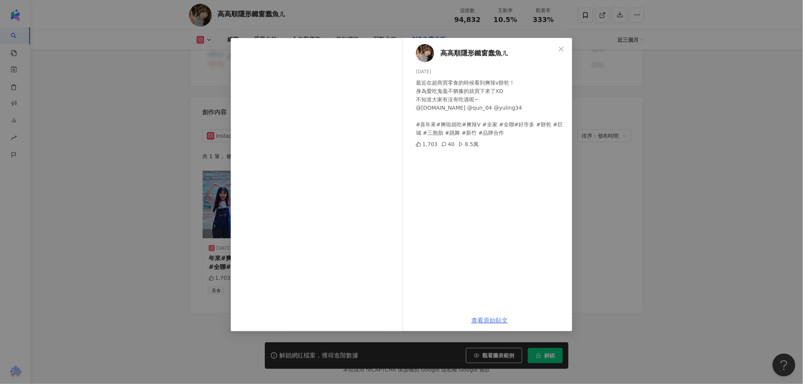
click at [499, 319] on link "查看原始貼文" at bounding box center [489, 320] width 36 height 7
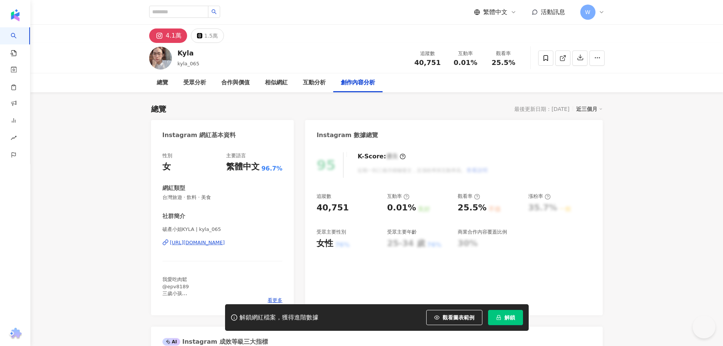
click at [225, 243] on div "[URL][DOMAIN_NAME]" at bounding box center [197, 242] width 55 height 7
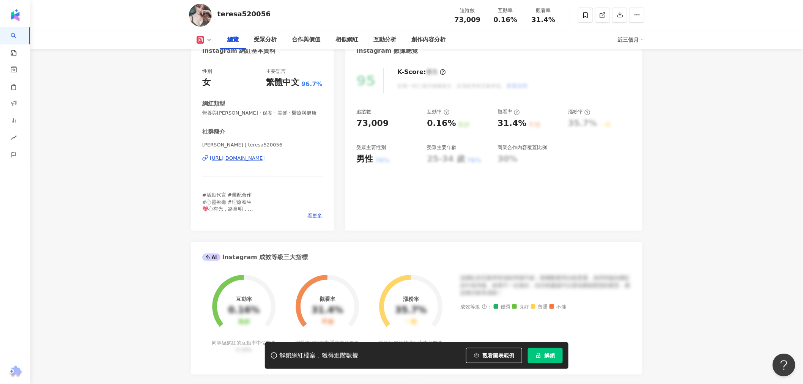
click at [285, 163] on div "[PERSON_NAME] | teresa520056 [URL][DOMAIN_NAME]" at bounding box center [262, 164] width 120 height 44
click at [265, 157] on div "[URL][DOMAIN_NAME]" at bounding box center [237, 158] width 55 height 7
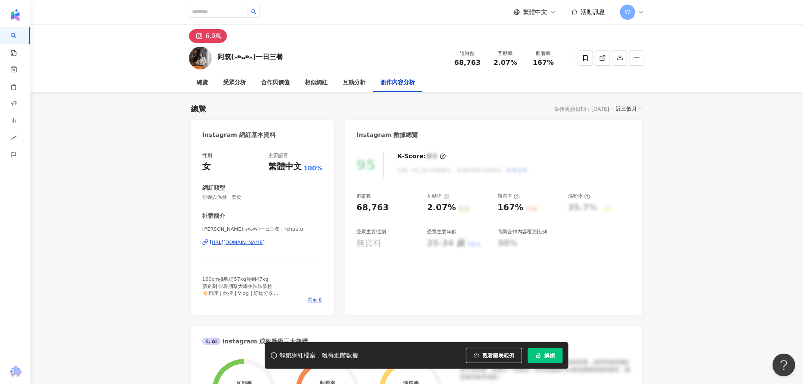
click at [265, 243] on div "[URL][DOMAIN_NAME]" at bounding box center [237, 242] width 55 height 7
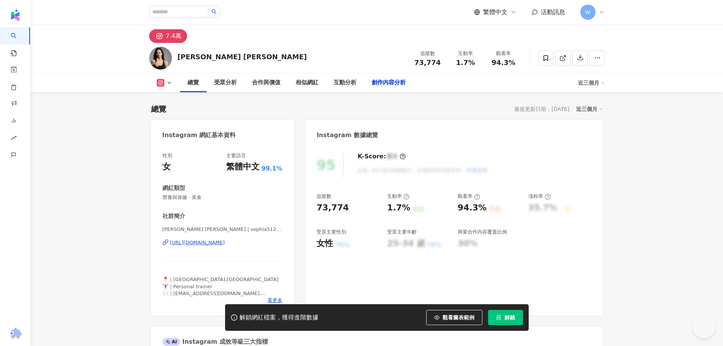
click at [225, 241] on div "[URL][DOMAIN_NAME]" at bounding box center [197, 242] width 55 height 7
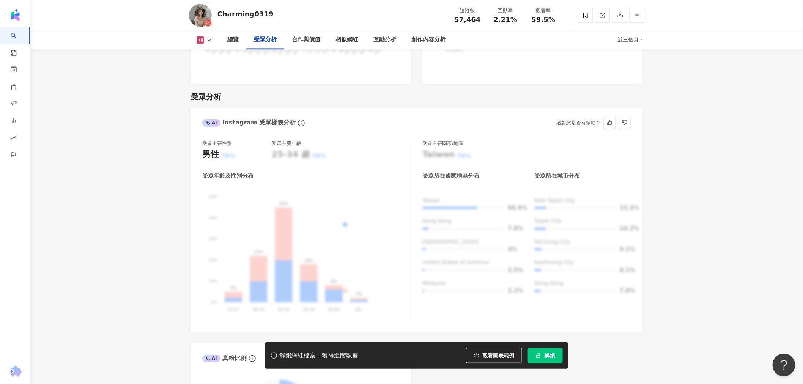
scroll to position [885, 0]
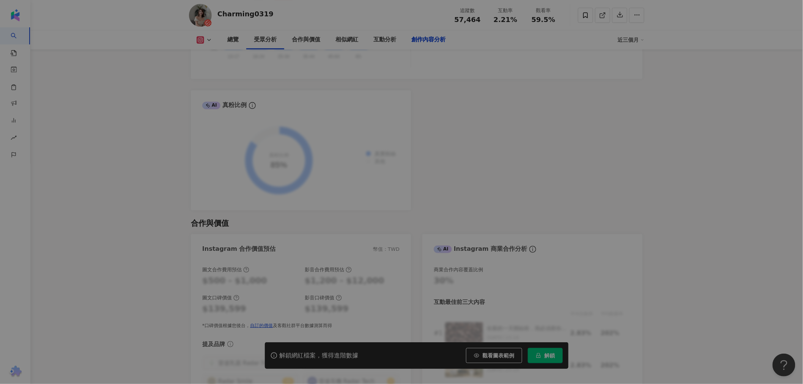
scroll to position [2280, 0]
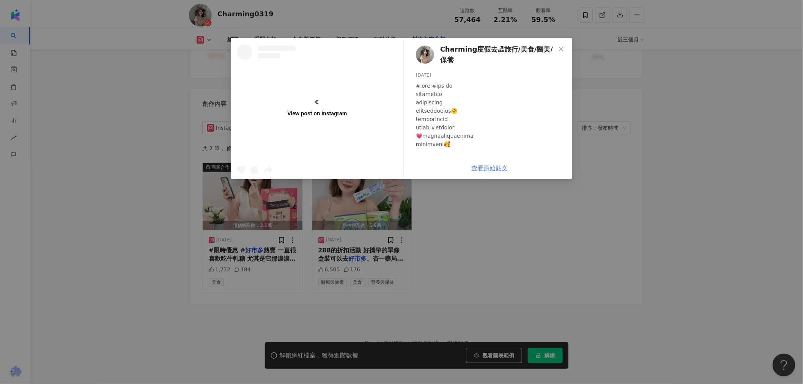
click at [493, 169] on link "查看原始貼文" at bounding box center [489, 168] width 36 height 7
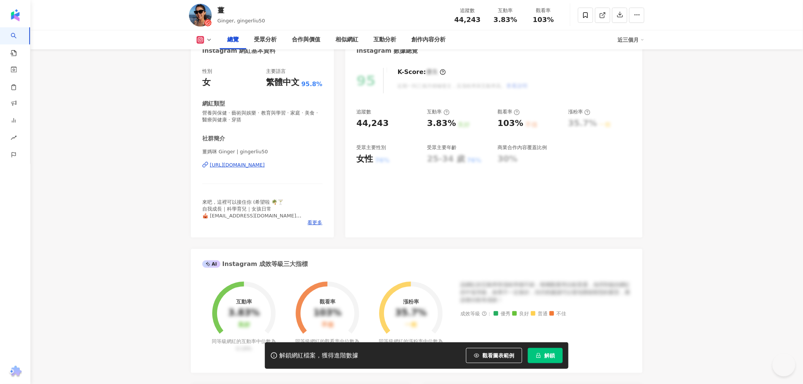
click at [265, 165] on div "[URL][DOMAIN_NAME]" at bounding box center [237, 165] width 55 height 7
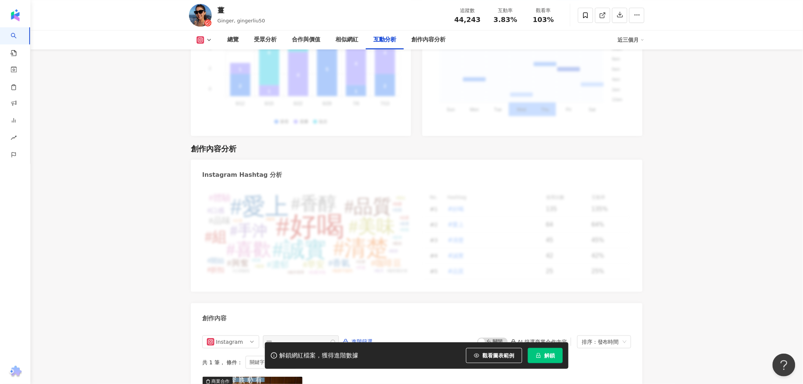
scroll to position [2280, 0]
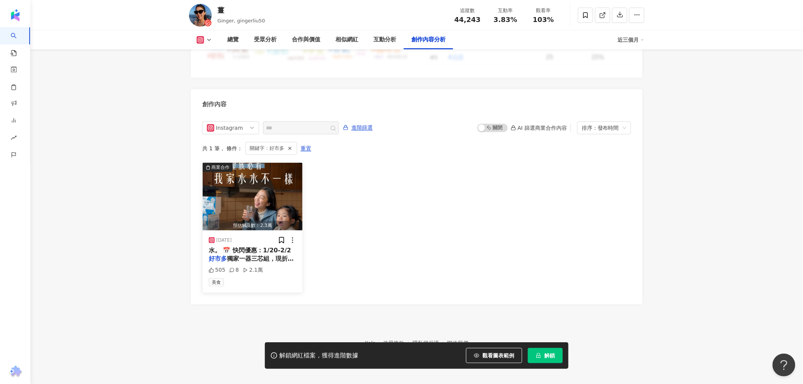
click at [256, 181] on img "button" at bounding box center [253, 197] width 100 height 68
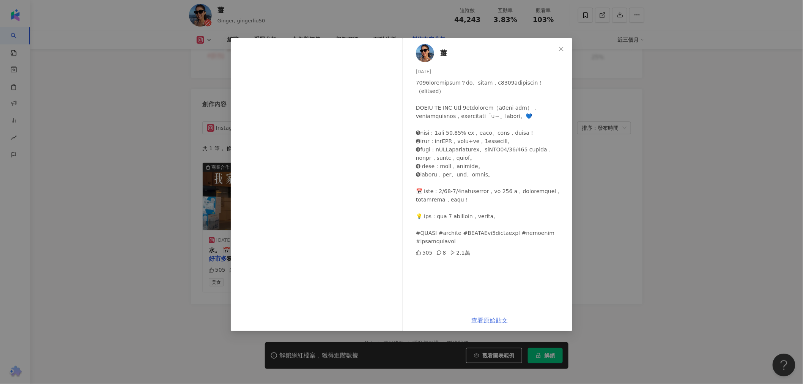
click at [494, 322] on link "查看原始貼文" at bounding box center [489, 320] width 36 height 7
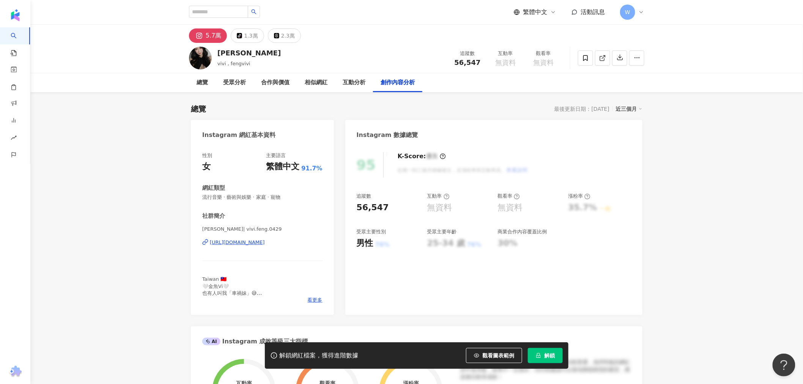
click at [199, 63] on img at bounding box center [200, 58] width 23 height 23
click at [264, 243] on div "[URL][DOMAIN_NAME]" at bounding box center [237, 242] width 55 height 7
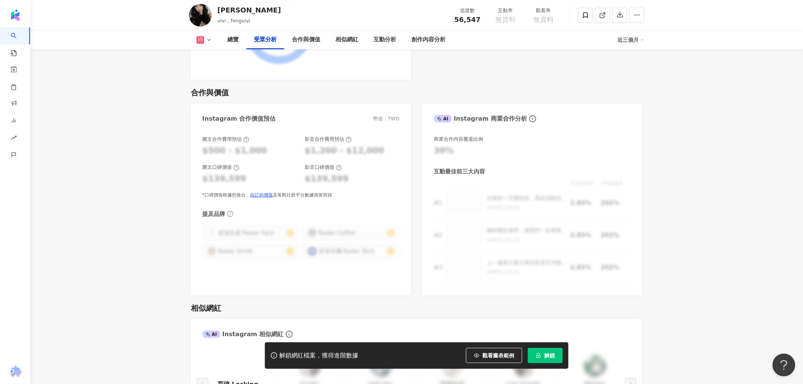
drag, startPoint x: 659, startPoint y: 209, endPoint x: 653, endPoint y: 249, distance: 40.6
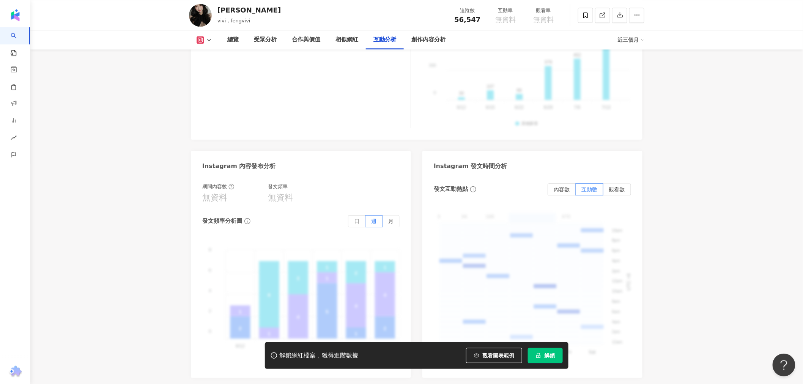
scroll to position [2283, 0]
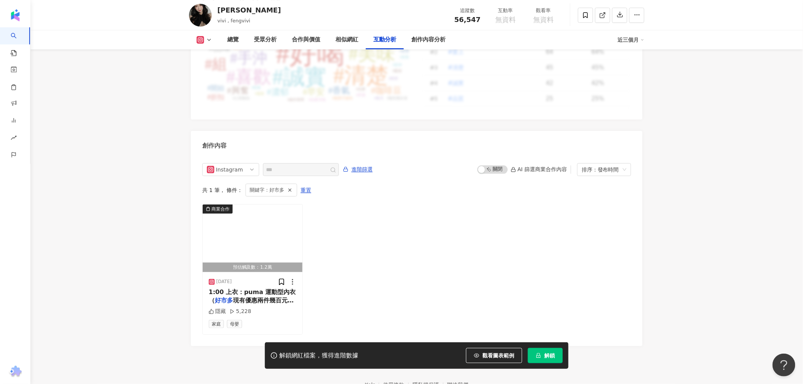
drag, startPoint x: 672, startPoint y: 231, endPoint x: 669, endPoint y: 244, distance: 14.0
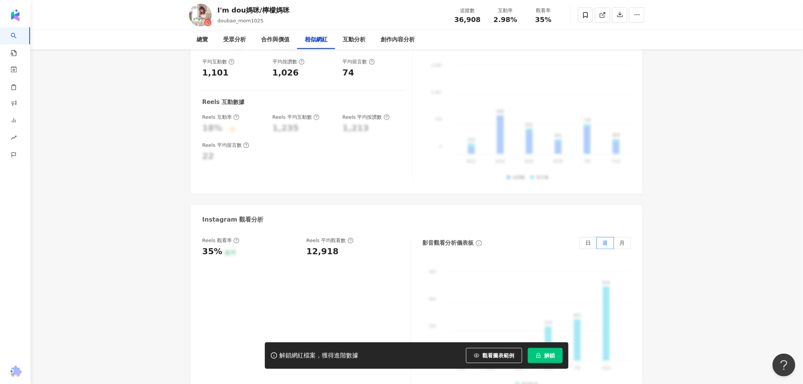
scroll to position [1393, 0]
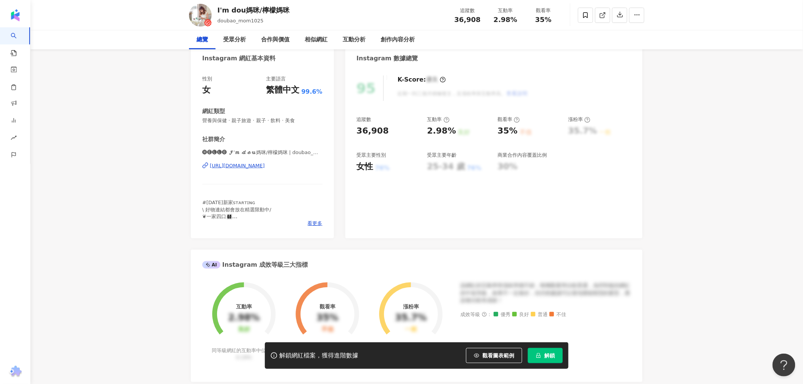
scroll to position [81, 0]
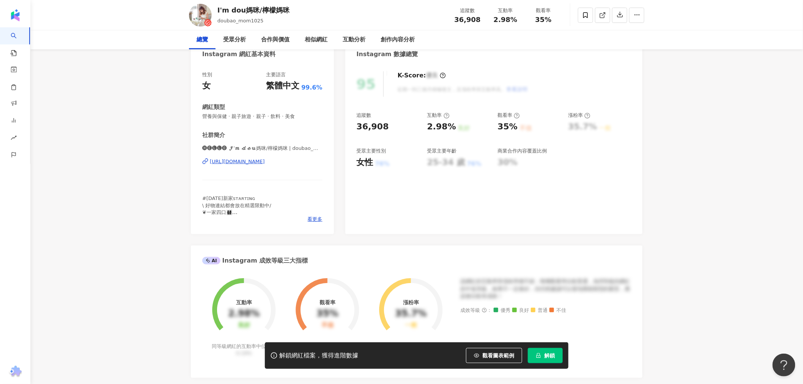
click at [253, 161] on div "https://www.instagram.com/doubao_mom1025/" at bounding box center [237, 161] width 55 height 7
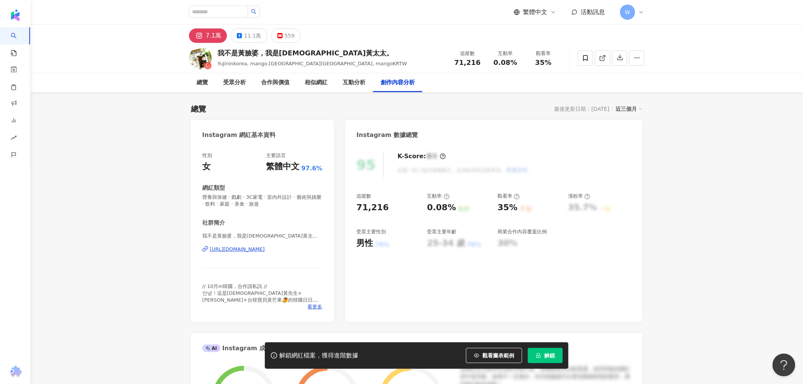
click at [249, 250] on div "https://www.instagram.com/tw_mango_korea/" at bounding box center [237, 249] width 55 height 7
click at [239, 246] on div "https://www.instagram.com/tw_mango_korea/" at bounding box center [237, 249] width 55 height 7
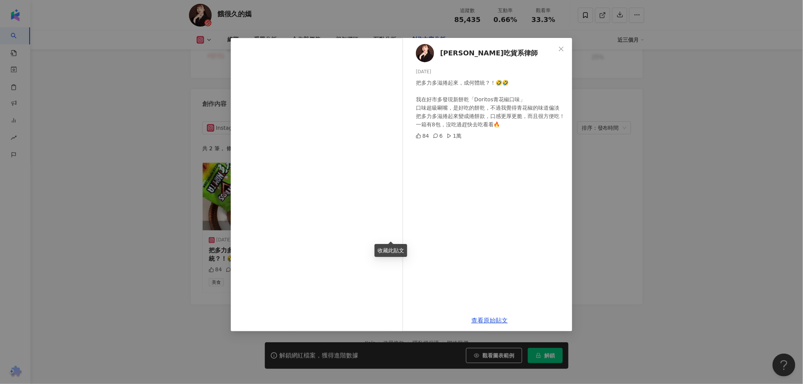
scroll to position [2298, 0]
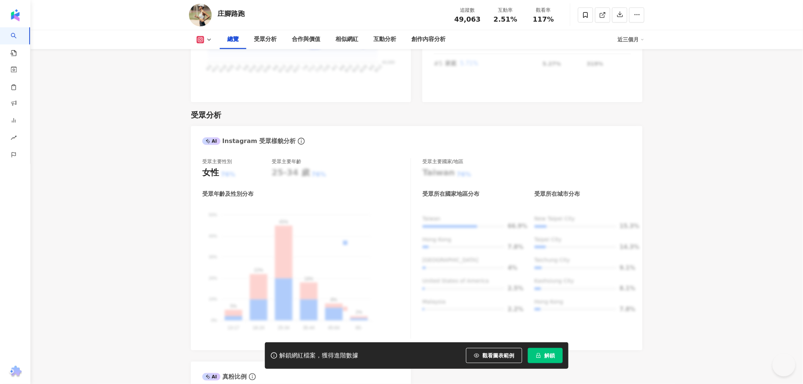
drag, startPoint x: 684, startPoint y: 248, endPoint x: 675, endPoint y: 251, distance: 8.9
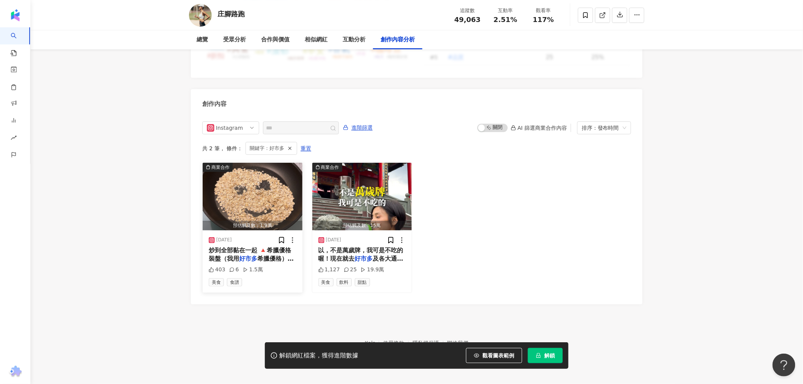
click at [270, 171] on img "button" at bounding box center [253, 197] width 100 height 68
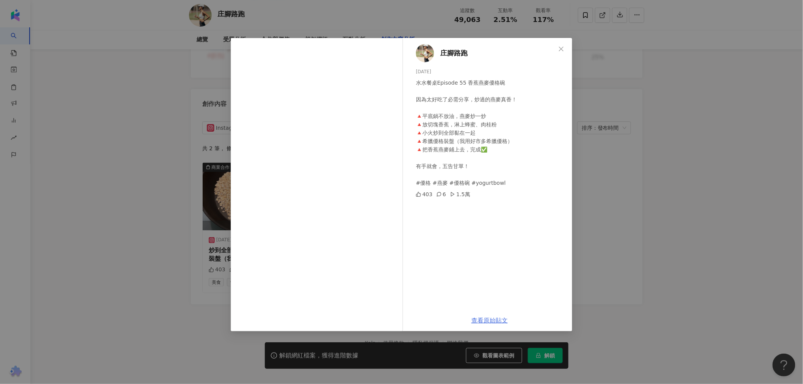
click at [488, 322] on link "查看原始貼文" at bounding box center [489, 320] width 36 height 7
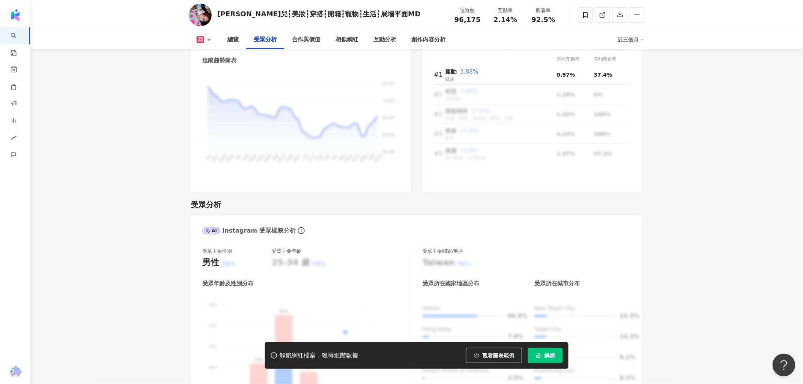
drag, startPoint x: 677, startPoint y: 135, endPoint x: 659, endPoint y: 321, distance: 186.8
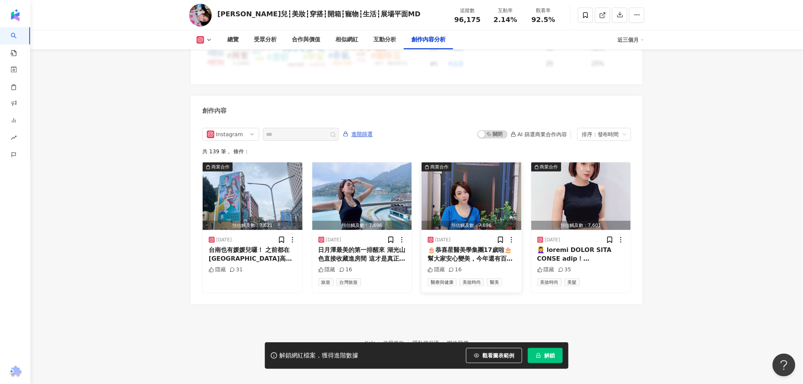
click at [373, 131] on span "進階篩選" at bounding box center [361, 134] width 21 height 12
click at [545, 362] on button "解鎖" at bounding box center [545, 355] width 35 height 15
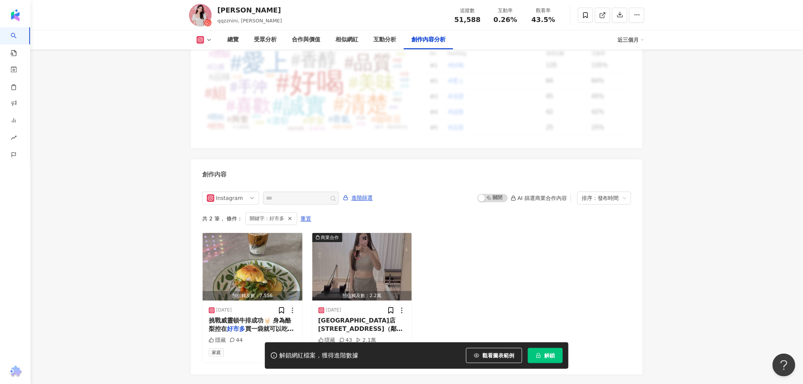
scroll to position [2280, 0]
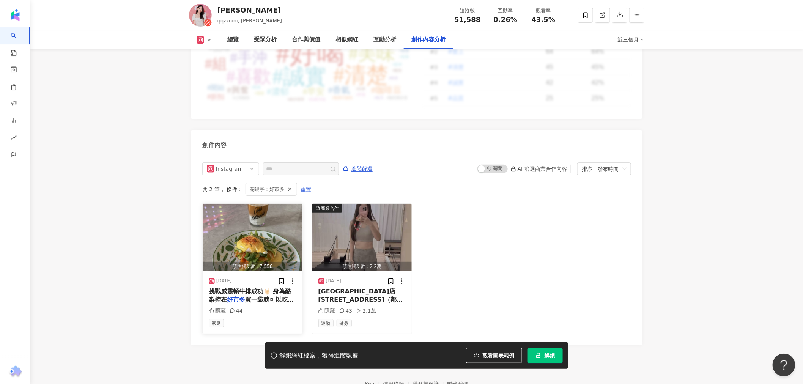
click at [283, 204] on img "button" at bounding box center [253, 238] width 100 height 68
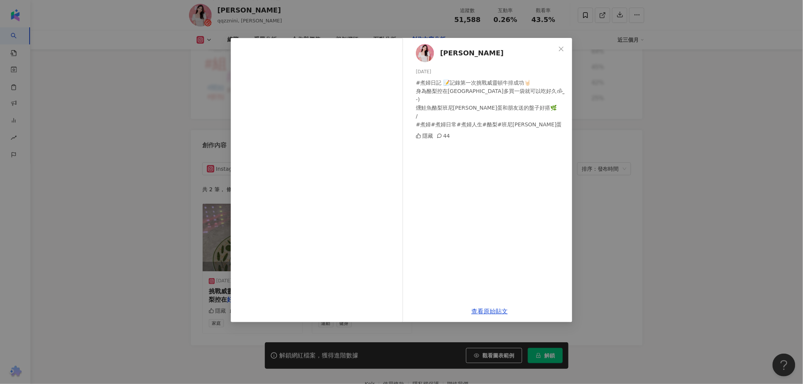
click at [488, 169] on div "[PERSON_NAME] [DATE] #煮婦日記 📝記錄第一次挑戰威靈頓牛排成功🤘🏻 身為酪梨控在[GEOGRAPHIC_DATA]多買一袋就可以吃好久ദ…" at bounding box center [489, 169] width 165 height 263
click at [491, 313] on link "查看原始貼文" at bounding box center [489, 311] width 36 height 7
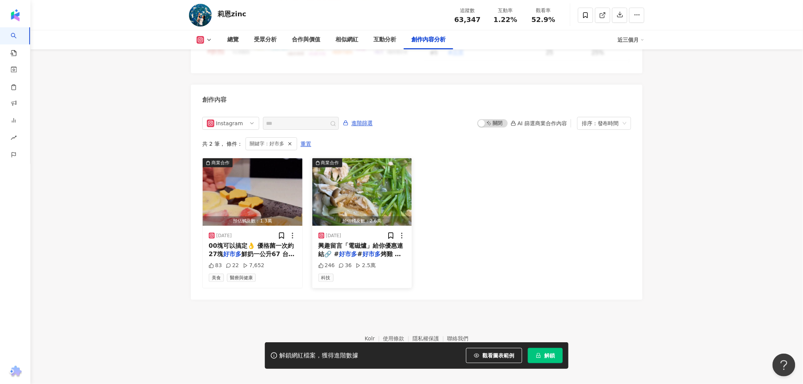
click at [377, 198] on img "button" at bounding box center [362, 192] width 100 height 68
click at [236, 204] on img "button" at bounding box center [253, 192] width 100 height 68
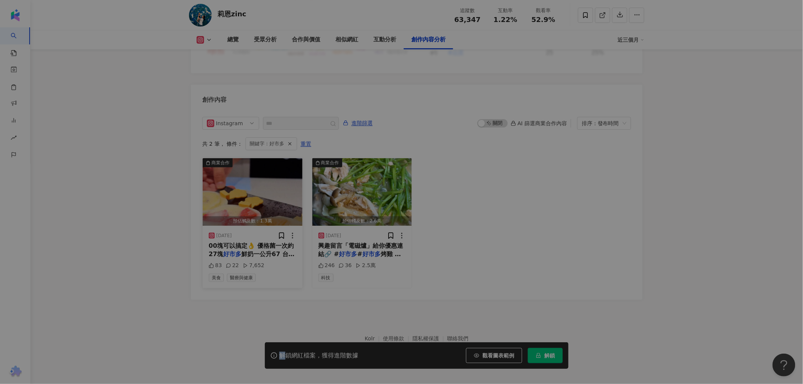
click at [236, 204] on div "View post on Instagram 查看原始貼文" at bounding box center [401, 192] width 803 height 384
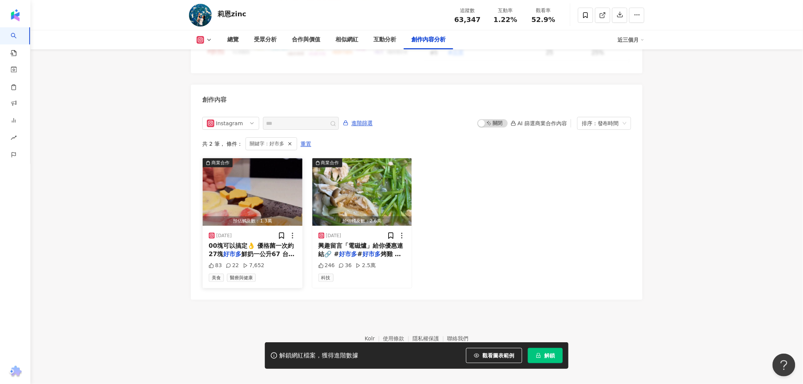
click at [286, 274] on div "美食 醫療與健康" at bounding box center [253, 278] width 88 height 8
click at [263, 198] on img "button" at bounding box center [253, 192] width 100 height 68
click at [530, 252] on div "商業合作 預估觸及數：1.3萬 2025/7/16 00塊可以搞定👌 優格菌一次約27塊 好市多 鮮奶一公升67 台灣在地30年的 83 22 7,652 美…" at bounding box center [416, 223] width 429 height 131
click at [249, 214] on img "button" at bounding box center [253, 192] width 100 height 68
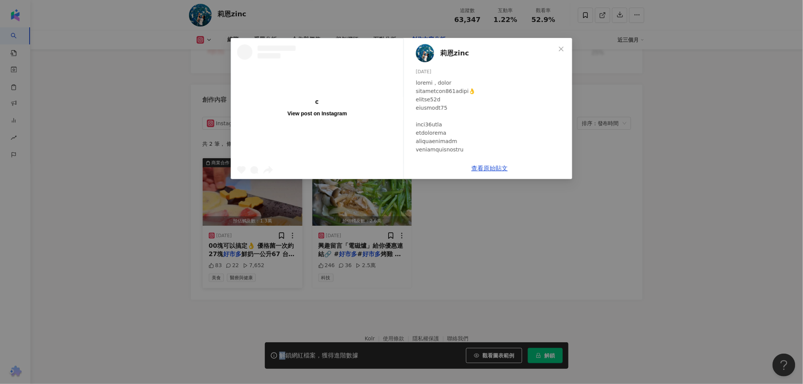
click at [249, 214] on div "View post on Instagram 莉恩zinc 2025/7/16 83 22 7,652 查看原始貼文" at bounding box center [401, 192] width 803 height 384
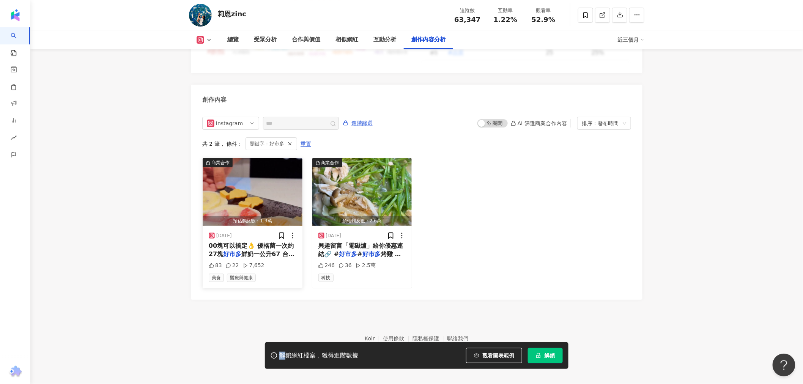
click at [260, 183] on img "button" at bounding box center [253, 192] width 100 height 68
click at [260, 183] on div "View post on Instagram 莉恩zinc 2025/7/16 83 22 7,652 查看原始貼文" at bounding box center [401, 192] width 803 height 384
click at [262, 220] on div "預估觸及數：1.3萬" at bounding box center [253, 220] width 100 height 9
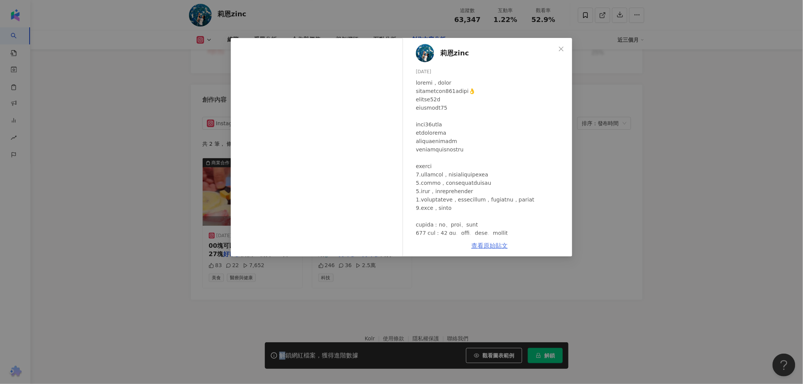
click at [493, 247] on link "查看原始貼文" at bounding box center [489, 245] width 36 height 7
drag, startPoint x: 622, startPoint y: 204, endPoint x: 609, endPoint y: 210, distance: 14.9
click at [622, 204] on div "莉恩zinc 2025/7/16 83 22 7,652 查看原始貼文" at bounding box center [401, 192] width 803 height 384
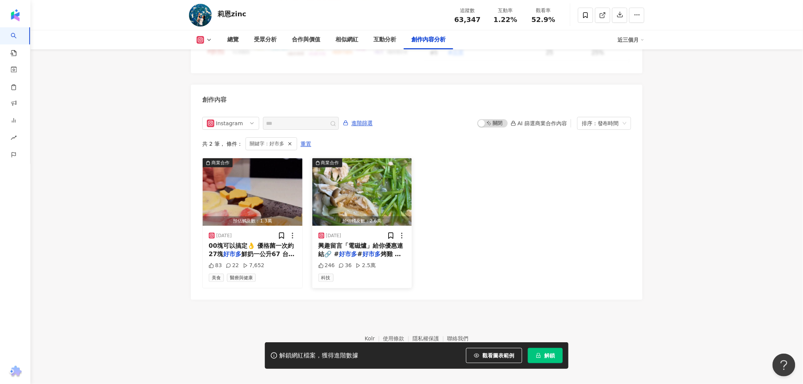
click at [388, 198] on img "button" at bounding box center [362, 192] width 100 height 68
click at [351, 250] on mark "好市多" at bounding box center [348, 253] width 18 height 7
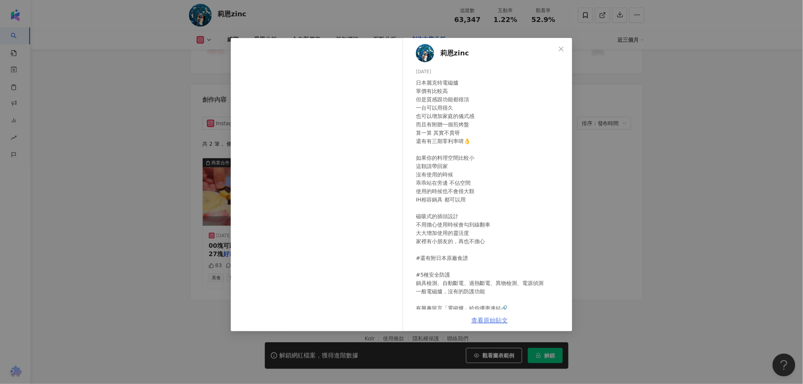
click at [479, 323] on link "查看原始貼文" at bounding box center [489, 320] width 36 height 7
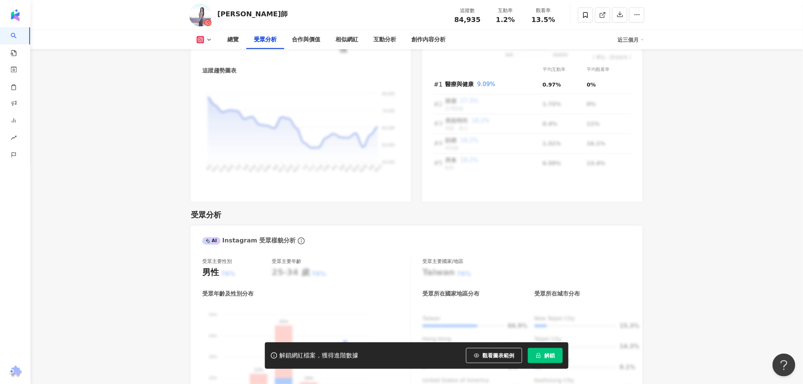
scroll to position [759, 0]
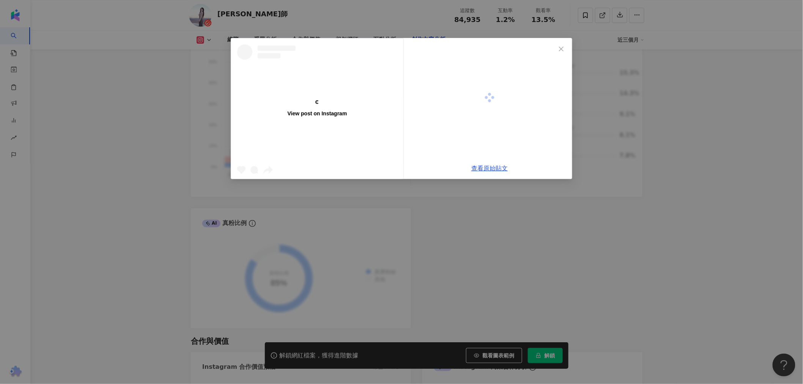
scroll to position [2297, 0]
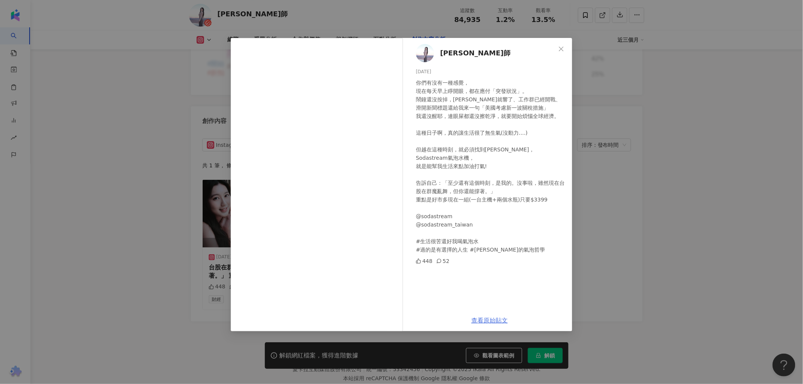
click at [495, 317] on link "查看原始貼文" at bounding box center [489, 320] width 36 height 7
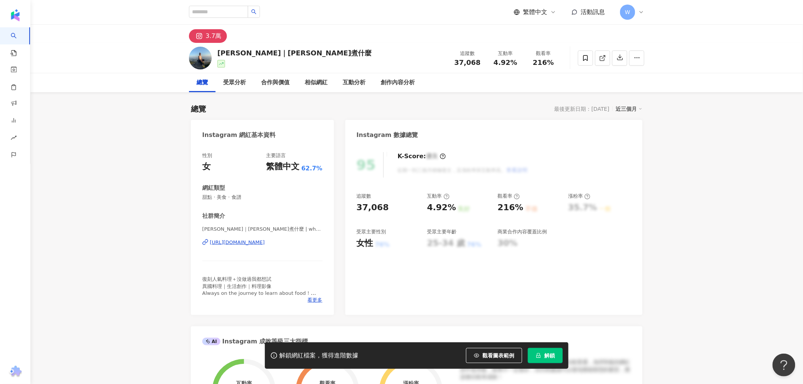
click at [254, 245] on div "[URL][DOMAIN_NAME]" at bounding box center [237, 242] width 55 height 7
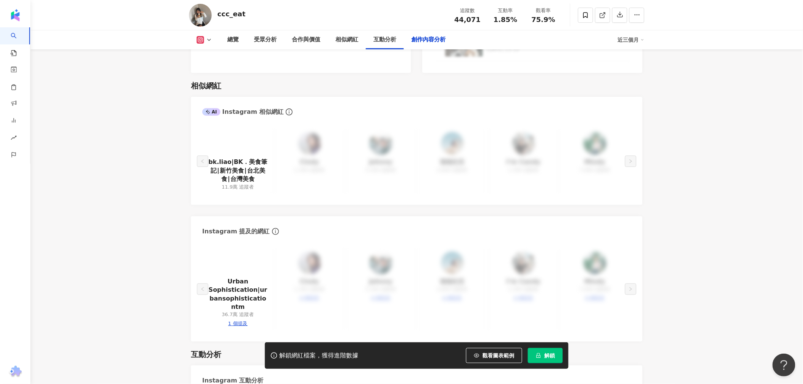
scroll to position [2298, 0]
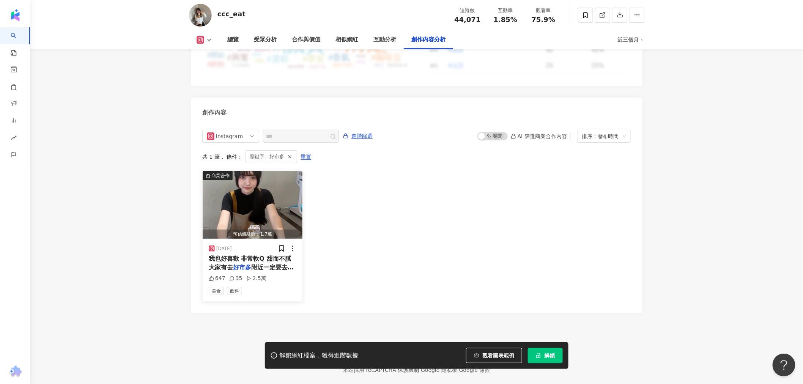
click at [279, 171] on img "button" at bounding box center [253, 205] width 100 height 68
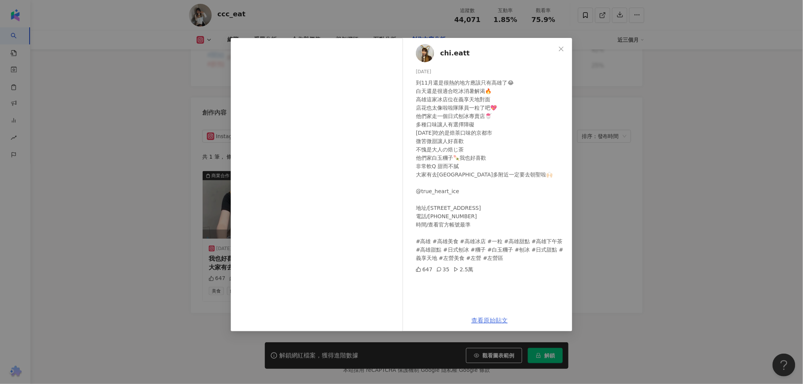
click at [486, 320] on link "查看原始貼文" at bounding box center [489, 320] width 36 height 7
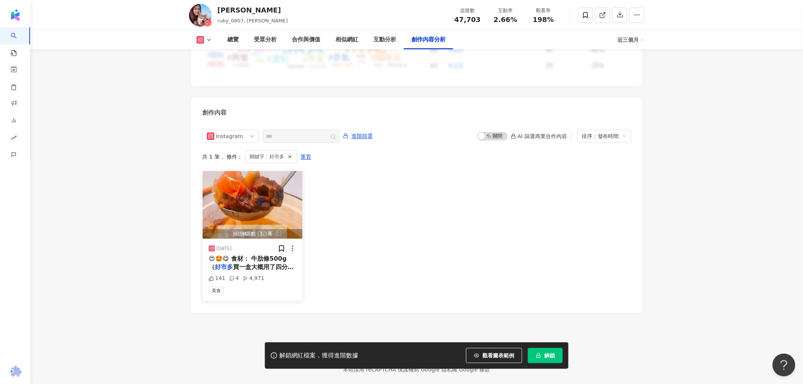
click at [276, 263] on span "買一盒大概用了四分之一） 洋蔥1顆" at bounding box center [251, 271] width 85 height 16
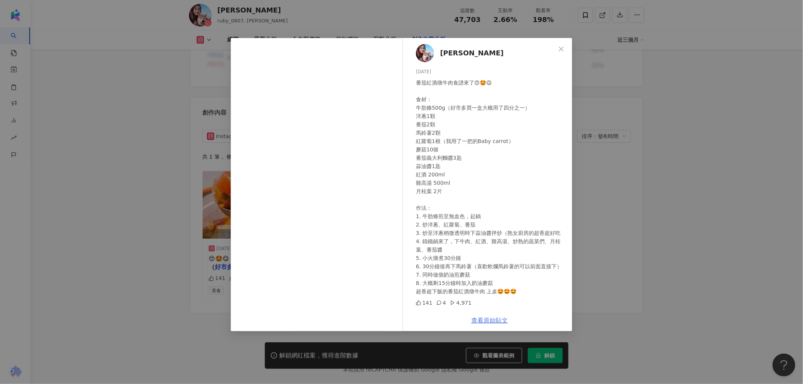
click at [492, 323] on link "查看原始貼文" at bounding box center [489, 320] width 36 height 7
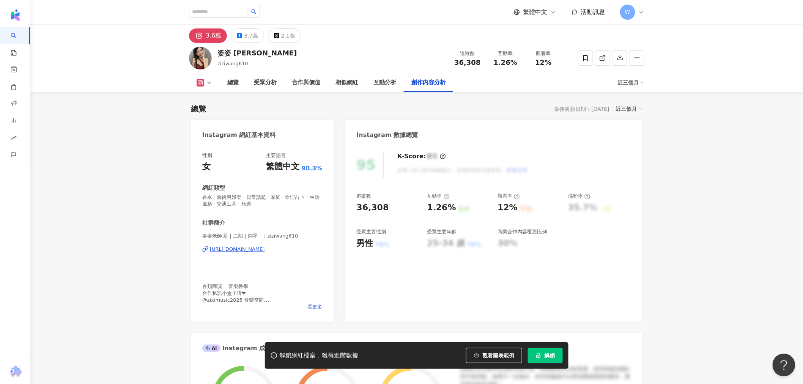
scroll to position [2289, 0]
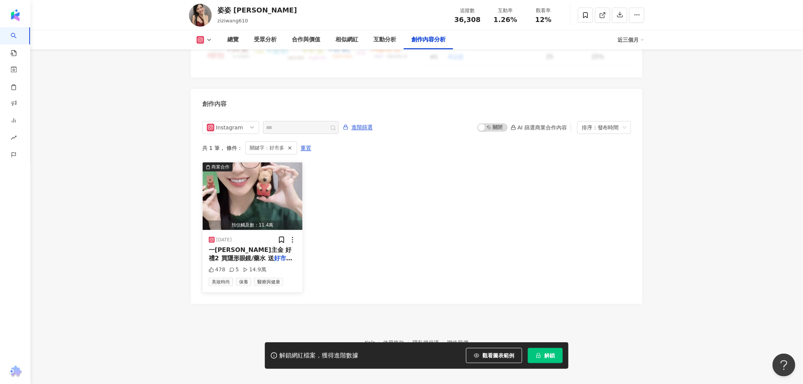
click at [276, 193] on img "button" at bounding box center [253, 196] width 100 height 68
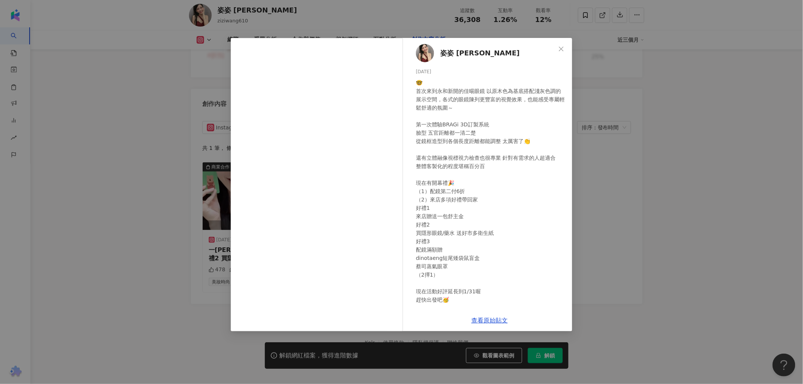
click at [455, 52] on span "姿姿 Linda" at bounding box center [480, 53] width 80 height 11
click at [484, 320] on link "查看原始貼文" at bounding box center [489, 320] width 36 height 7
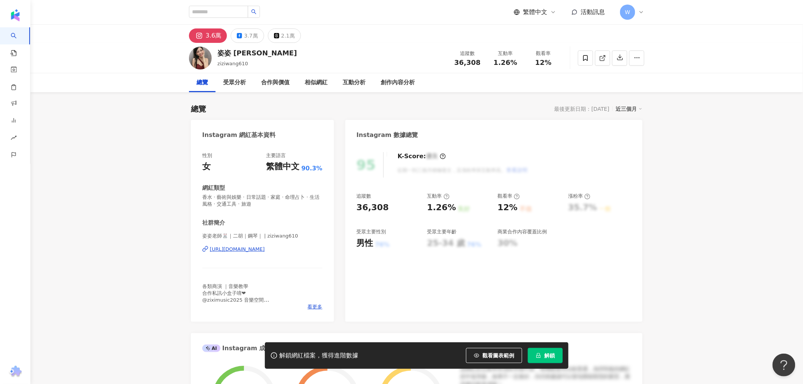
click at [240, 251] on div "[URL][DOMAIN_NAME]" at bounding box center [237, 249] width 55 height 7
click at [265, 249] on div "https://www.instagram.com/pudding910410/" at bounding box center [237, 249] width 55 height 7
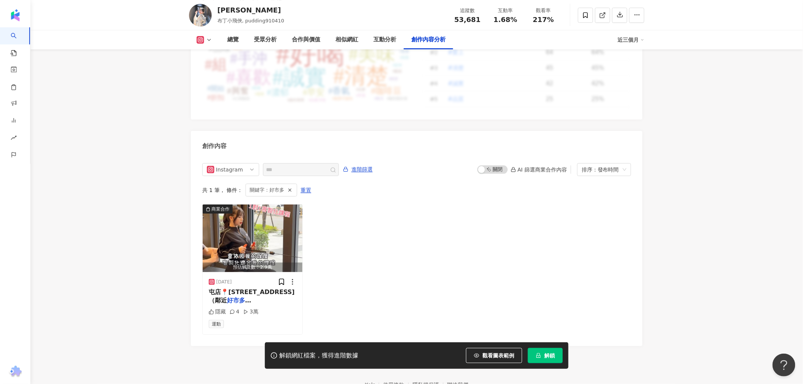
scroll to position [2242, 0]
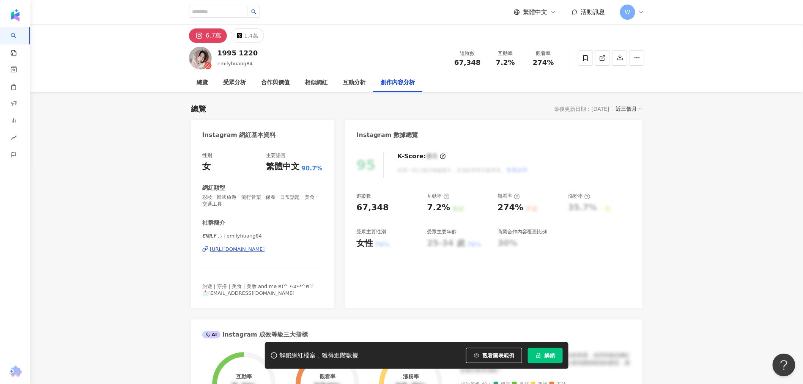
click at [230, 248] on div "[URL][DOMAIN_NAME]" at bounding box center [237, 249] width 55 height 7
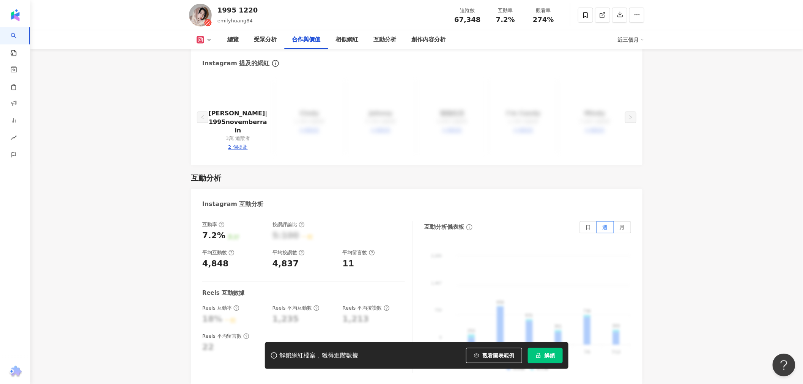
drag, startPoint x: 697, startPoint y: 215, endPoint x: 690, endPoint y: 240, distance: 25.7
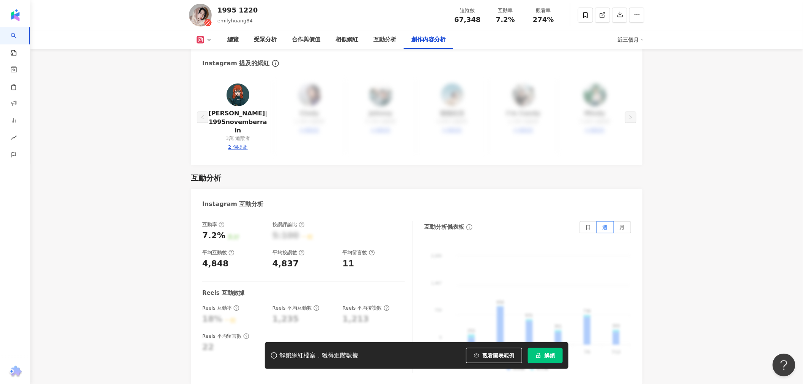
scroll to position [2273, 0]
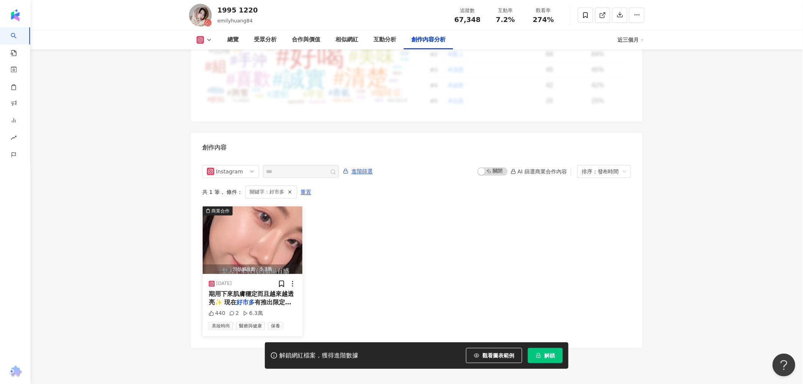
click at [252, 232] on img "button" at bounding box center [253, 240] width 100 height 68
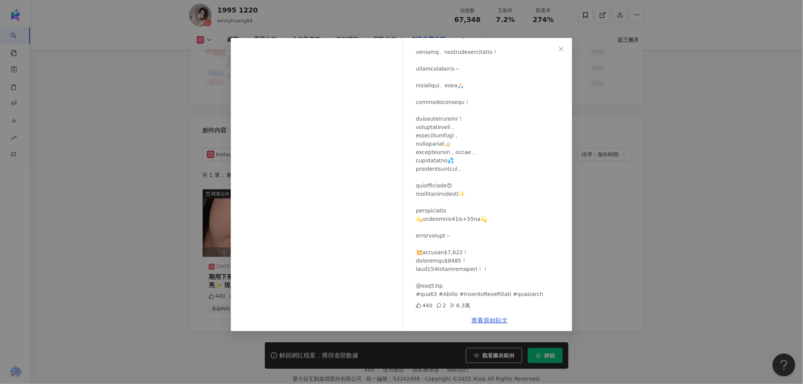
scroll to position [2300, 0]
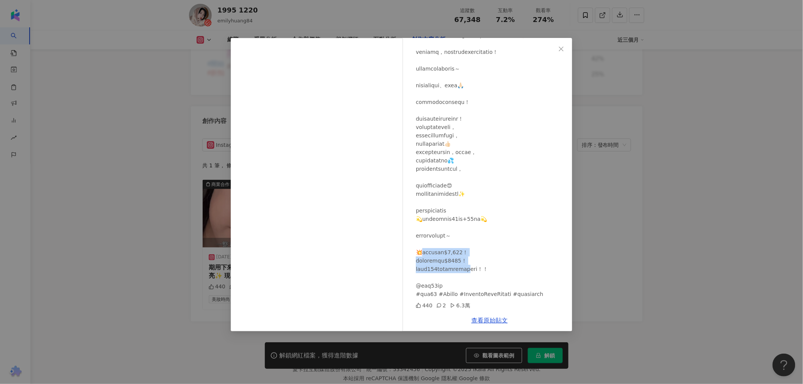
drag, startPoint x: 425, startPoint y: 253, endPoint x: 520, endPoint y: 266, distance: 96.2
click at [512, 266] on div at bounding box center [491, 139] width 150 height 317
click at [521, 266] on div at bounding box center [491, 139] width 150 height 317
drag, startPoint x: 487, startPoint y: 261, endPoint x: 422, endPoint y: 217, distance: 78.7
click at [417, 226] on div at bounding box center [491, 139] width 150 height 317
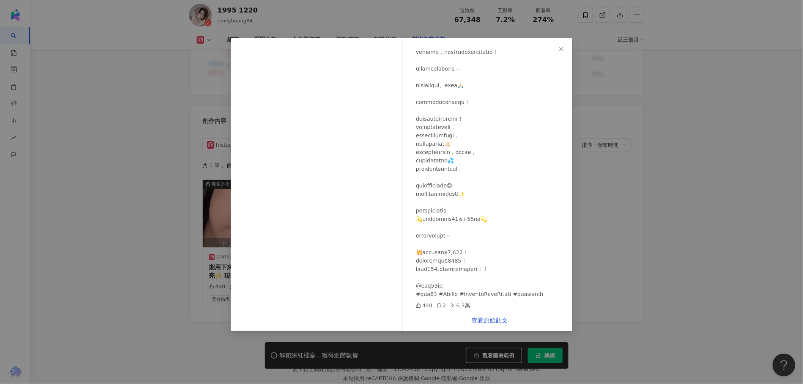
click at [422, 217] on div at bounding box center [491, 139] width 150 height 317
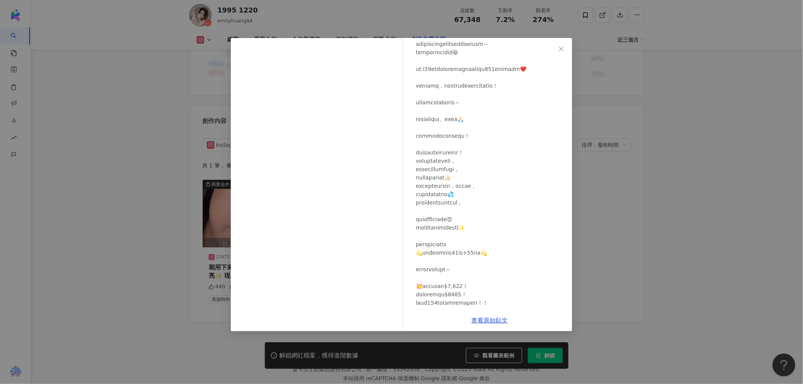
drag, startPoint x: 481, startPoint y: 222, endPoint x: 466, endPoint y: 187, distance: 38.1
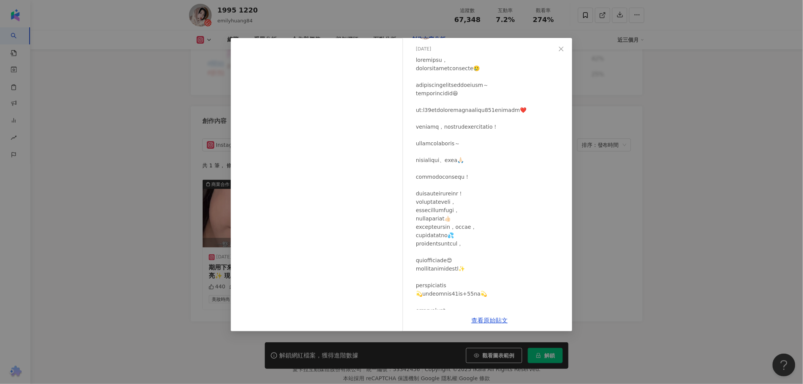
scroll to position [0, 0]
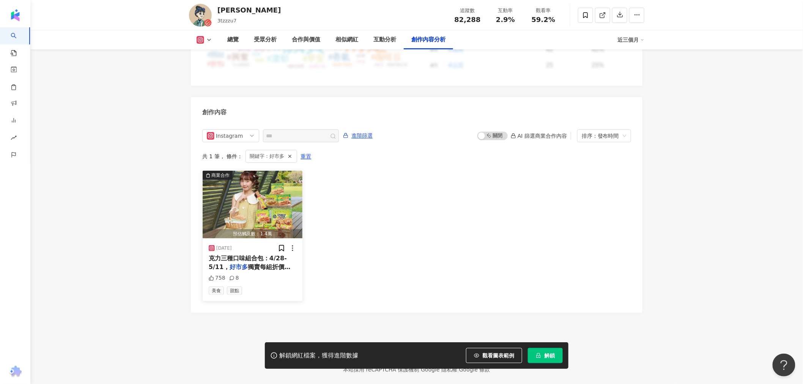
click at [274, 201] on img "button" at bounding box center [253, 205] width 100 height 68
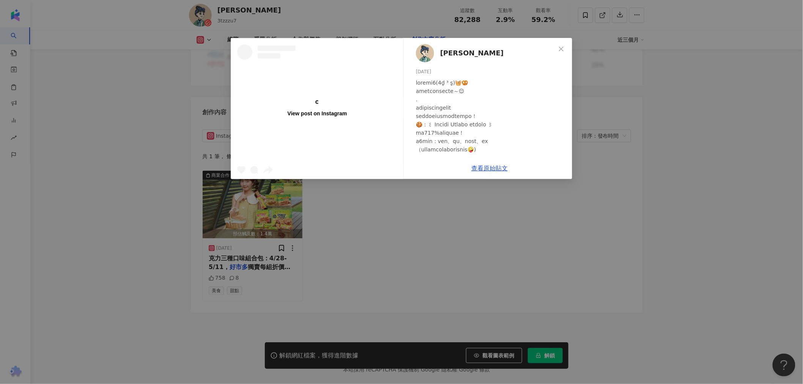
click at [444, 50] on span "姿佑" at bounding box center [471, 53] width 63 height 11
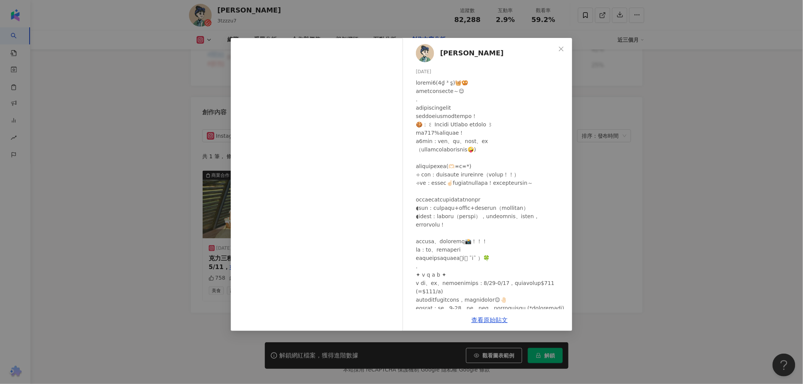
click at [488, 325] on div "查看原始貼文" at bounding box center [489, 320] width 165 height 22
click at [490, 320] on link "查看原始貼文" at bounding box center [489, 319] width 36 height 7
click at [603, 157] on div "姿佑 2025/5/1 758 8 查看原始貼文" at bounding box center [401, 192] width 803 height 384
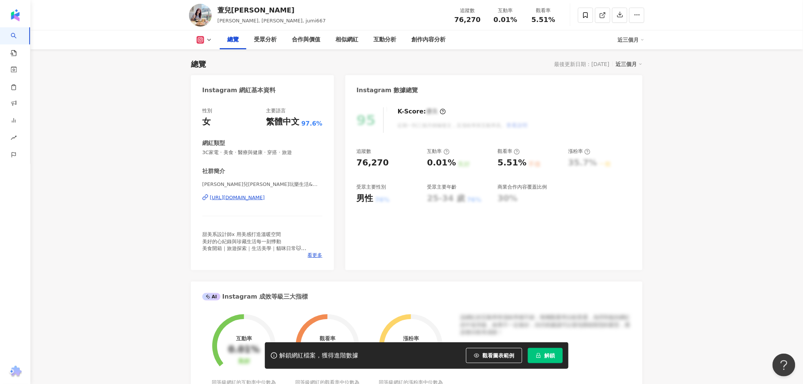
scroll to position [42, 0]
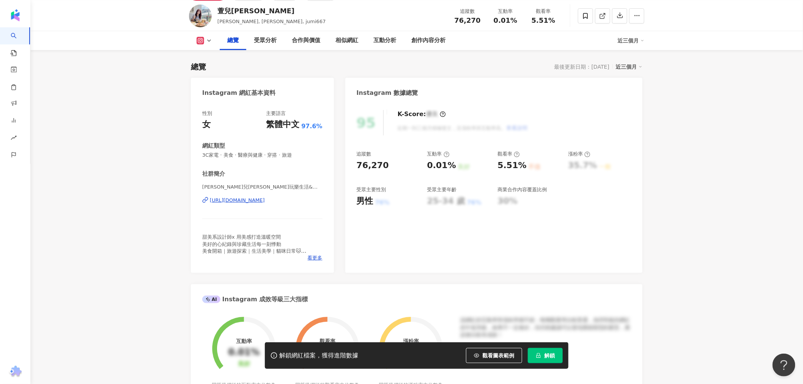
click at [252, 200] on div "https://www.instagram.com/jumi667/" at bounding box center [237, 200] width 55 height 7
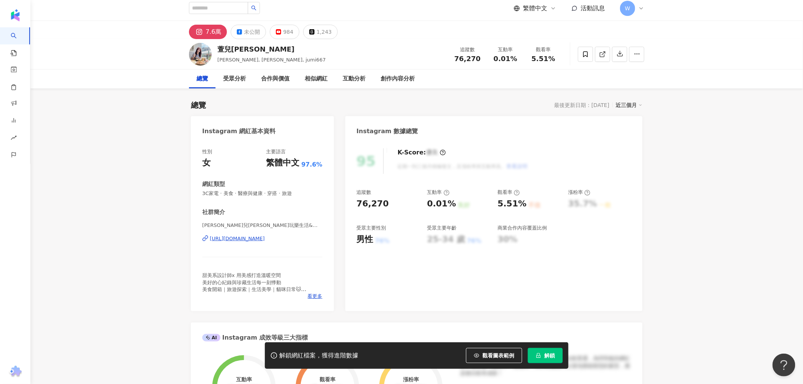
scroll to position [0, 0]
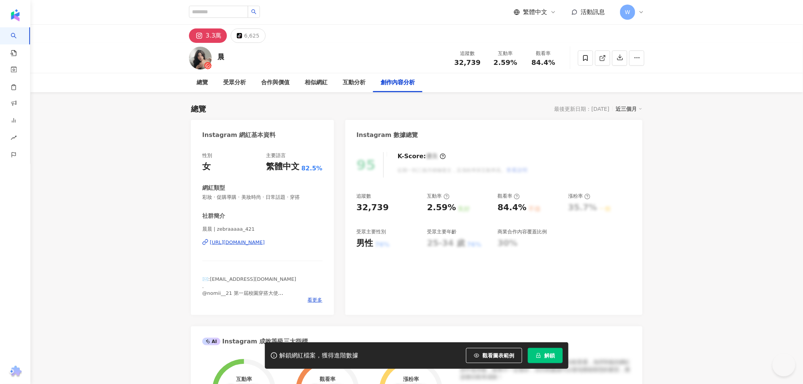
click at [243, 243] on div "https://www.instagram.com/zebraaaaa_421/" at bounding box center [237, 242] width 55 height 7
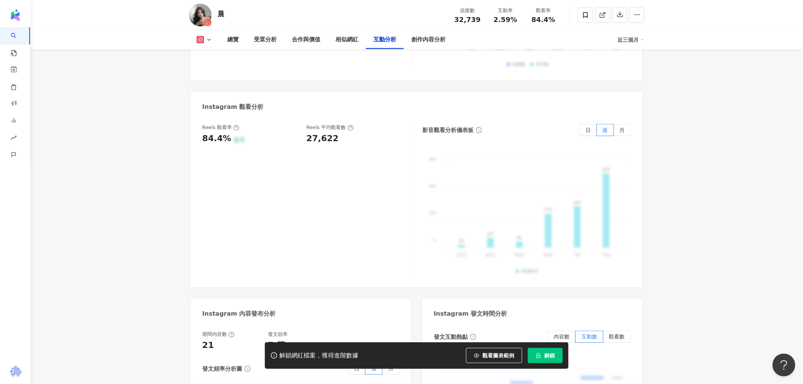
scroll to position [2273, 0]
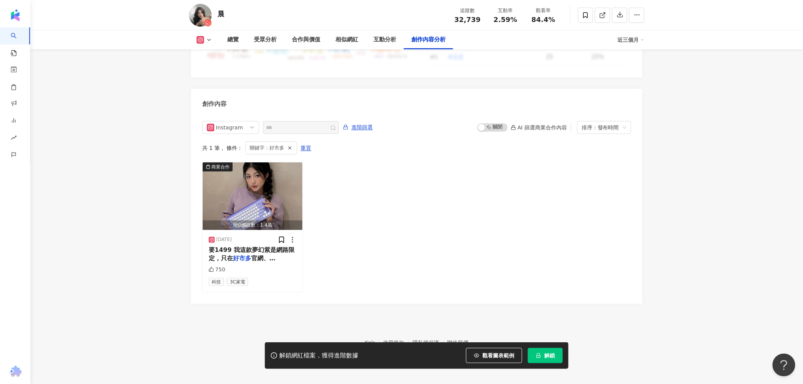
drag, startPoint x: 695, startPoint y: 170, endPoint x: 692, endPoint y: 300, distance: 129.8
click at [266, 190] on img "button" at bounding box center [253, 196] width 100 height 68
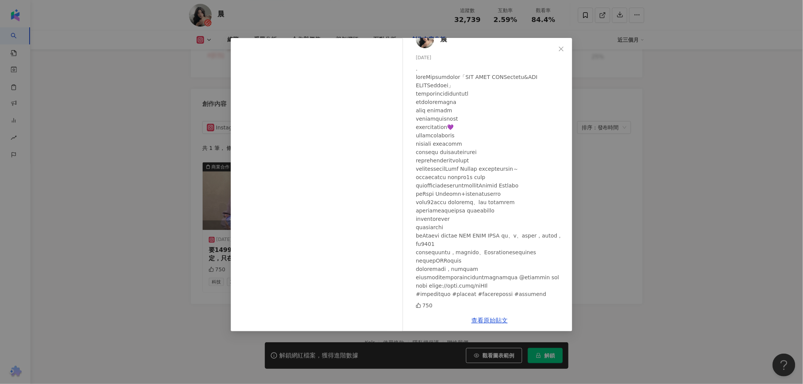
scroll to position [55, 0]
click at [602, 192] on div "晨 2024/12/17 750 查看原始貼文" at bounding box center [401, 192] width 803 height 384
